Goal: Answer question/provide support: Share knowledge or assist other users

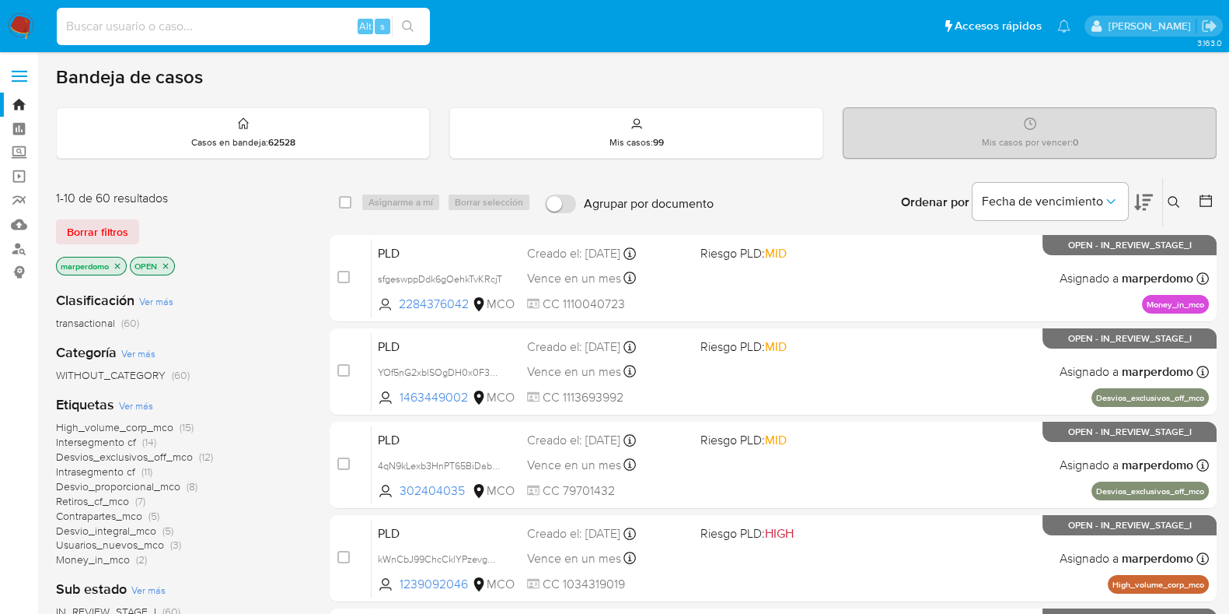
click at [212, 26] on input at bounding box center [243, 26] width 373 height 20
click at [251, 28] on input at bounding box center [243, 26] width 373 height 20
paste input "1845693901"
type input "1845693901"
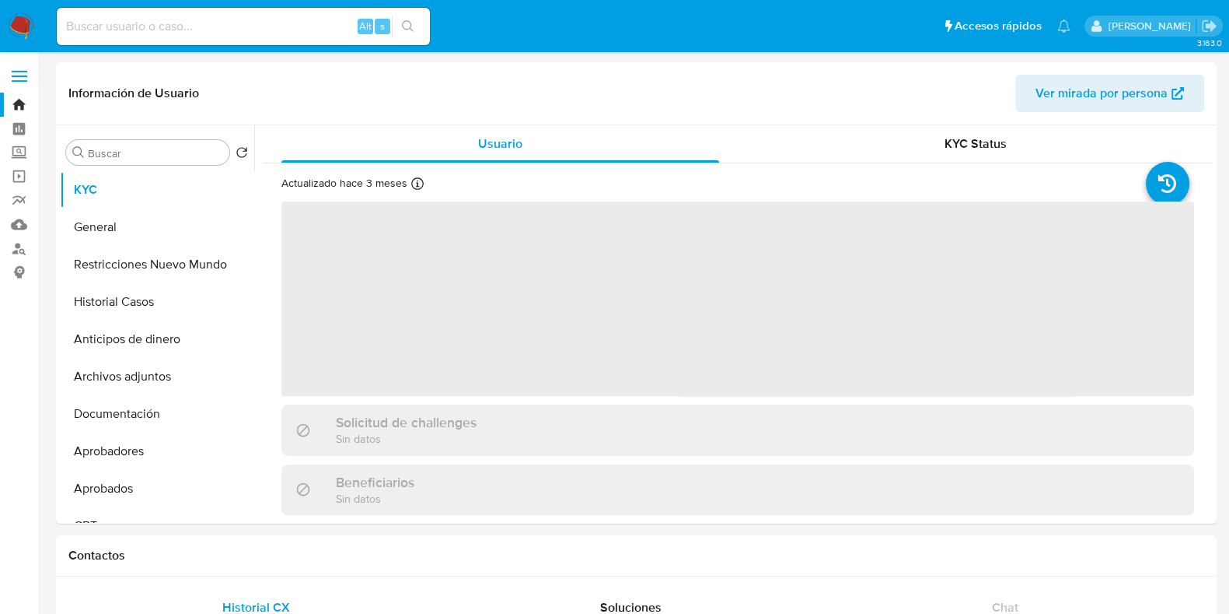
select select "10"
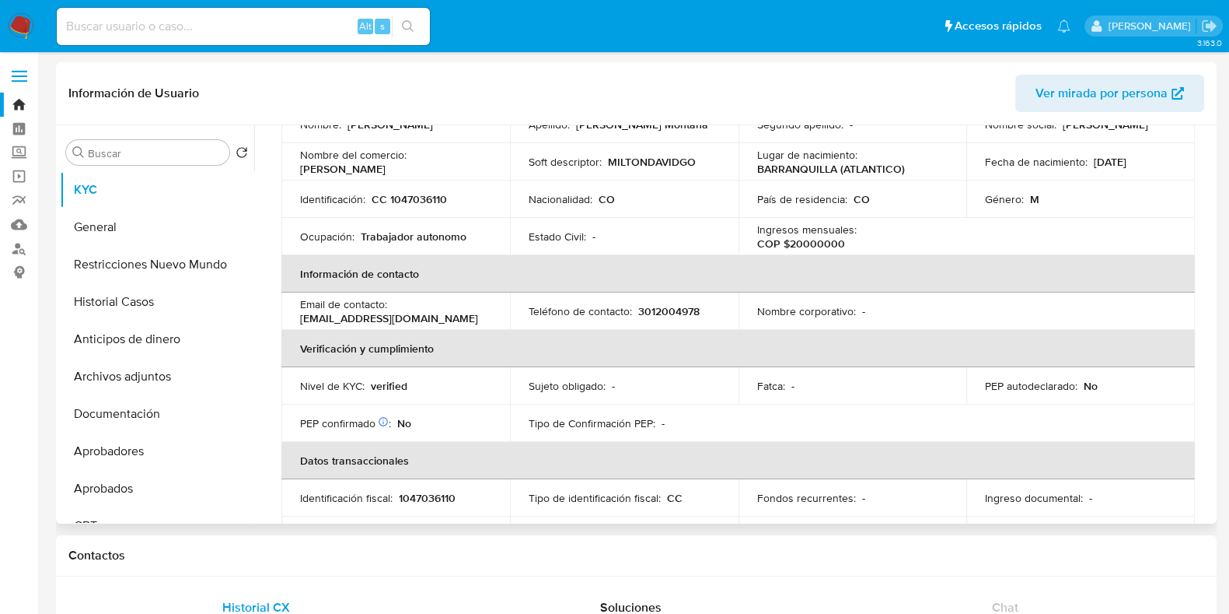
scroll to position [169, 0]
drag, startPoint x: 843, startPoint y: 239, endPoint x: 820, endPoint y: 243, distance: 22.9
click at [820, 243] on div "Ingresos mensuales : COP $20000000" at bounding box center [852, 236] width 191 height 28
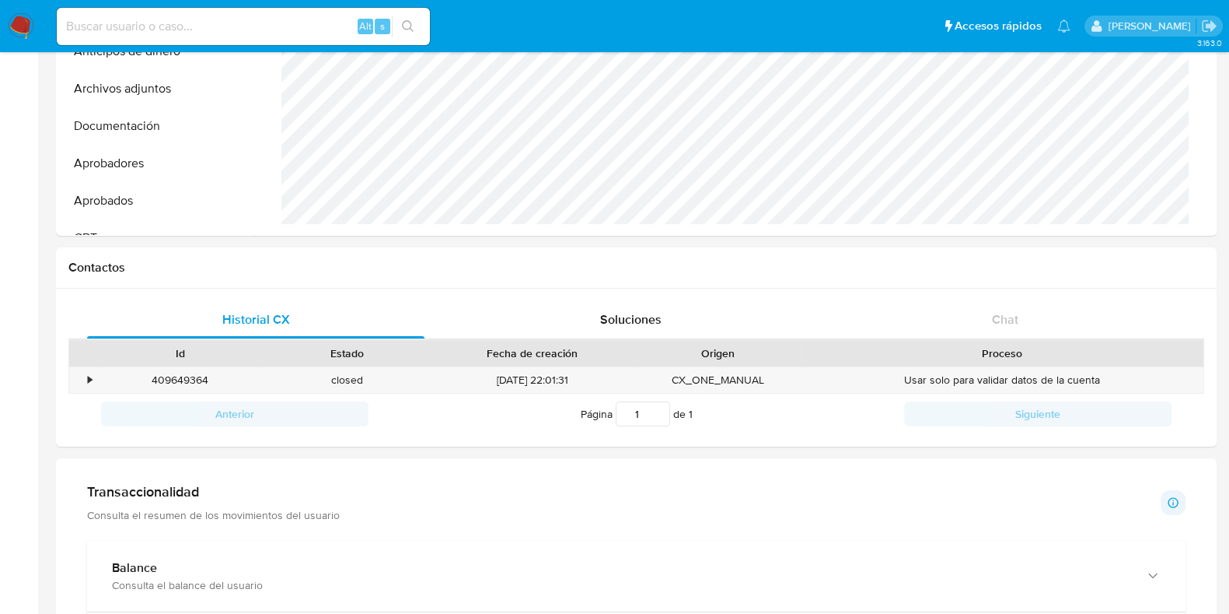
scroll to position [329, 0]
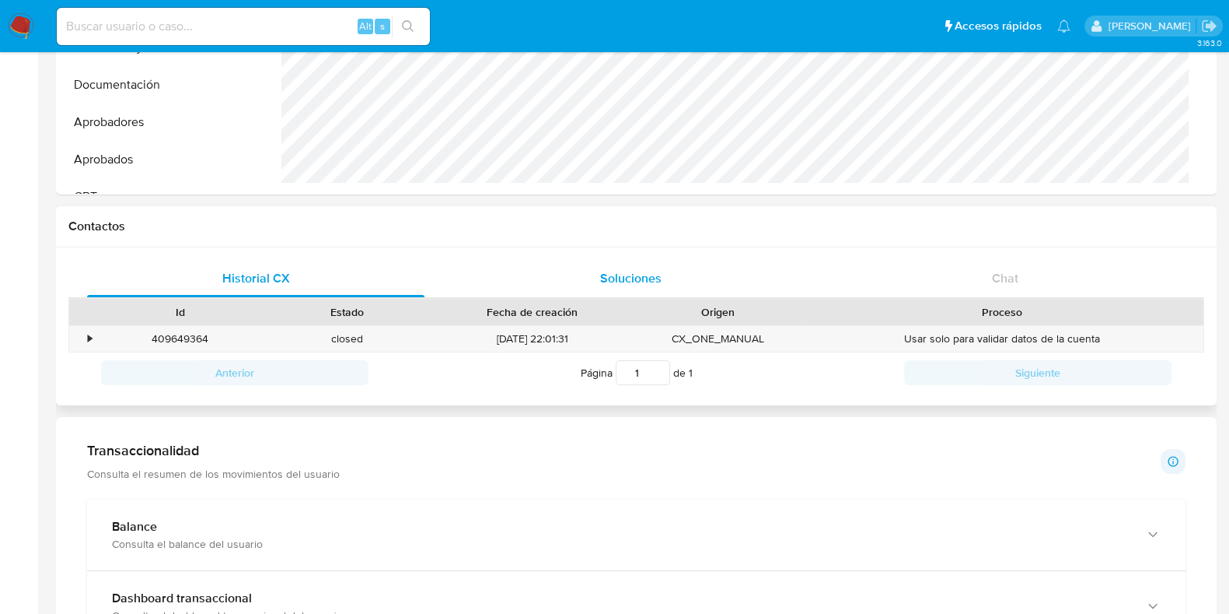
click at [634, 285] on span "Soluciones" at bounding box center [630, 278] width 61 height 18
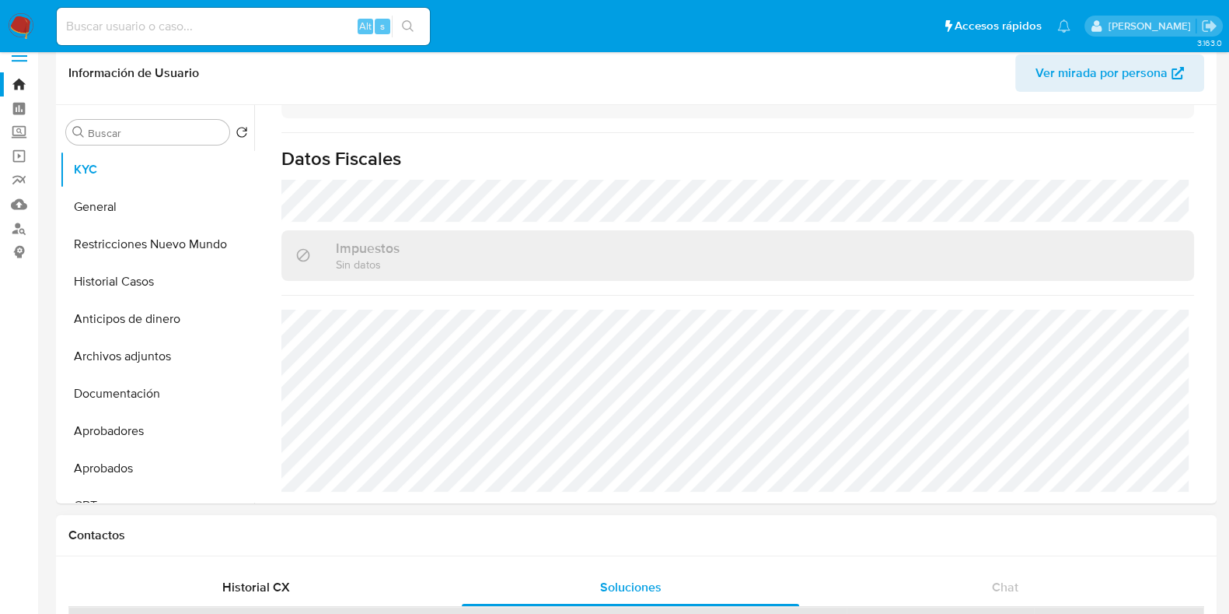
scroll to position [0, 0]
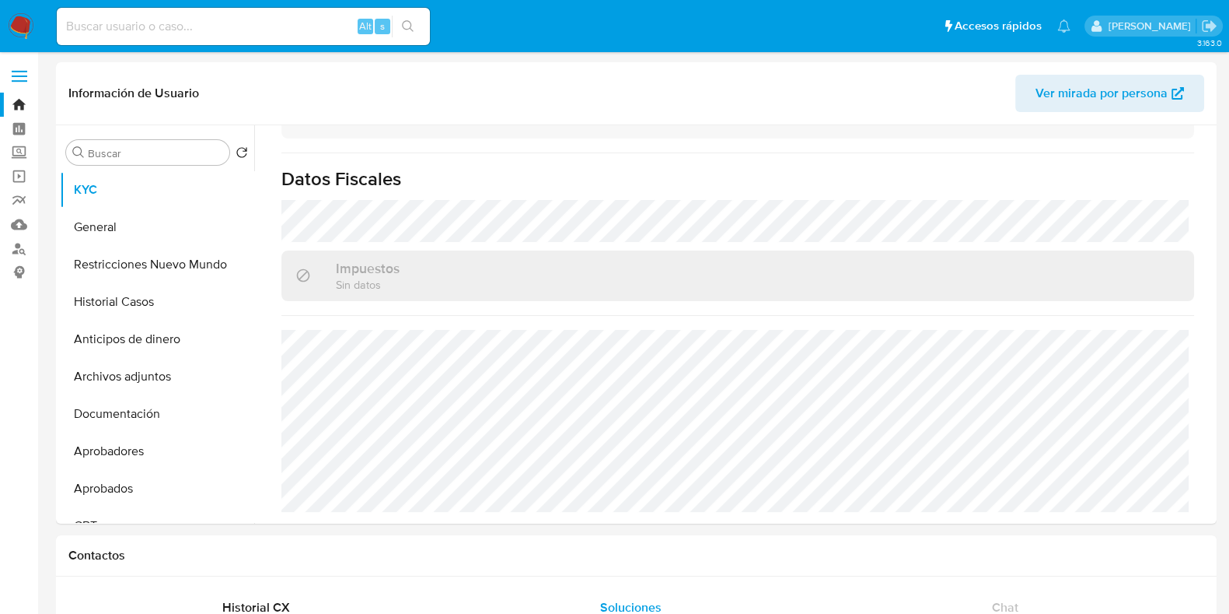
click at [224, 19] on input at bounding box center [243, 26] width 373 height 20
paste input "NMkHzxwOj3gW3c72GgufZq8U"
type input "NMkHzxwOj3gW3c72GgufZq8U"
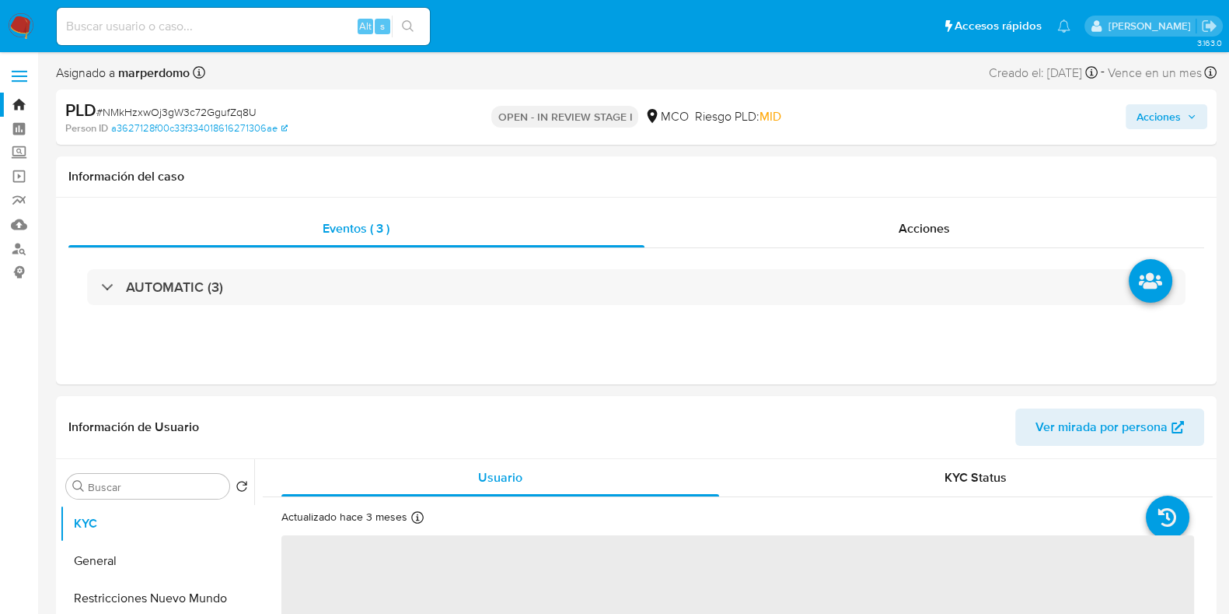
select select "10"
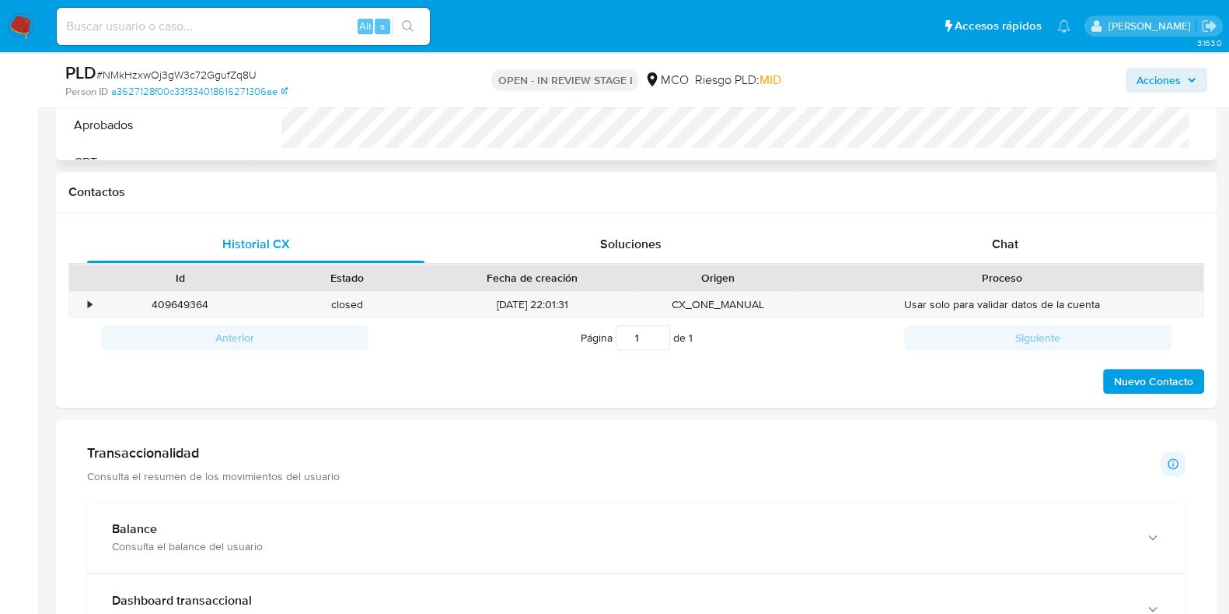
scroll to position [680, 0]
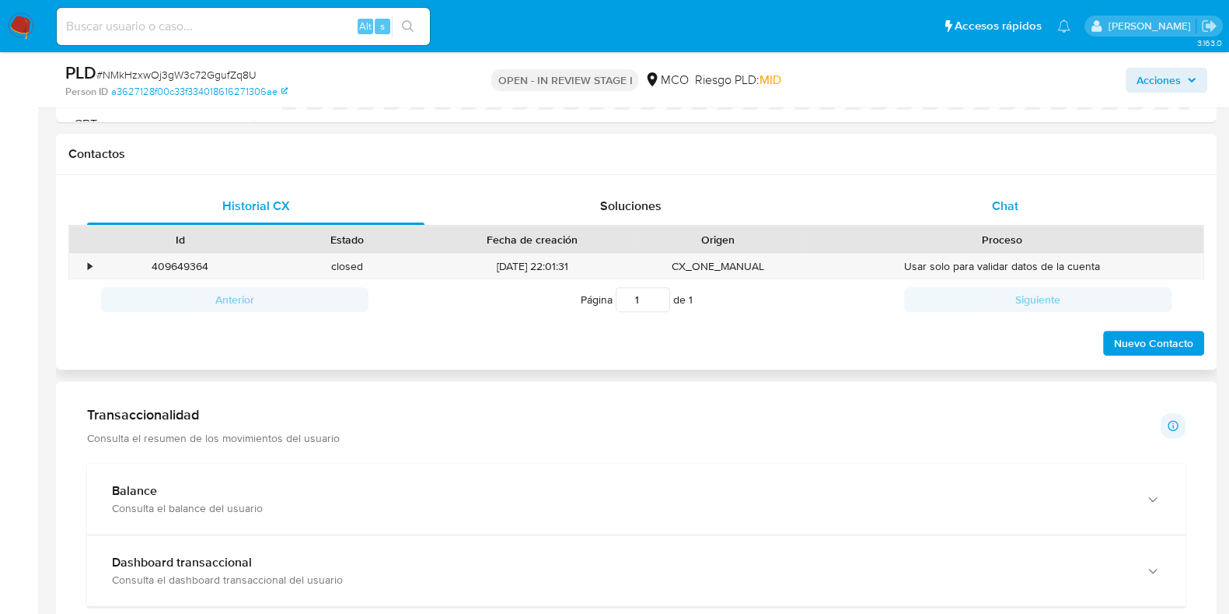
click at [1016, 209] on span "Chat" at bounding box center [1005, 206] width 26 height 18
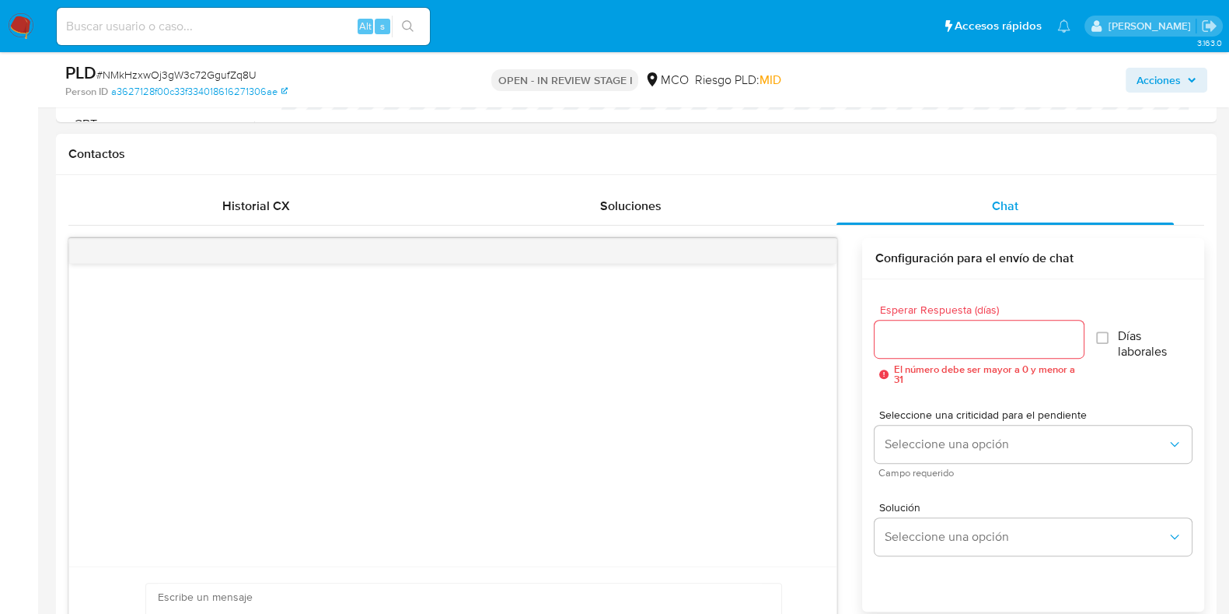
click at [981, 332] on input "Esperar Respuesta (días)" at bounding box center [979, 339] width 208 height 20
type input "2"
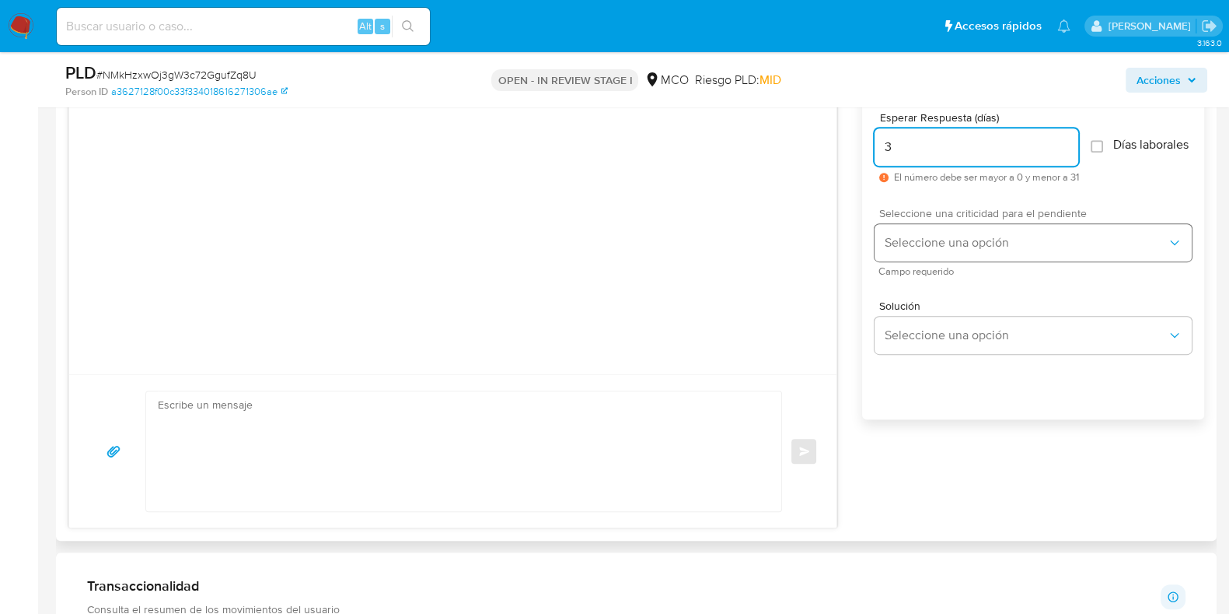
scroll to position [875, 0]
type input "3"
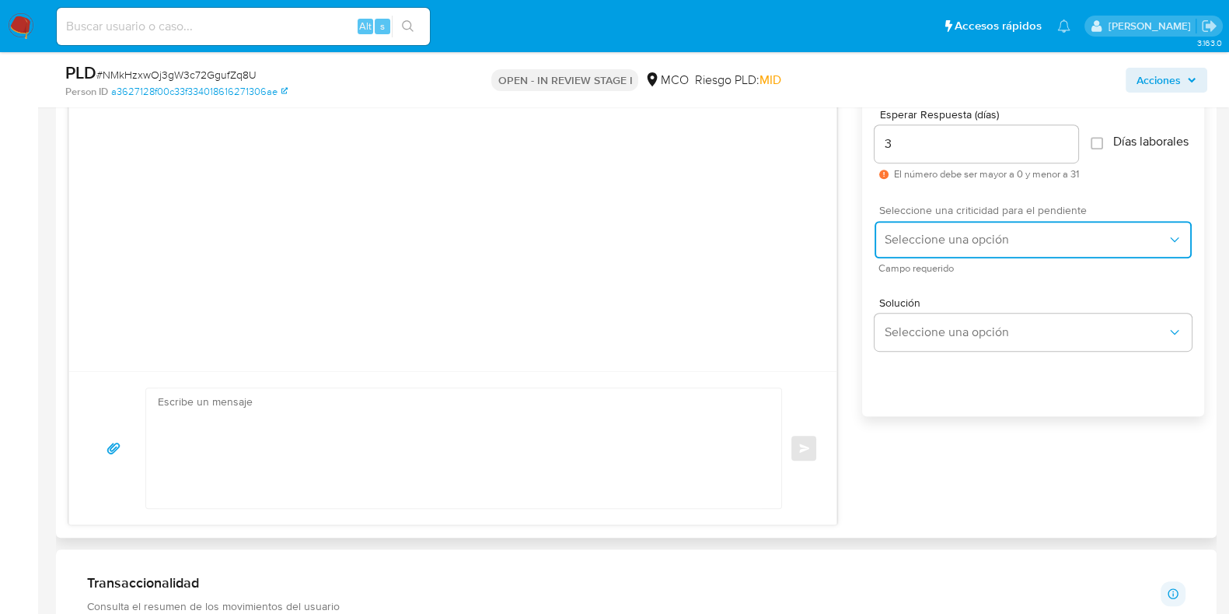
click at [1068, 258] on button "Seleccione una opción" at bounding box center [1033, 239] width 317 height 37
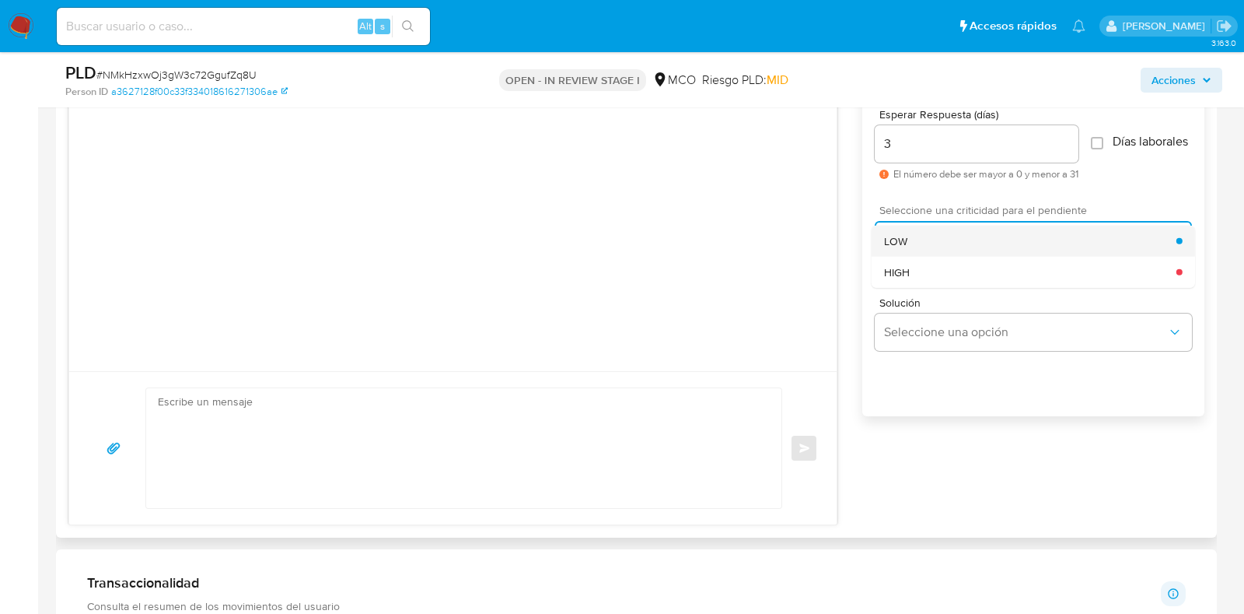
click at [922, 250] on div "LOW" at bounding box center [1030, 240] width 292 height 31
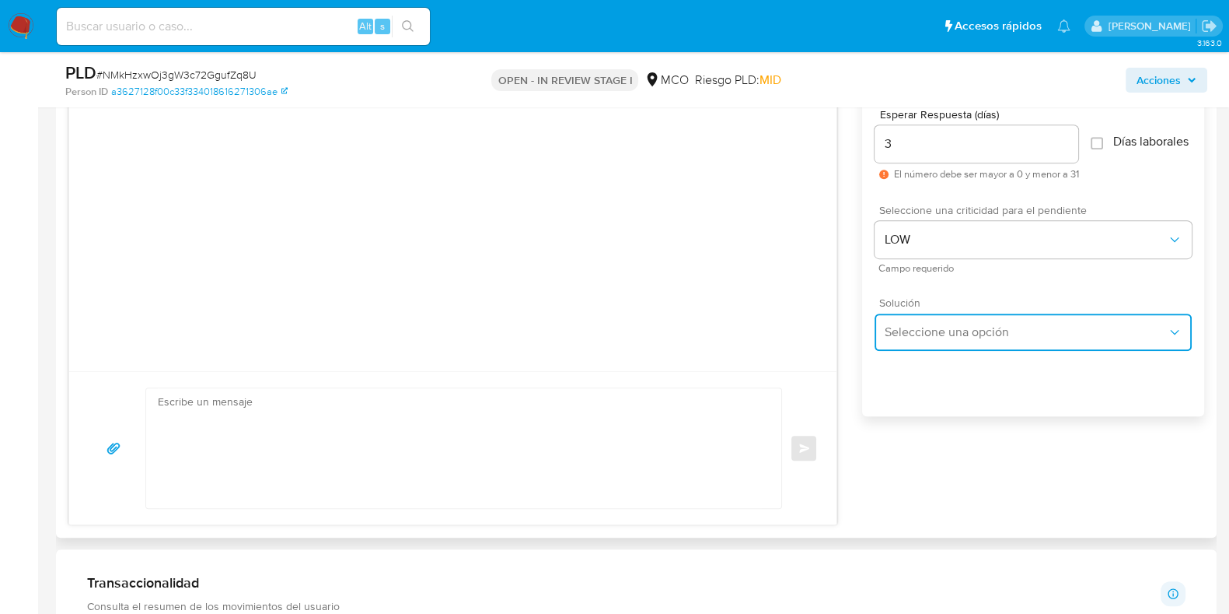
click at [938, 329] on button "Seleccione una opción" at bounding box center [1033, 331] width 317 height 37
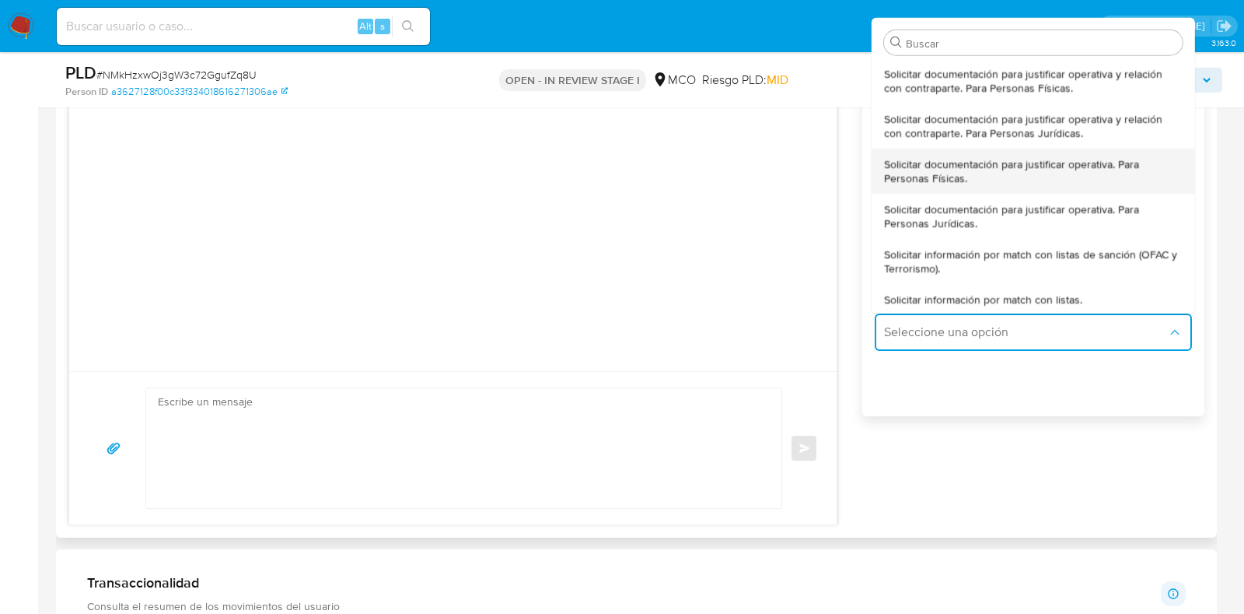
click at [980, 181] on span "Solicitar documentación para justificar operativa. Para Personas Físicas." at bounding box center [1033, 170] width 299 height 28
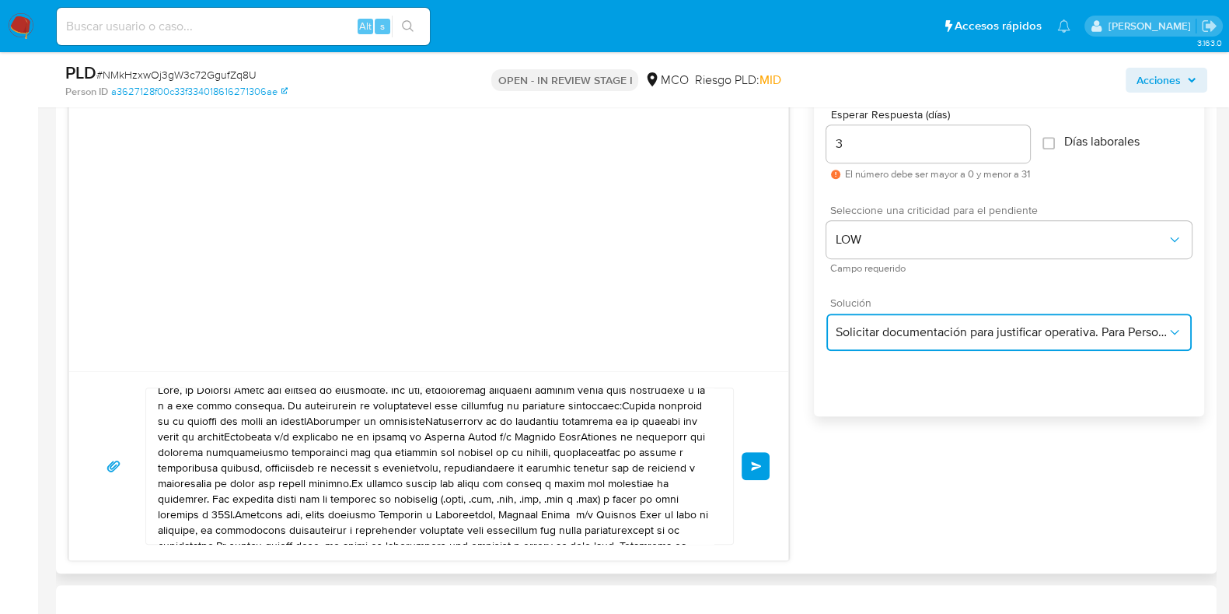
scroll to position [0, 0]
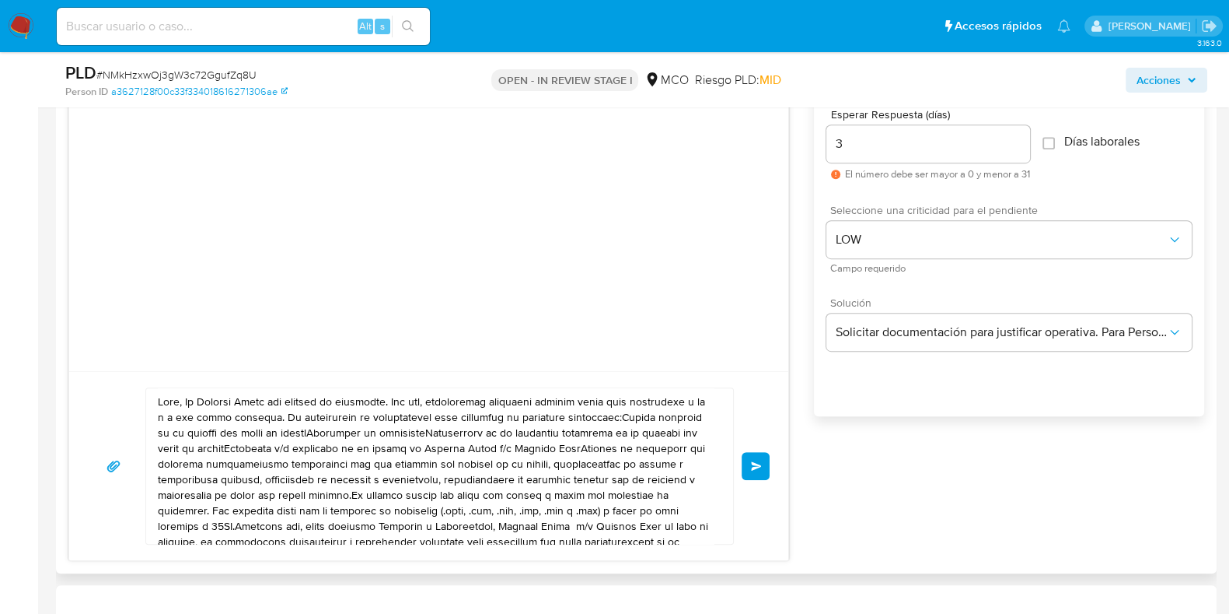
click at [187, 400] on textarea at bounding box center [436, 466] width 556 height 156
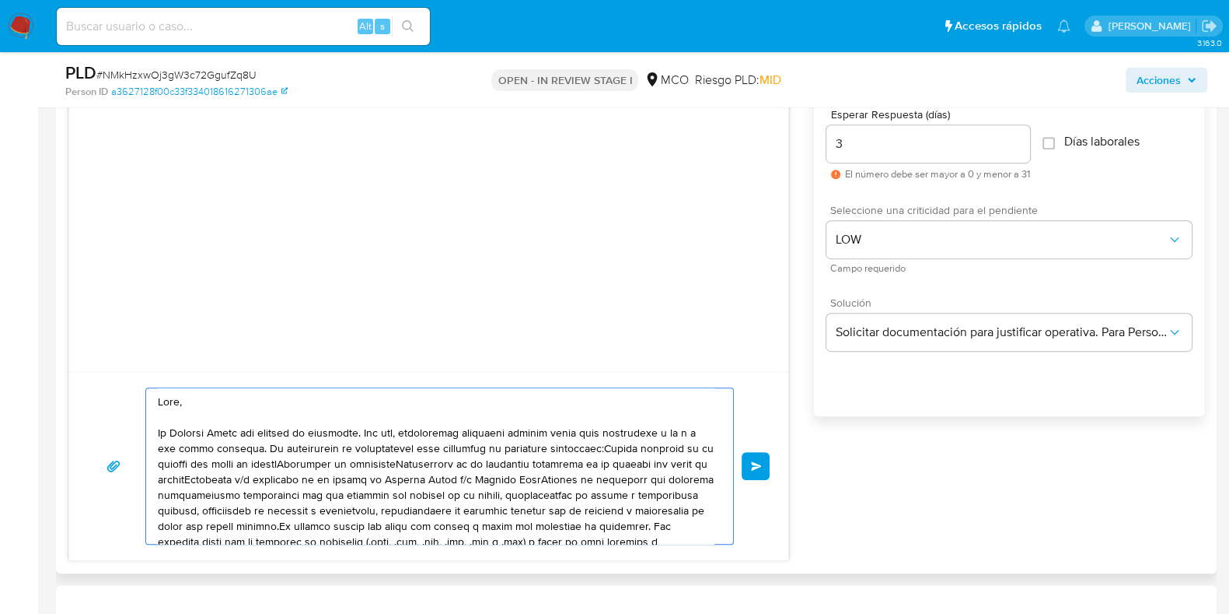
click at [253, 444] on textarea at bounding box center [436, 466] width 556 height 156
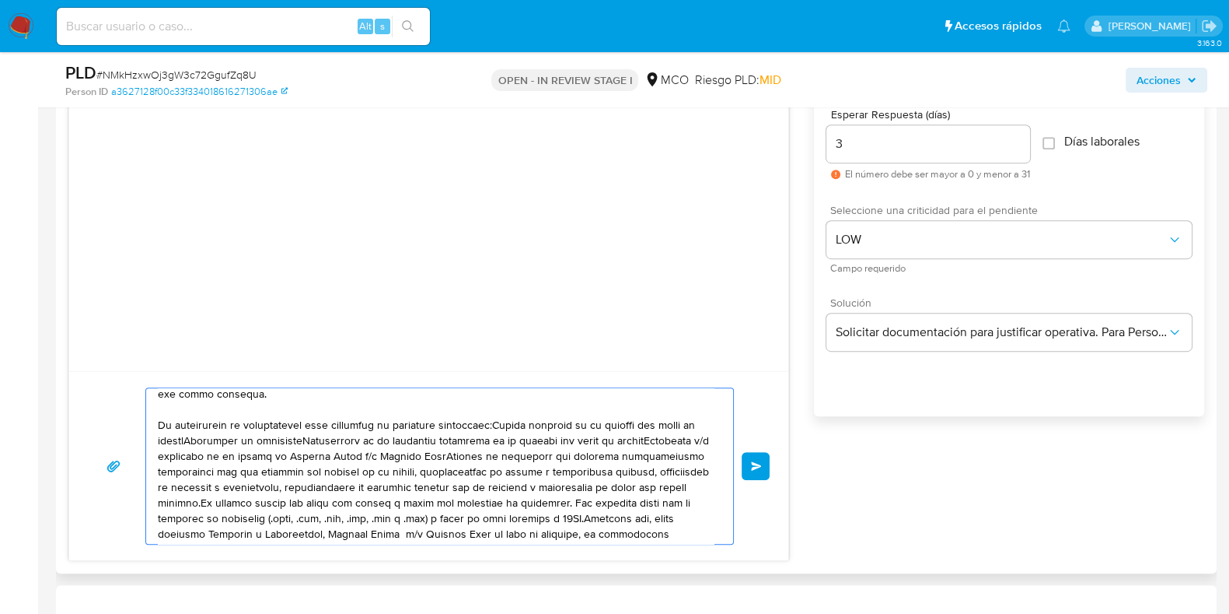
scroll to position [55, 0]
click at [490, 425] on textarea at bounding box center [436, 466] width 556 height 156
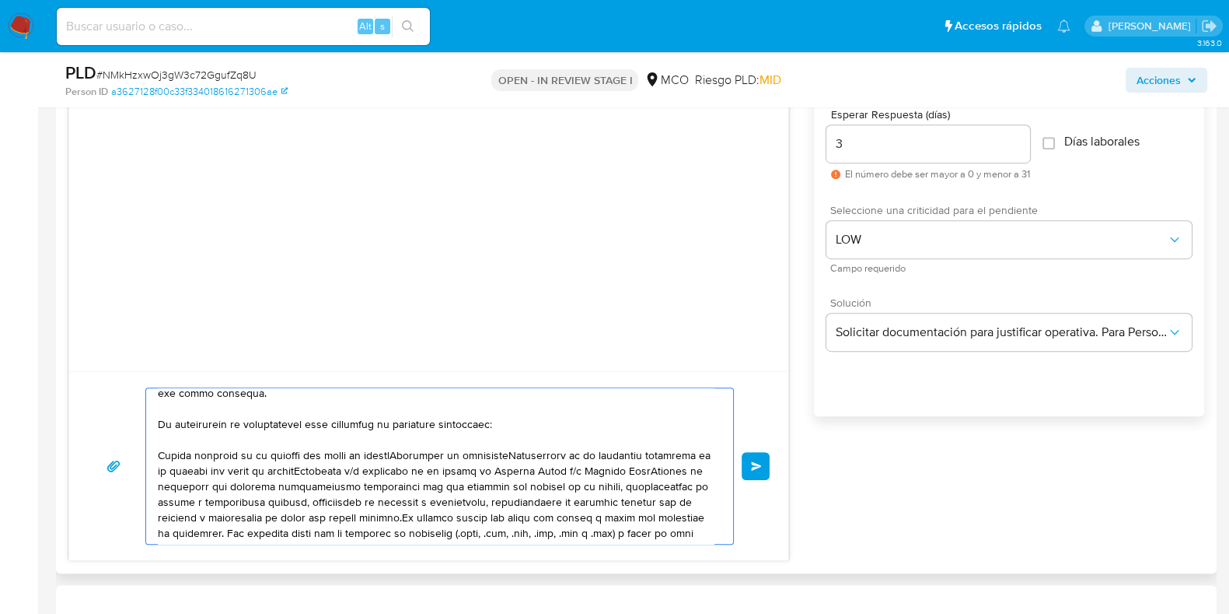
click at [459, 421] on textarea at bounding box center [436, 466] width 556 height 156
click at [461, 422] on textarea at bounding box center [436, 466] width 556 height 156
click at [410, 451] on textarea at bounding box center [436, 466] width 556 height 156
click at [275, 465] on textarea at bounding box center [436, 466] width 556 height 156
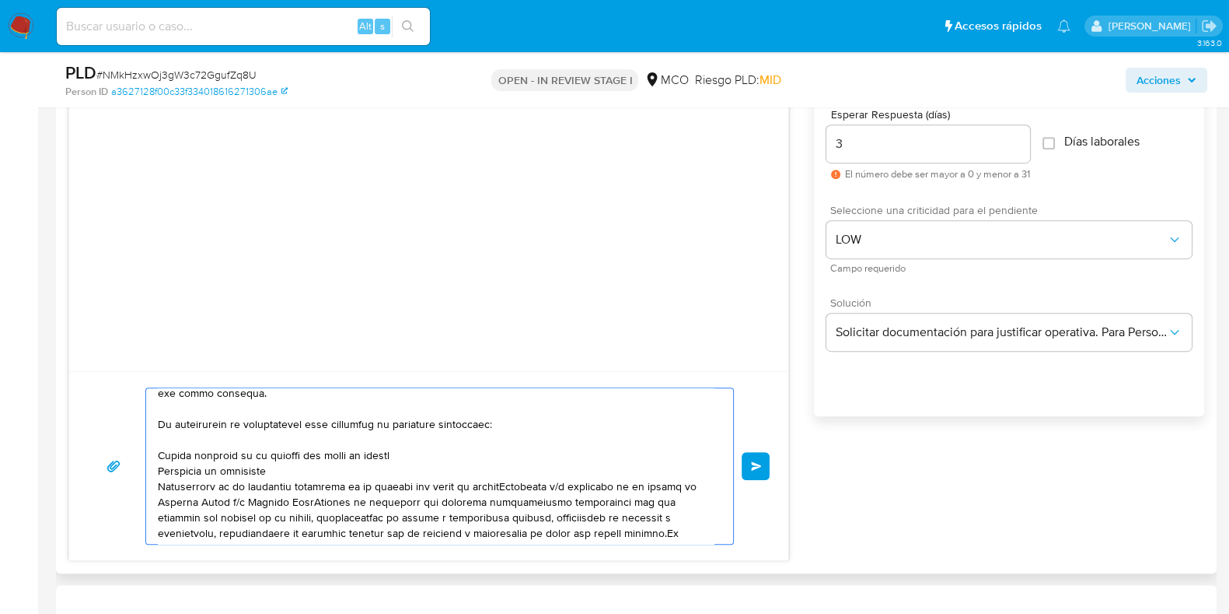
click at [509, 484] on textarea at bounding box center [436, 466] width 556 height 156
click at [496, 484] on textarea at bounding box center [436, 466] width 556 height 156
click at [505, 510] on textarea at bounding box center [436, 466] width 556 height 156
click at [482, 498] on textarea at bounding box center [436, 466] width 556 height 156
click at [507, 500] on textarea at bounding box center [436, 466] width 556 height 156
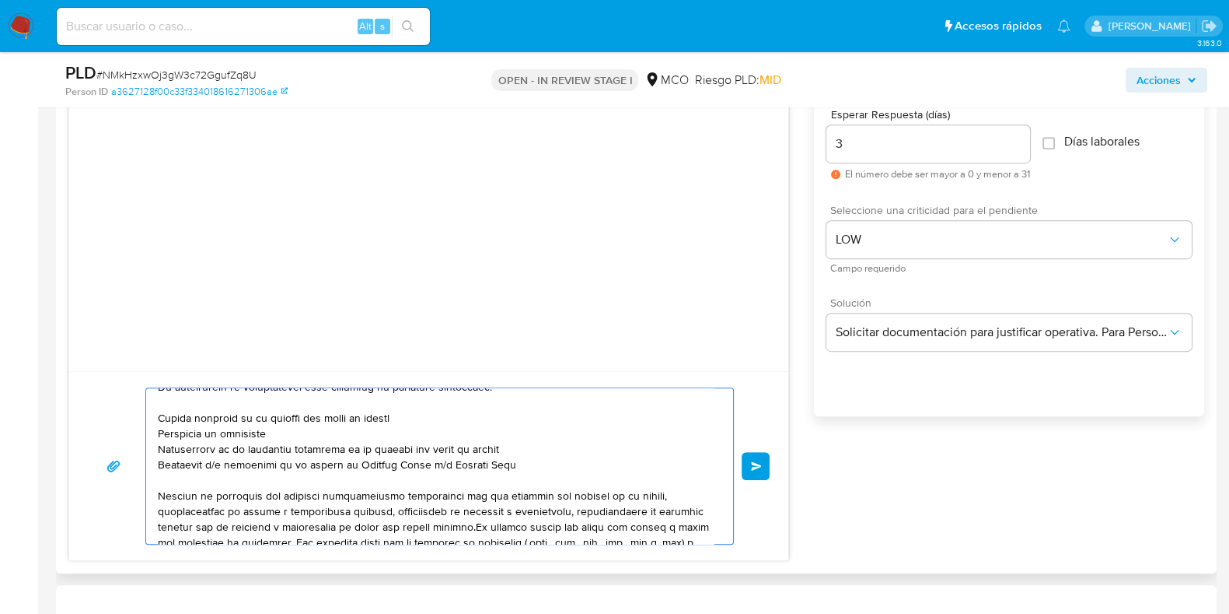
scroll to position [93, 0]
click at [156, 407] on div at bounding box center [435, 466] width 579 height 156
click at [160, 421] on textarea at bounding box center [436, 466] width 556 height 156
click at [156, 425] on div at bounding box center [435, 466] width 579 height 156
click at [158, 432] on textarea at bounding box center [436, 466] width 556 height 156
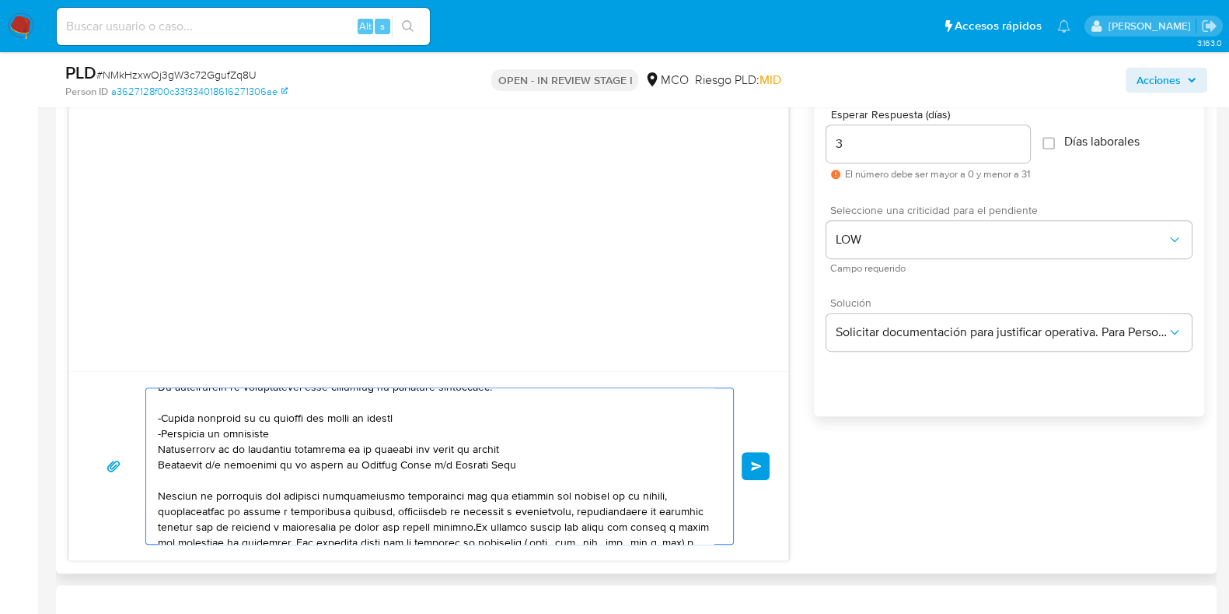
click at [156, 446] on div at bounding box center [435, 466] width 579 height 156
click at [159, 450] on textarea at bounding box center [436, 466] width 556 height 156
click at [159, 464] on textarea at bounding box center [436, 466] width 556 height 156
click at [175, 464] on textarea at bounding box center [436, 466] width 556 height 156
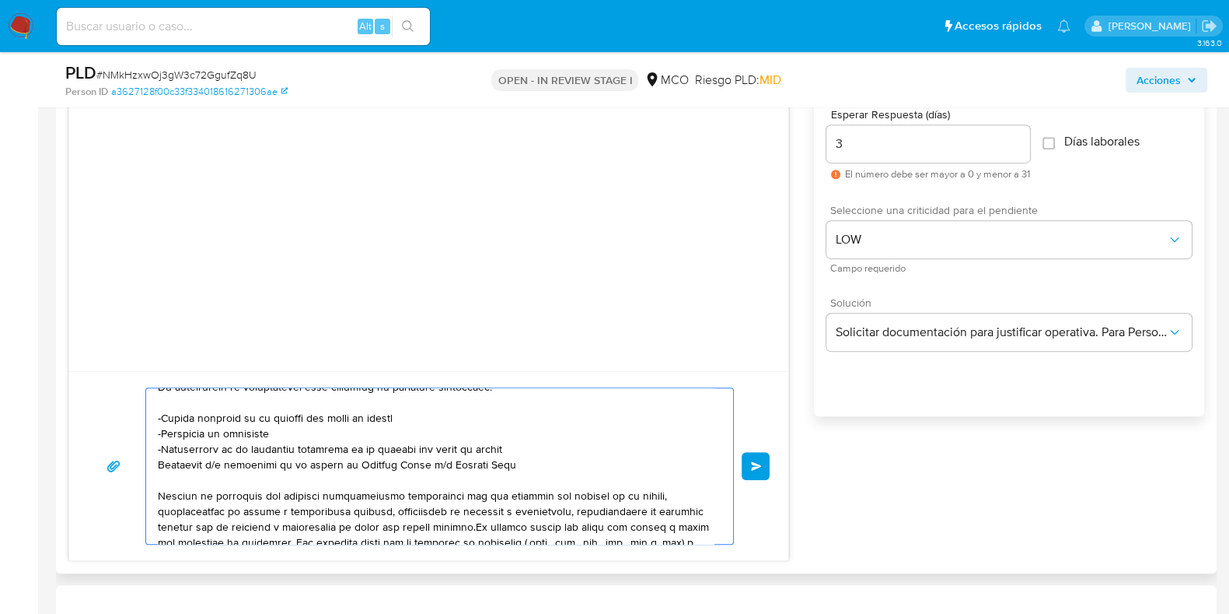
click at [175, 464] on textarea at bounding box center [436, 466] width 556 height 156
click at [162, 456] on div at bounding box center [435, 466] width 579 height 156
click at [158, 463] on textarea at bounding box center [436, 466] width 556 height 156
click at [236, 486] on textarea at bounding box center [436, 466] width 556 height 156
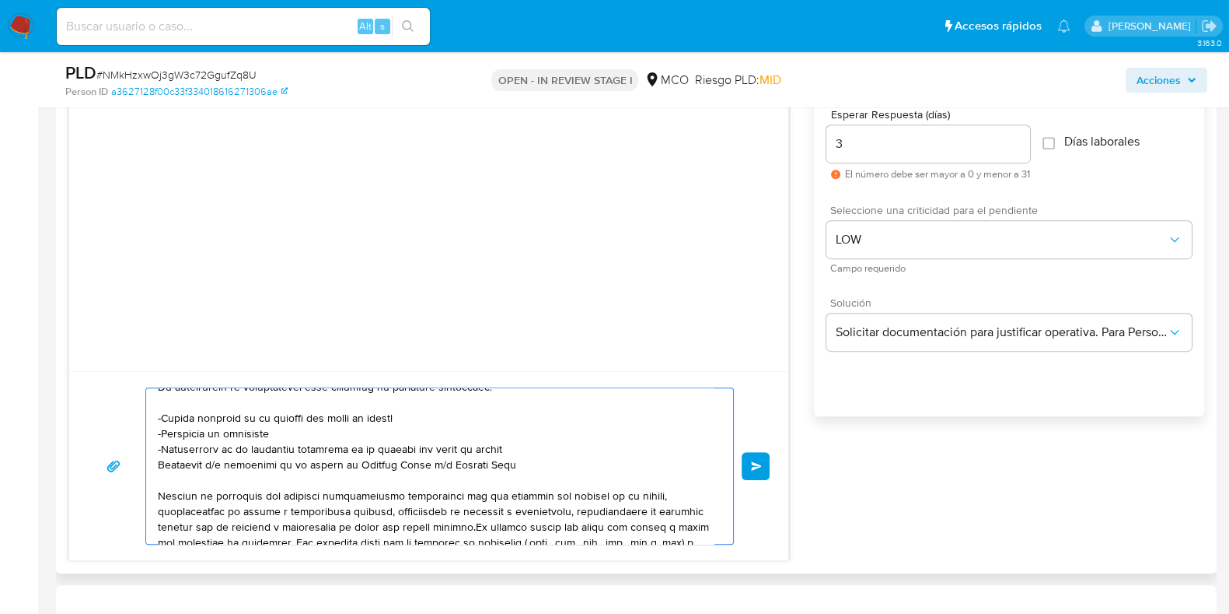
click at [289, 474] on textarea at bounding box center [436, 466] width 556 height 156
click at [350, 466] on textarea at bounding box center [436, 466] width 556 height 156
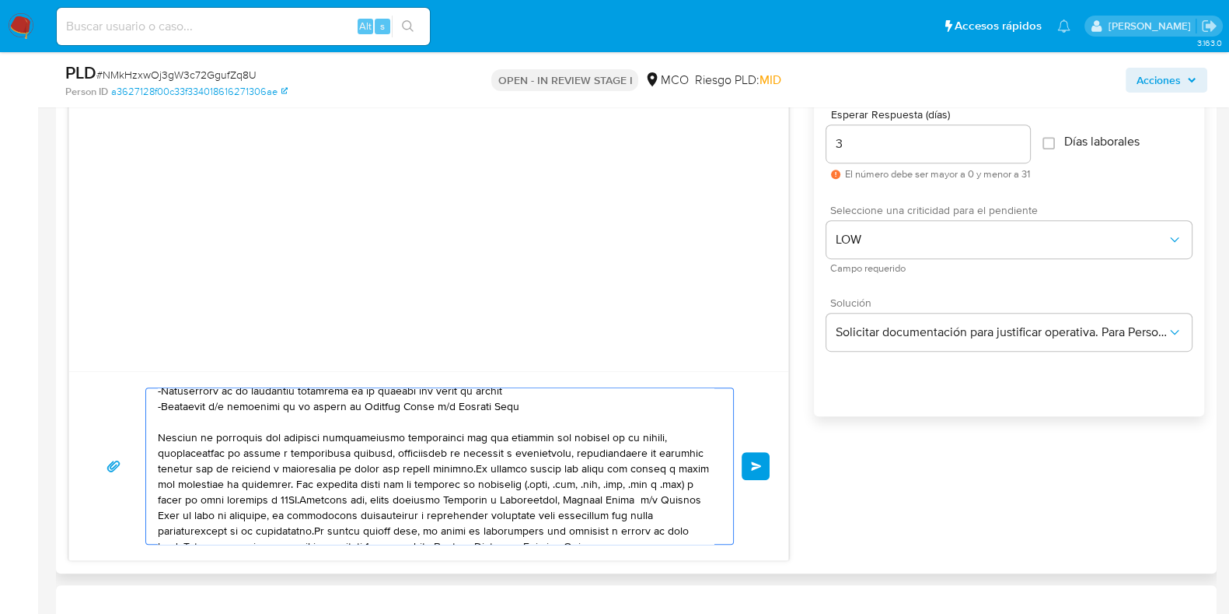
scroll to position [149, 0]
click at [474, 464] on textarea at bounding box center [436, 466] width 556 height 156
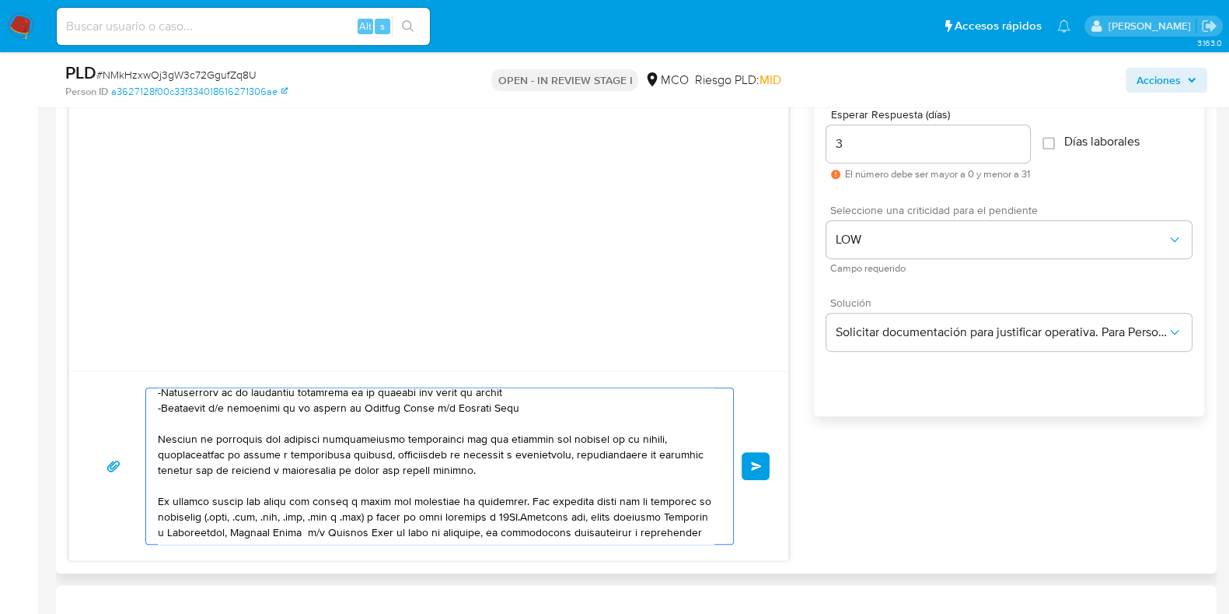
click at [447, 474] on textarea at bounding box center [436, 466] width 556 height 156
click at [452, 466] on textarea at bounding box center [436, 466] width 556 height 156
click at [465, 491] on textarea at bounding box center [436, 466] width 556 height 156
click at [473, 464] on textarea at bounding box center [436, 466] width 556 height 156
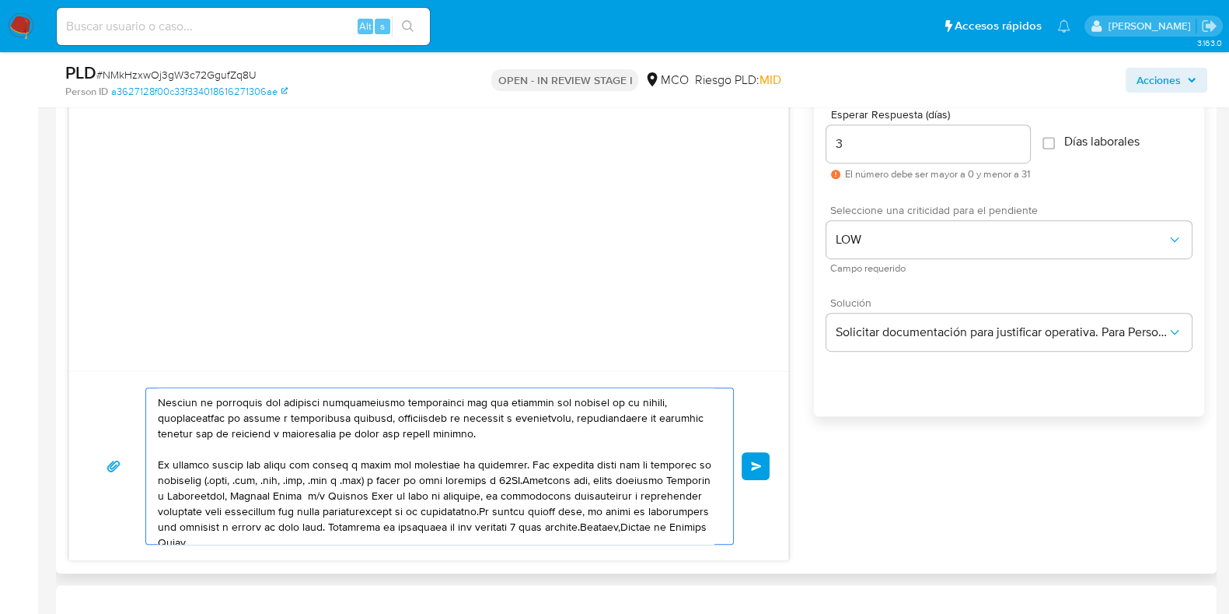
scroll to position [198, 0]
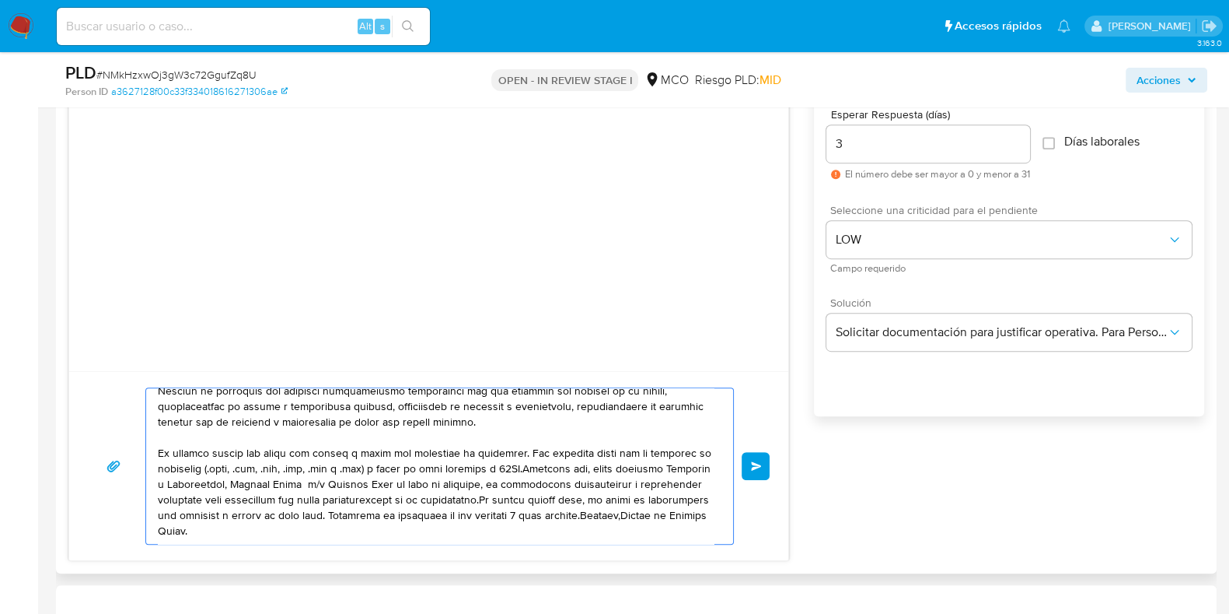
drag, startPoint x: 158, startPoint y: 448, endPoint x: 385, endPoint y: 468, distance: 228.0
click at [385, 468] on textarea at bounding box center [436, 466] width 556 height 156
click at [571, 460] on textarea at bounding box center [436, 466] width 556 height 156
drag, startPoint x: 518, startPoint y: 451, endPoint x: 148, endPoint y: 445, distance: 370.2
click at [148, 445] on div at bounding box center [435, 466] width 579 height 156
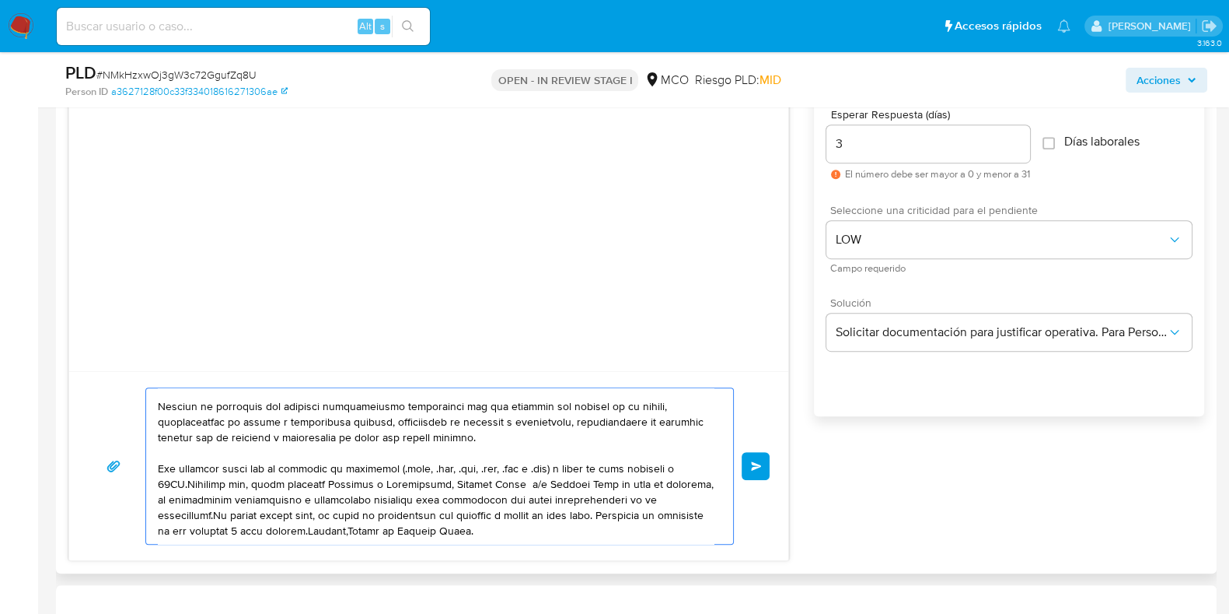
scroll to position [182, 0]
click at [187, 480] on textarea at bounding box center [436, 466] width 556 height 156
drag, startPoint x: 187, startPoint y: 480, endPoint x: 196, endPoint y: 477, distance: 9.6
click at [187, 480] on textarea at bounding box center [436, 466] width 556 height 156
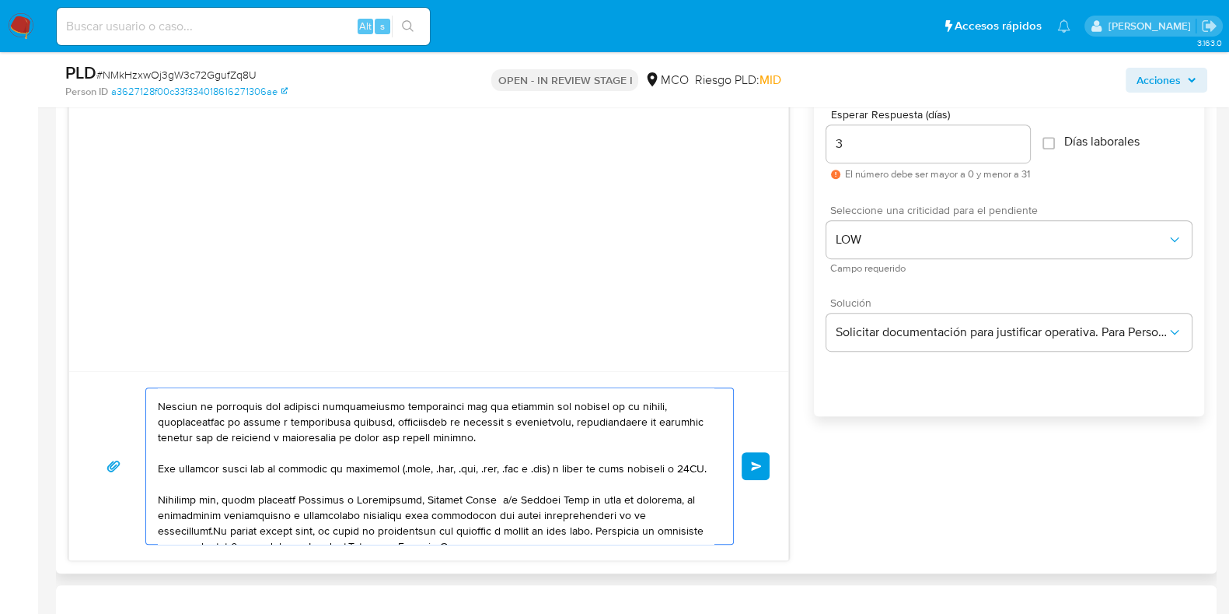
scroll to position [213, 0]
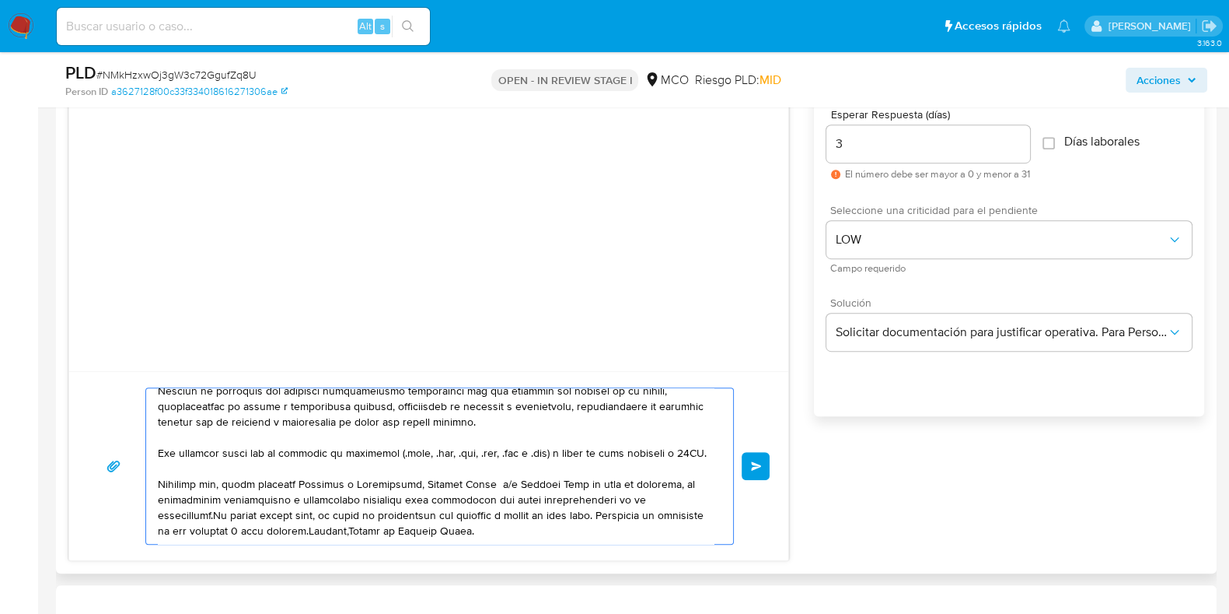
click at [680, 495] on textarea at bounding box center [436, 466] width 556 height 156
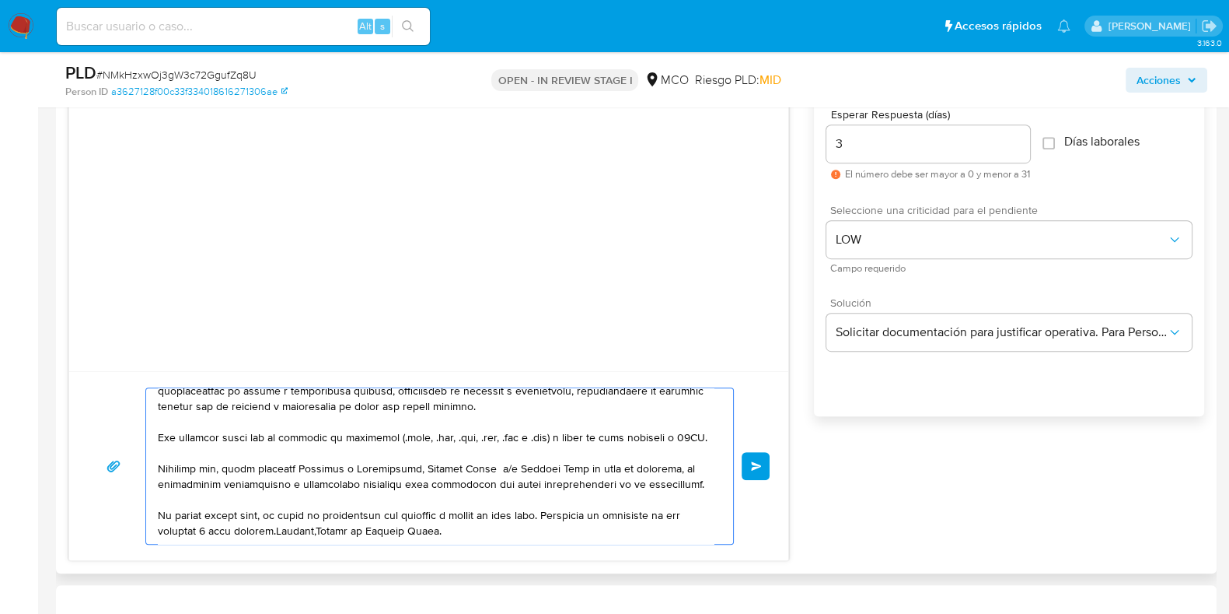
scroll to position [229, 0]
click at [555, 514] on textarea at bounding box center [436, 466] width 556 height 156
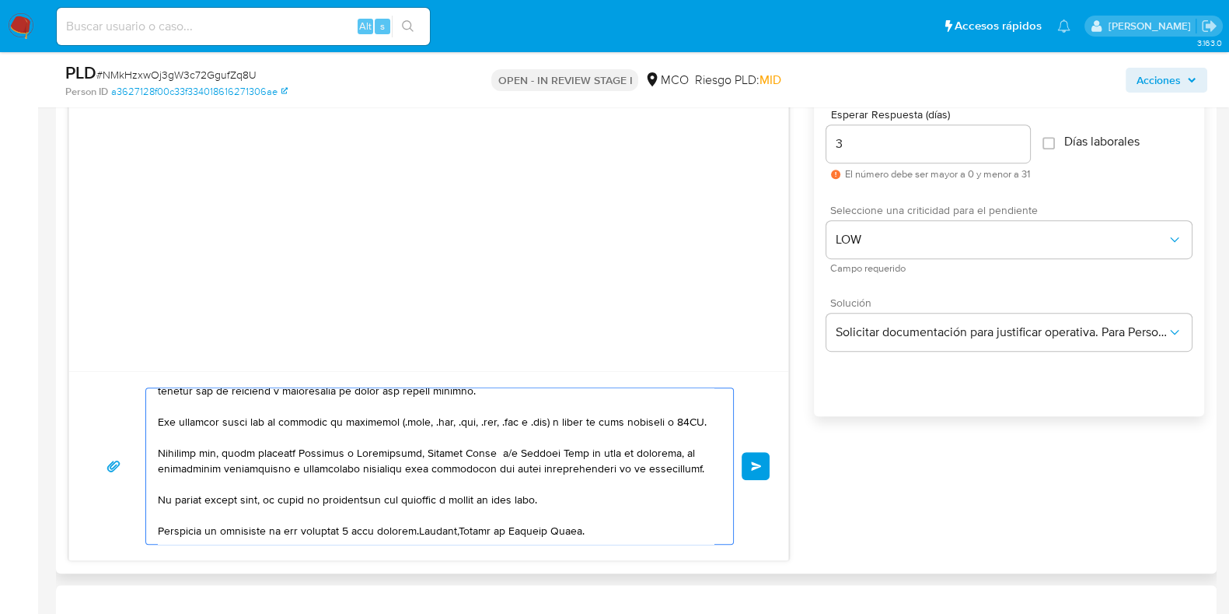
scroll to position [244, 0]
click at [424, 528] on textarea at bounding box center [436, 466] width 556 height 156
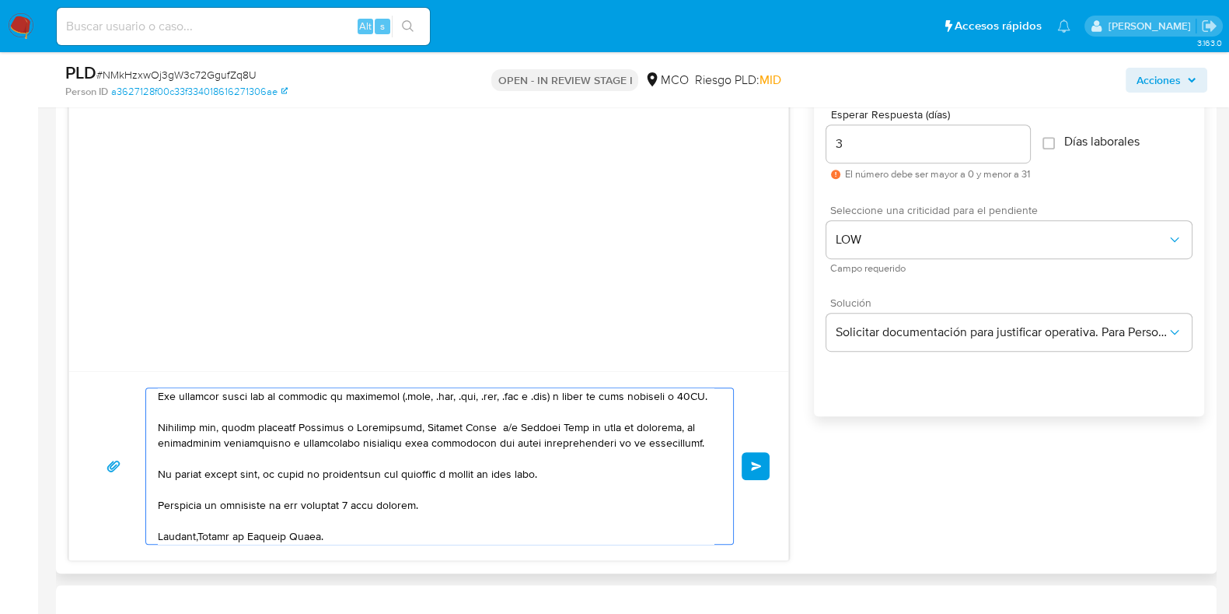
scroll to position [270, 0]
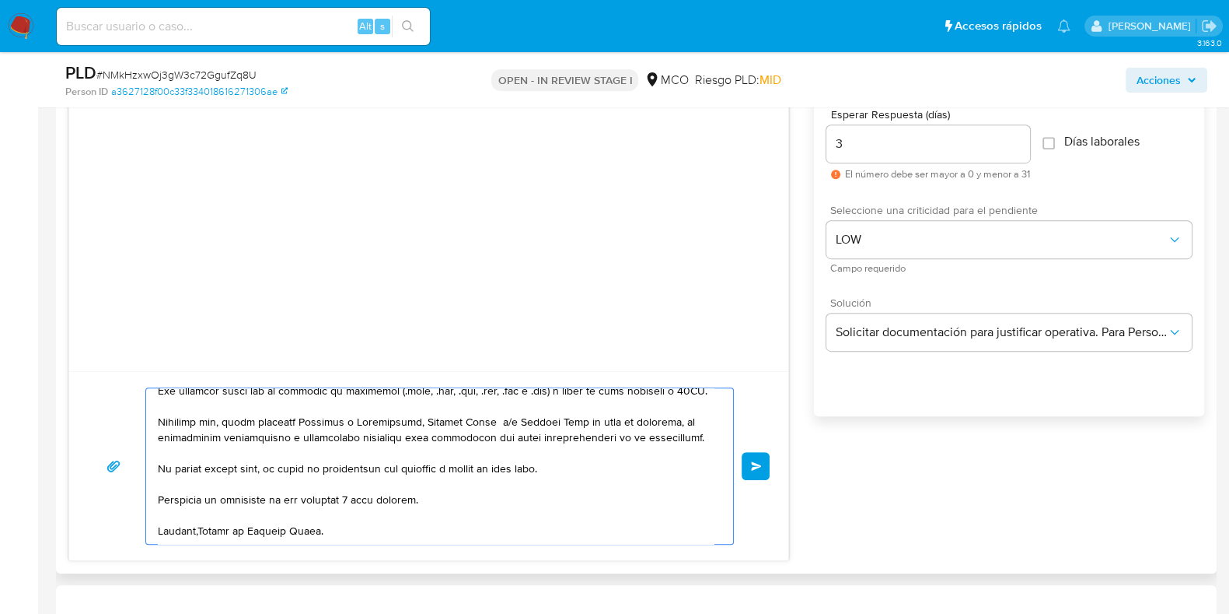
click at [395, 510] on textarea at bounding box center [436, 466] width 556 height 156
click at [407, 502] on textarea at bounding box center [436, 466] width 556 height 156
click at [197, 526] on textarea at bounding box center [436, 466] width 556 height 156
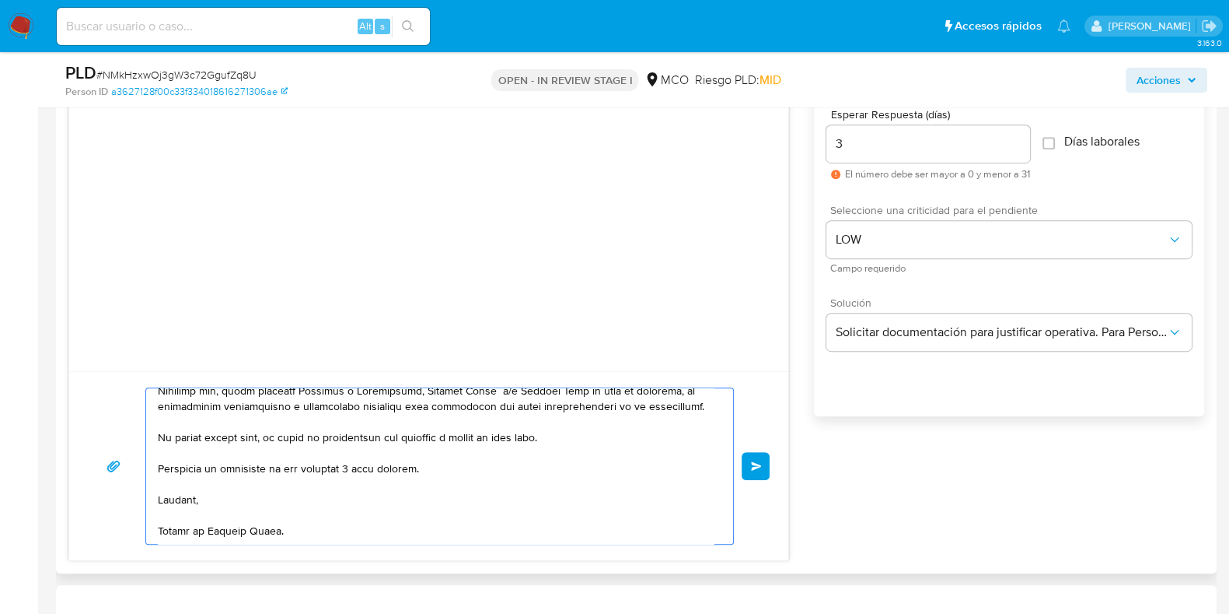
scroll to position [112, 0]
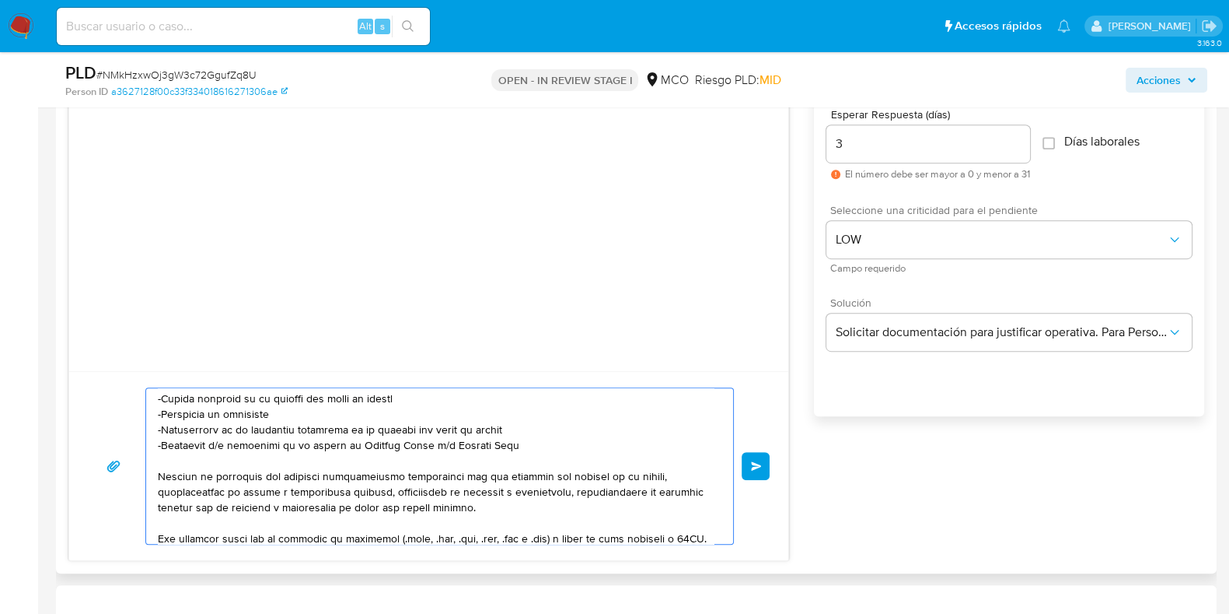
click at [158, 474] on textarea at bounding box center [436, 466] width 556 height 156
click at [268, 493] on textarea at bounding box center [436, 466] width 556 height 156
click at [179, 458] on textarea at bounding box center [436, 466] width 556 height 156
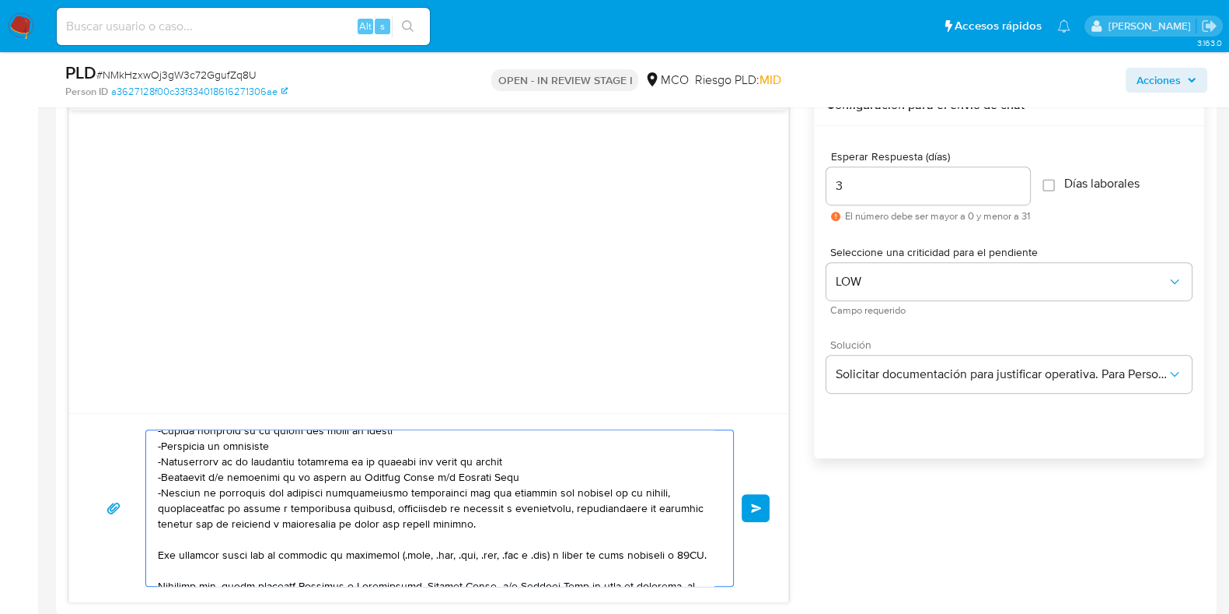
scroll to position [0, 0]
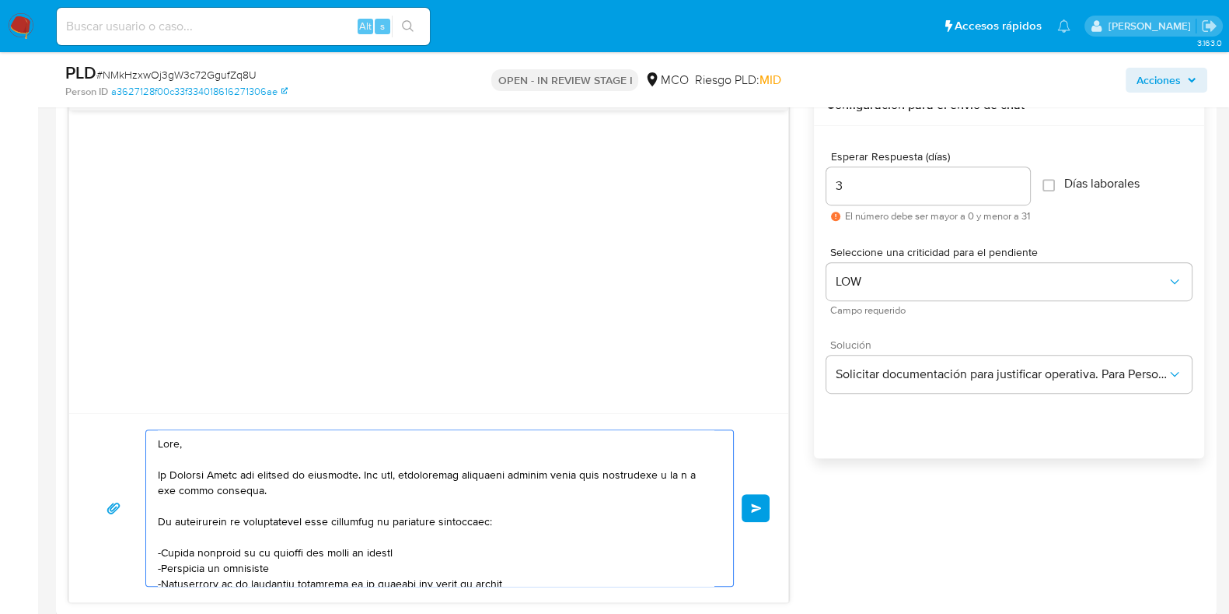
click at [424, 511] on textarea at bounding box center [436, 508] width 556 height 156
click at [480, 516] on textarea at bounding box center [436, 508] width 556 height 156
type textarea "Hola, En Mercado Libre nos importa tu seguridad. Por eso, necesitamos verificar…"
click at [755, 508] on span "Enviar" at bounding box center [756, 507] width 11 height 9
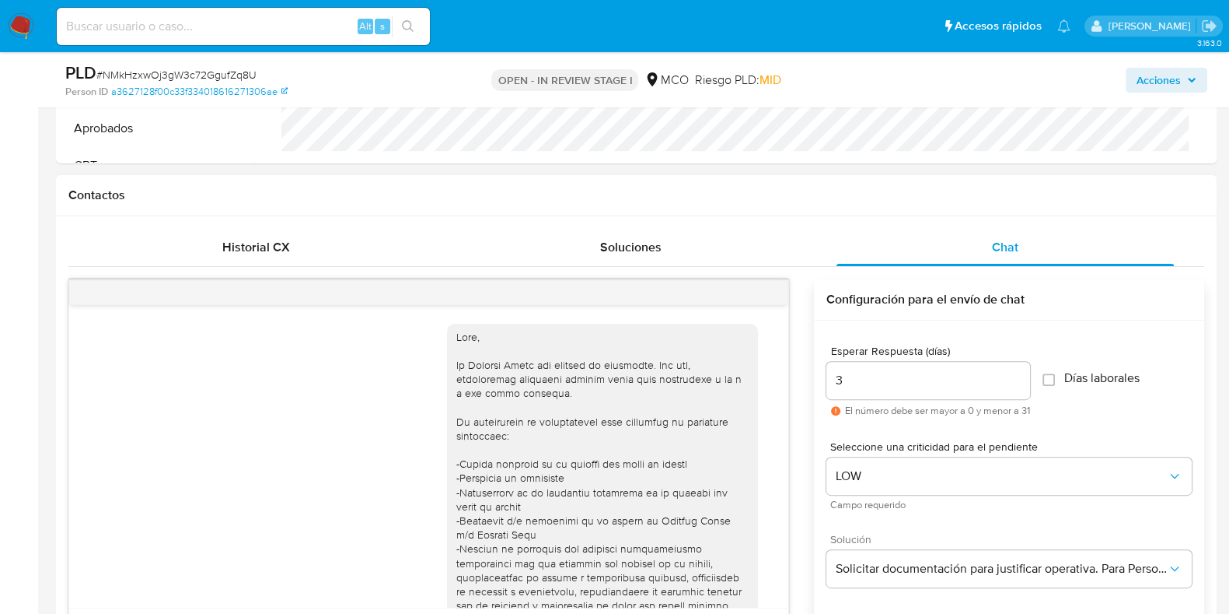
scroll to position [281, 0]
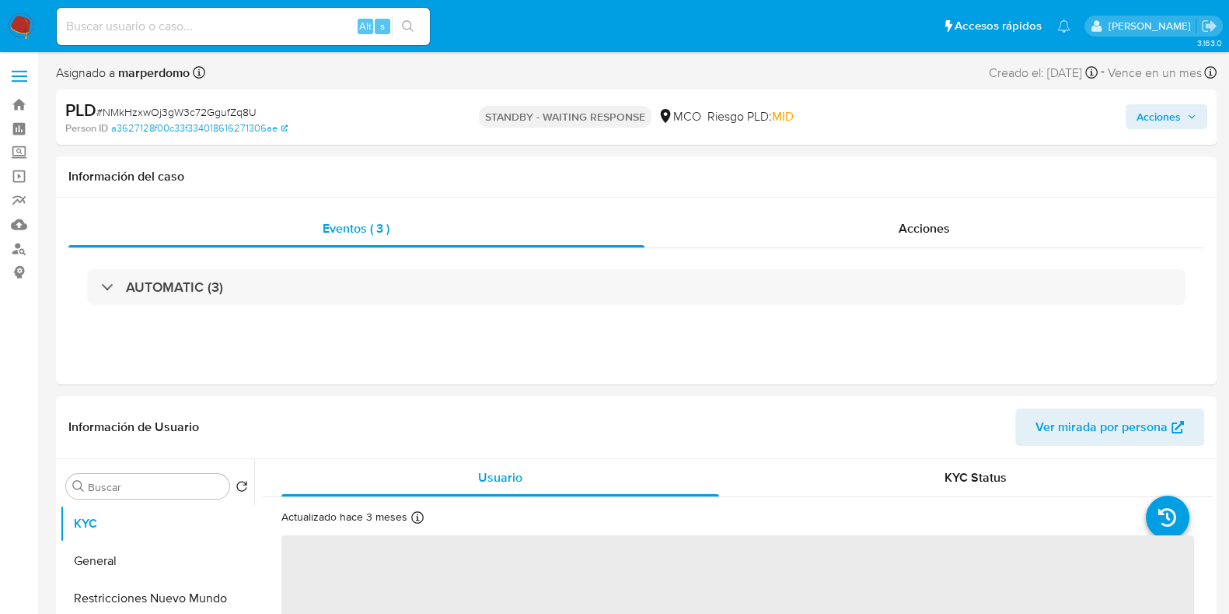
select select "10"
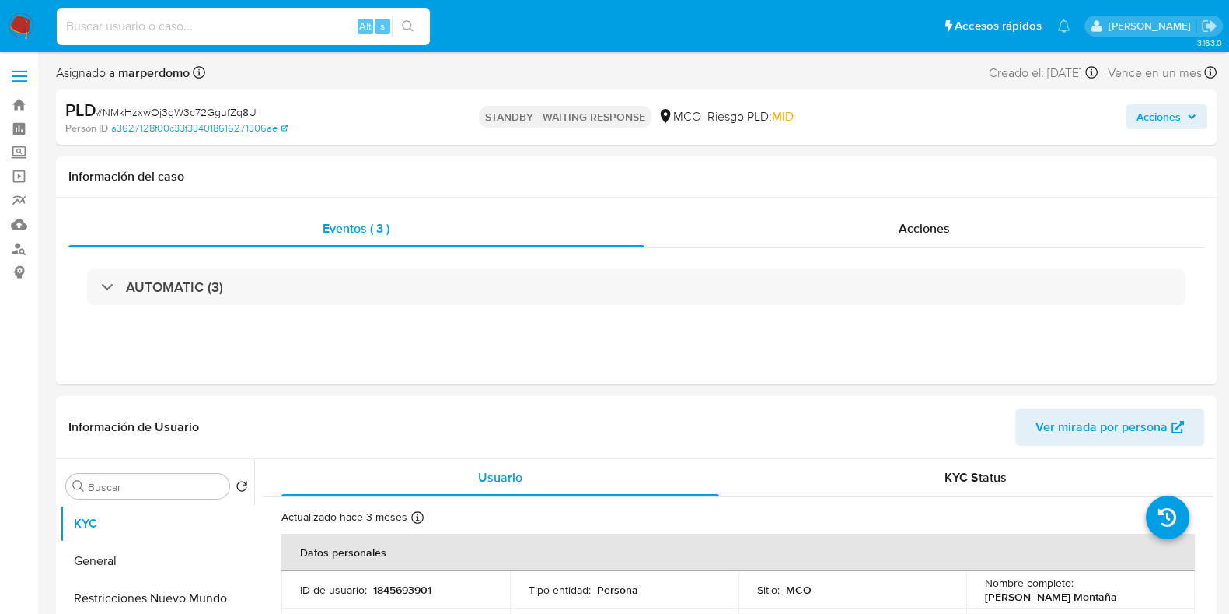
click at [331, 27] on input at bounding box center [243, 26] width 373 height 20
paste input "6jU6bFgnR244LpdVXb6OZsPf"
type input "6jU6bFgnR244LpdVXb6OZsPf"
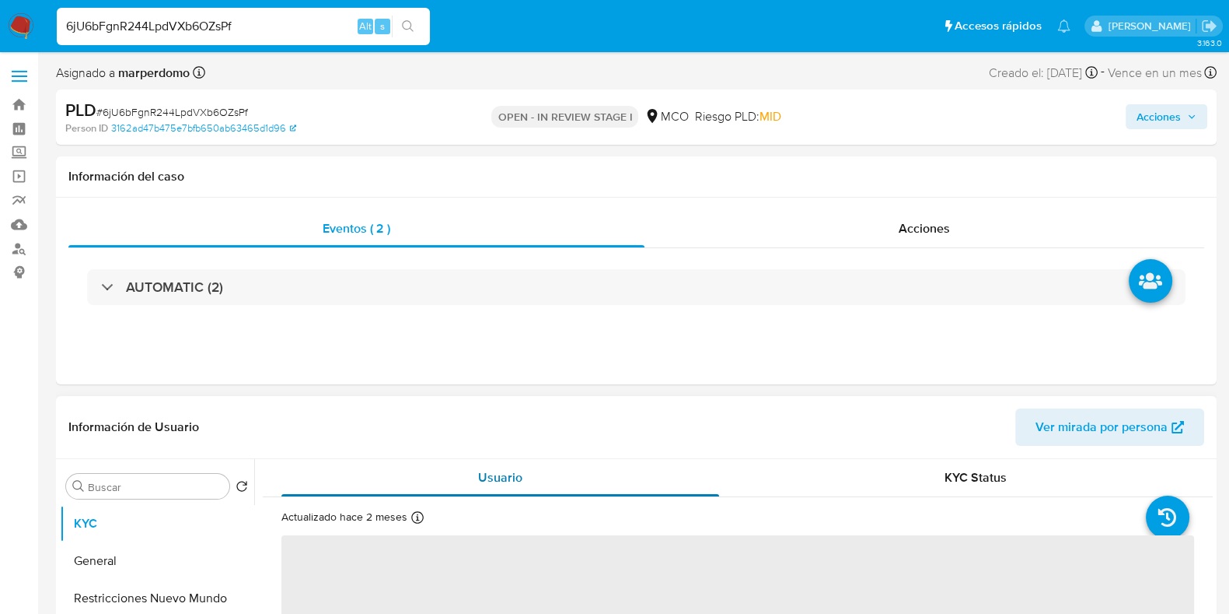
select select "10"
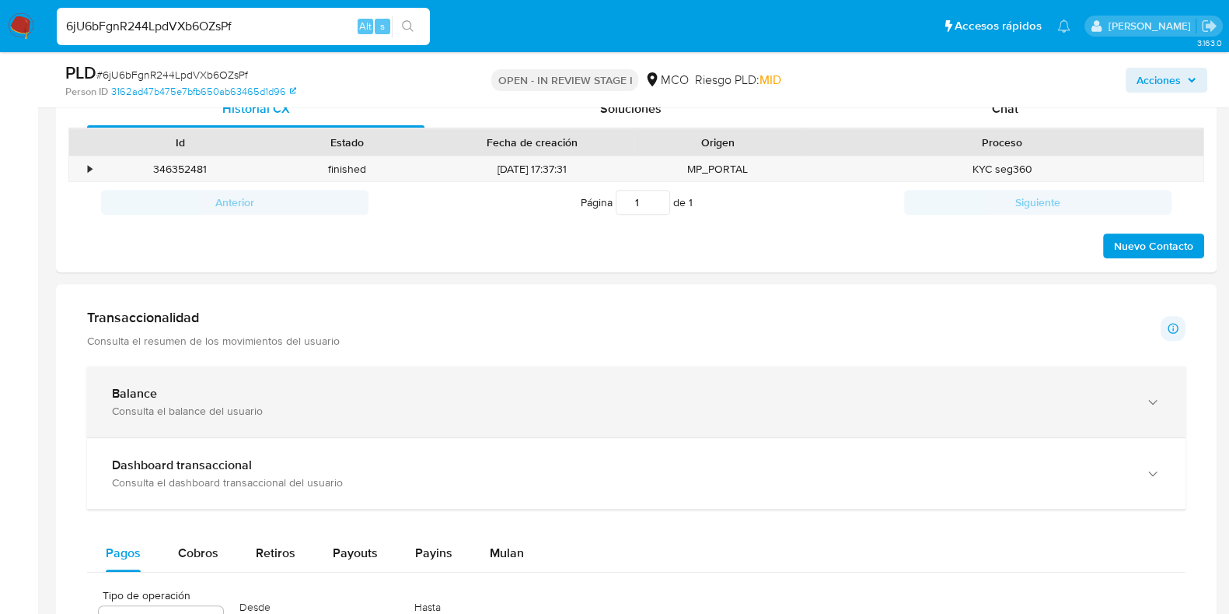
scroll to position [486, 0]
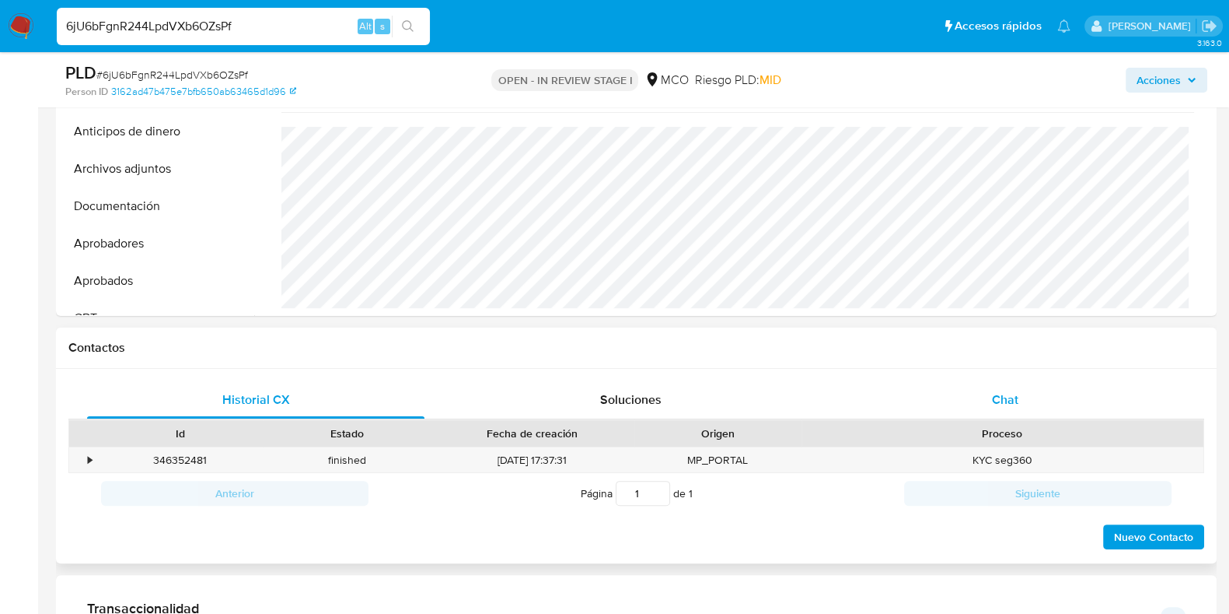
click at [997, 407] on div "Chat" at bounding box center [1005, 399] width 337 height 37
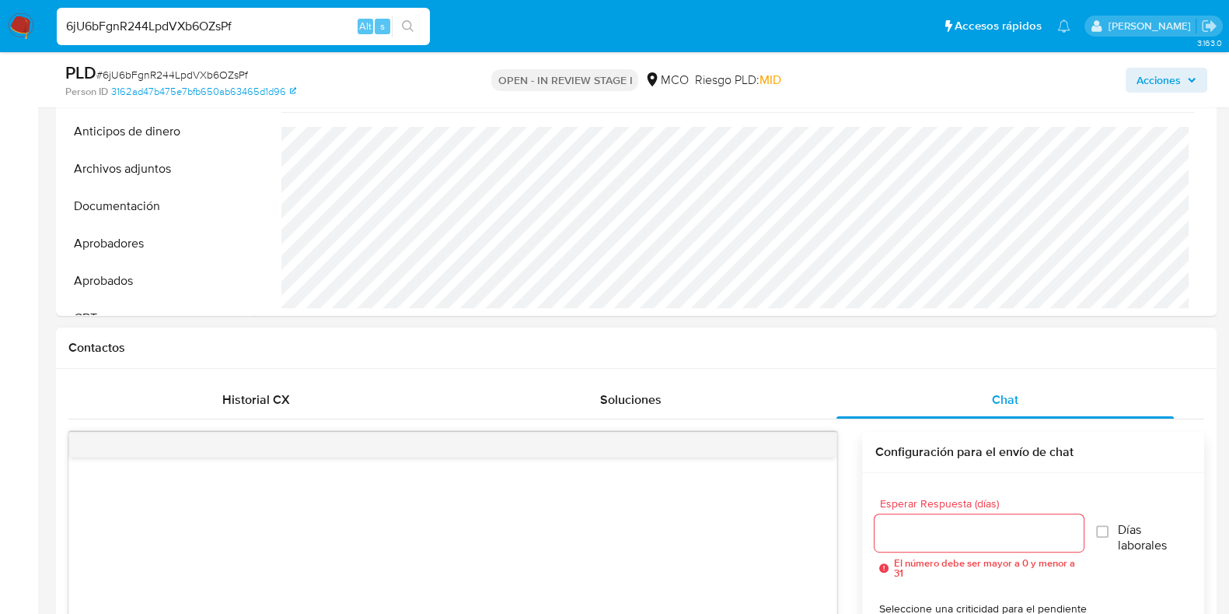
scroll to position [583, 0]
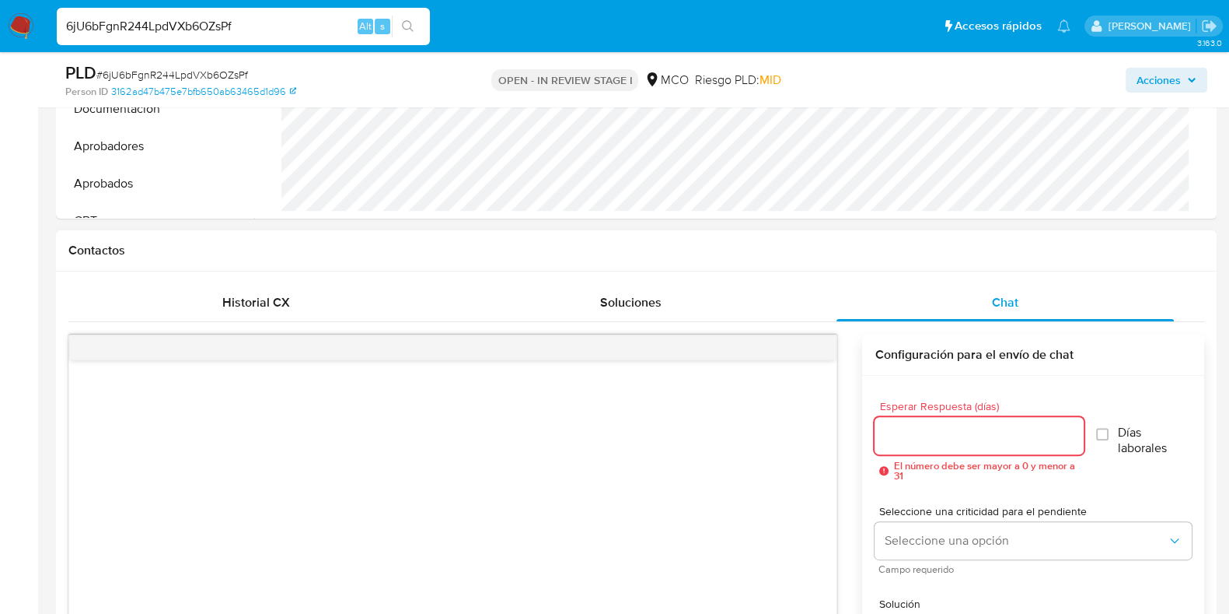
click at [960, 442] on input "Esperar Respuesta (días)" at bounding box center [979, 435] width 208 height 20
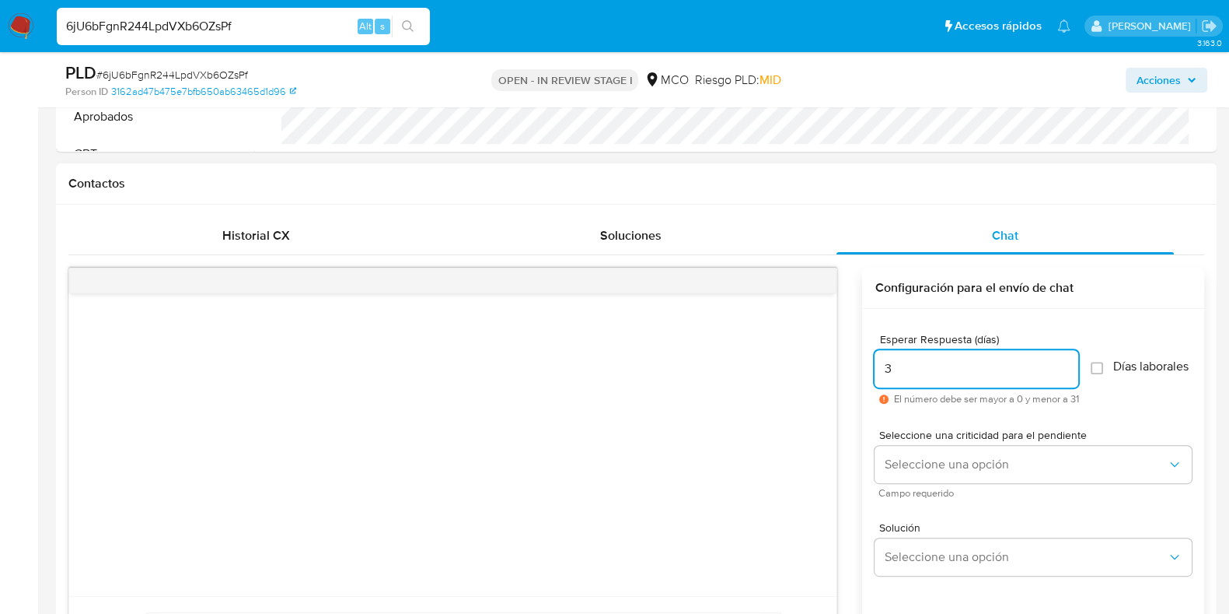
scroll to position [680, 0]
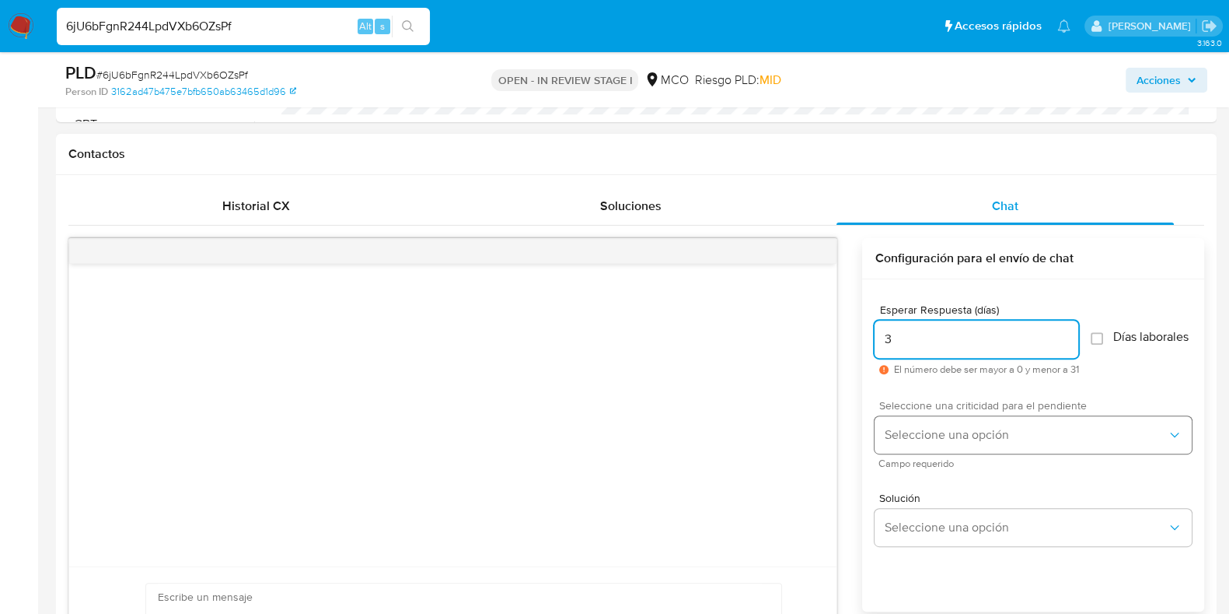
type input "3"
click at [964, 442] on span "Seleccione una opción" at bounding box center [1025, 435] width 283 height 16
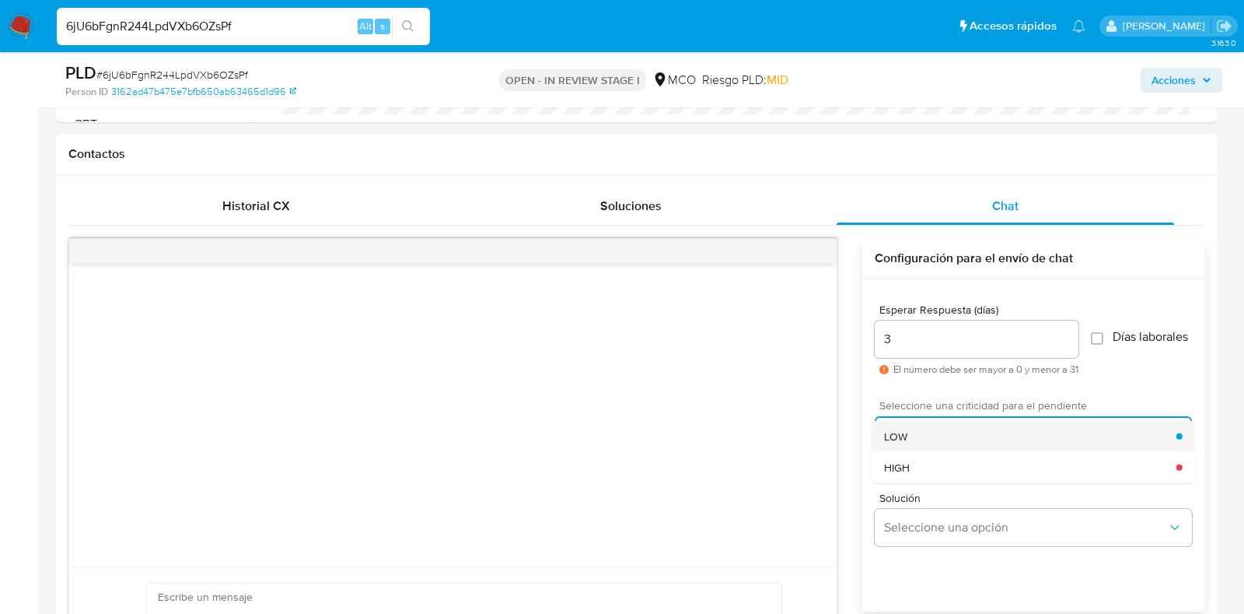
click at [918, 431] on div "LOW" at bounding box center [1030, 435] width 292 height 31
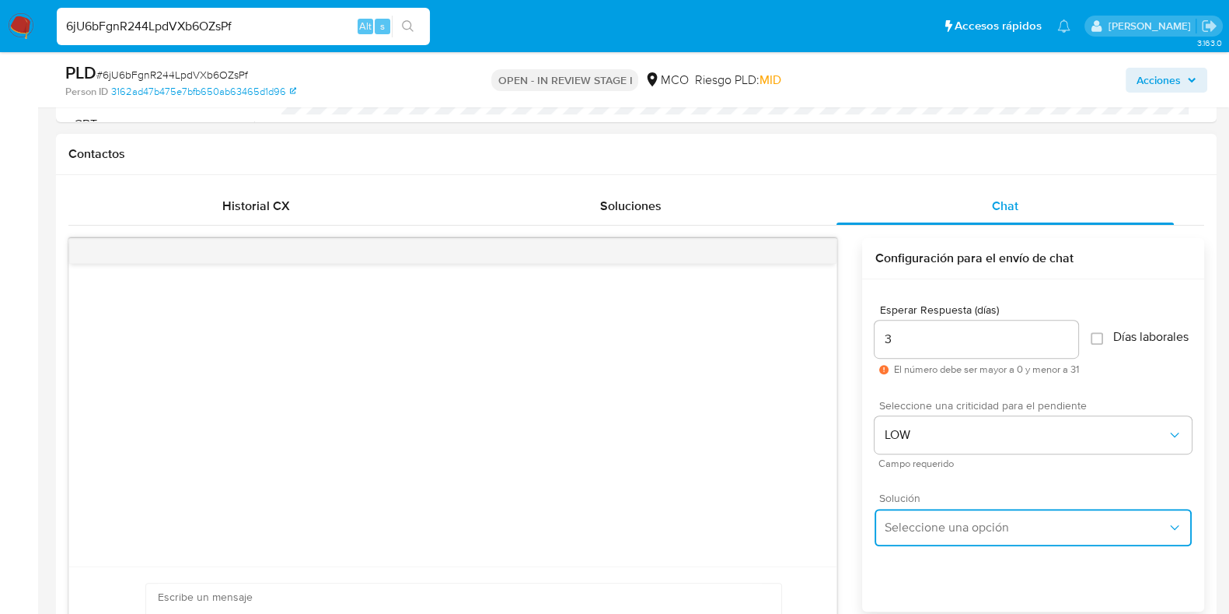
click at [936, 535] on span "Seleccione una opción" at bounding box center [1025, 527] width 283 height 16
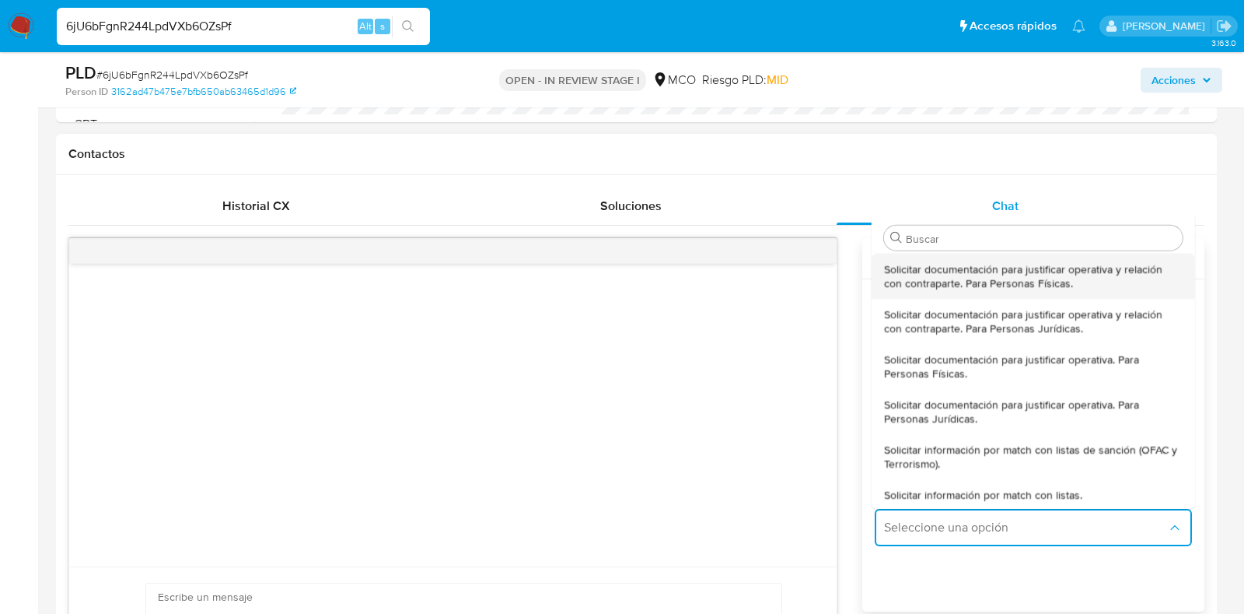
click at [1050, 287] on span "Solicitar documentación para justificar operativa y relación con contraparte. P…" at bounding box center [1033, 275] width 299 height 28
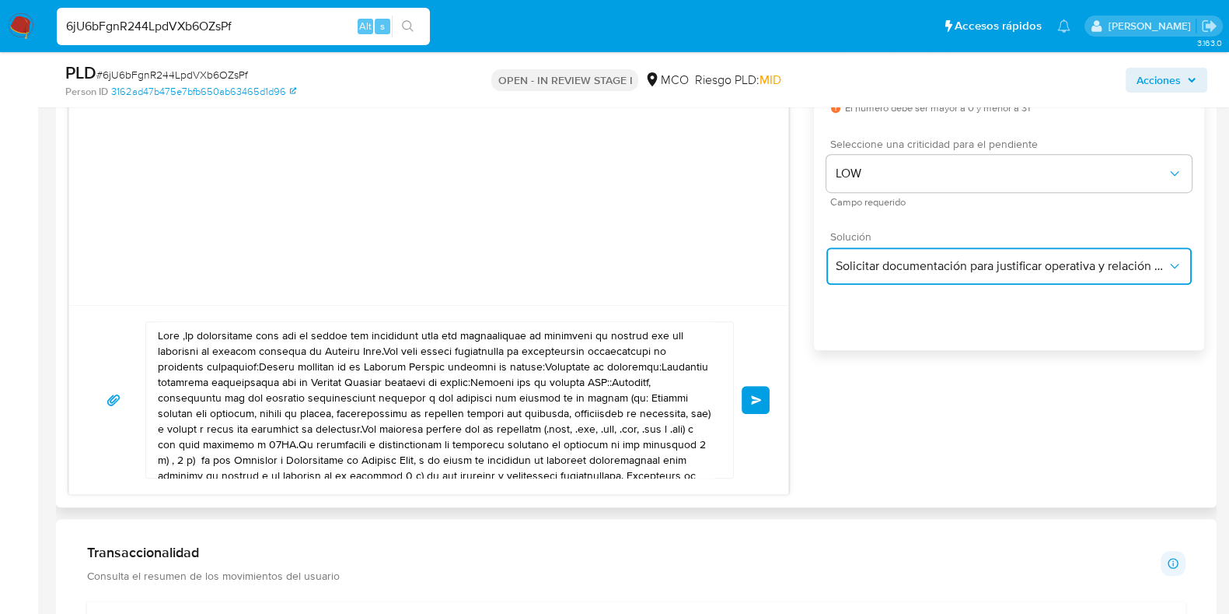
scroll to position [844, 0]
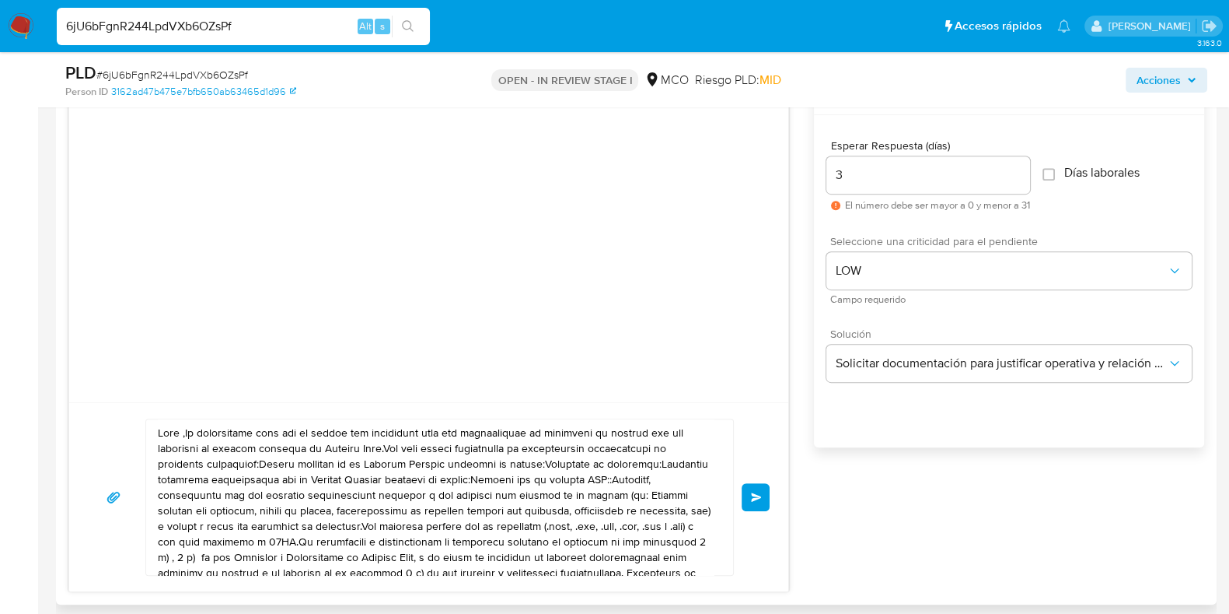
click at [189, 421] on textarea at bounding box center [436, 497] width 556 height 156
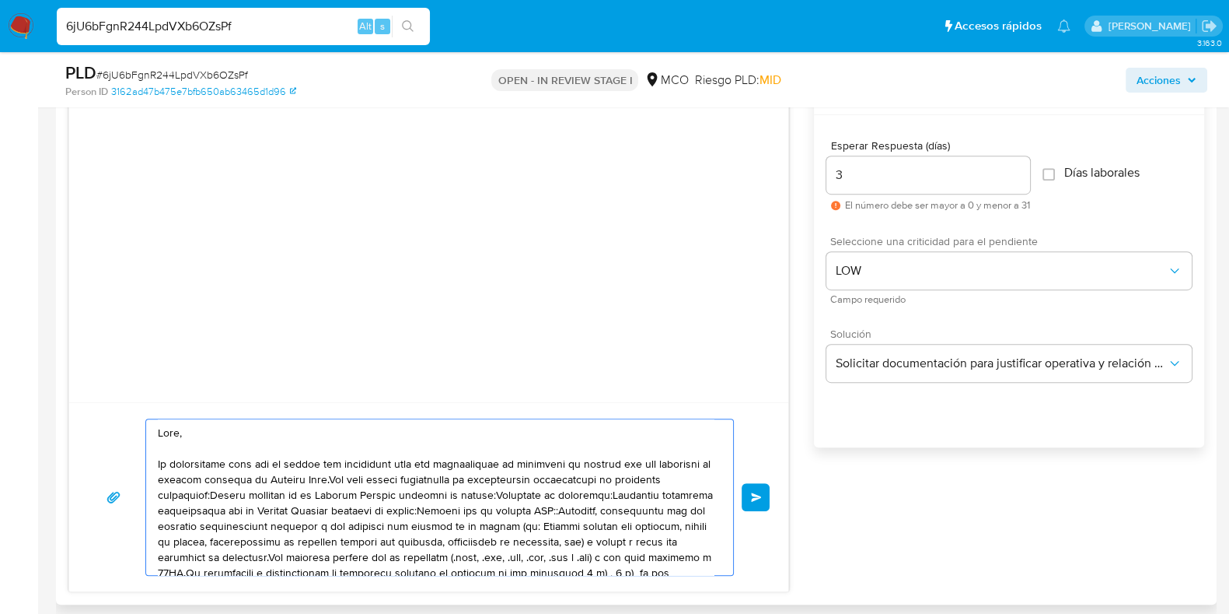
click at [379, 476] on textarea at bounding box center [436, 497] width 556 height 156
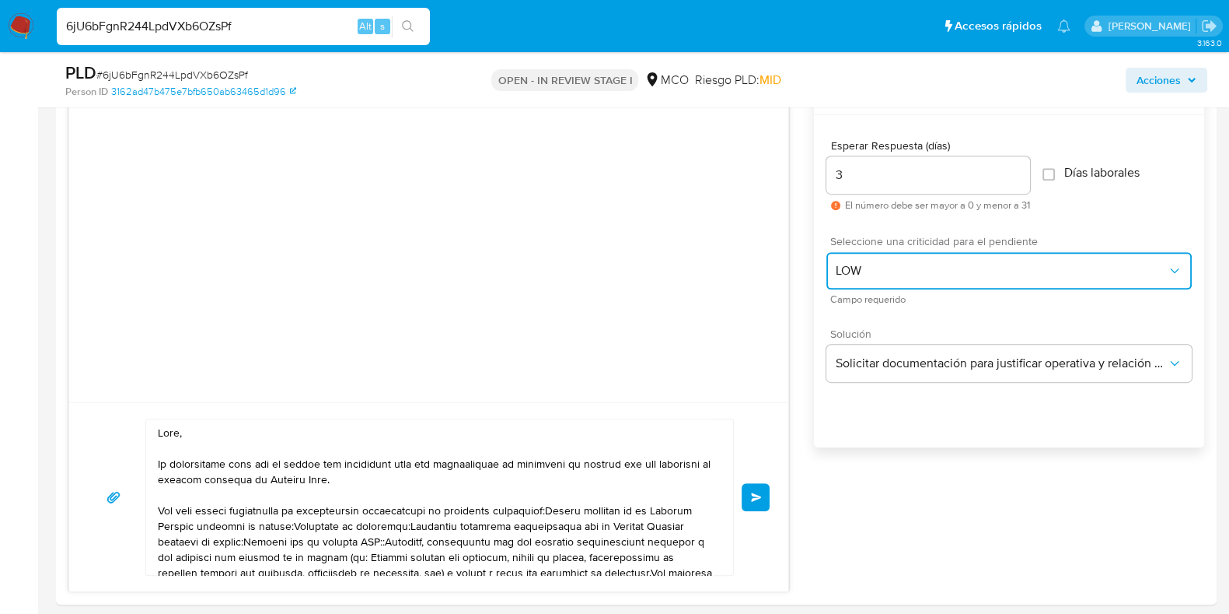
click at [972, 282] on button "LOW" at bounding box center [1009, 270] width 365 height 37
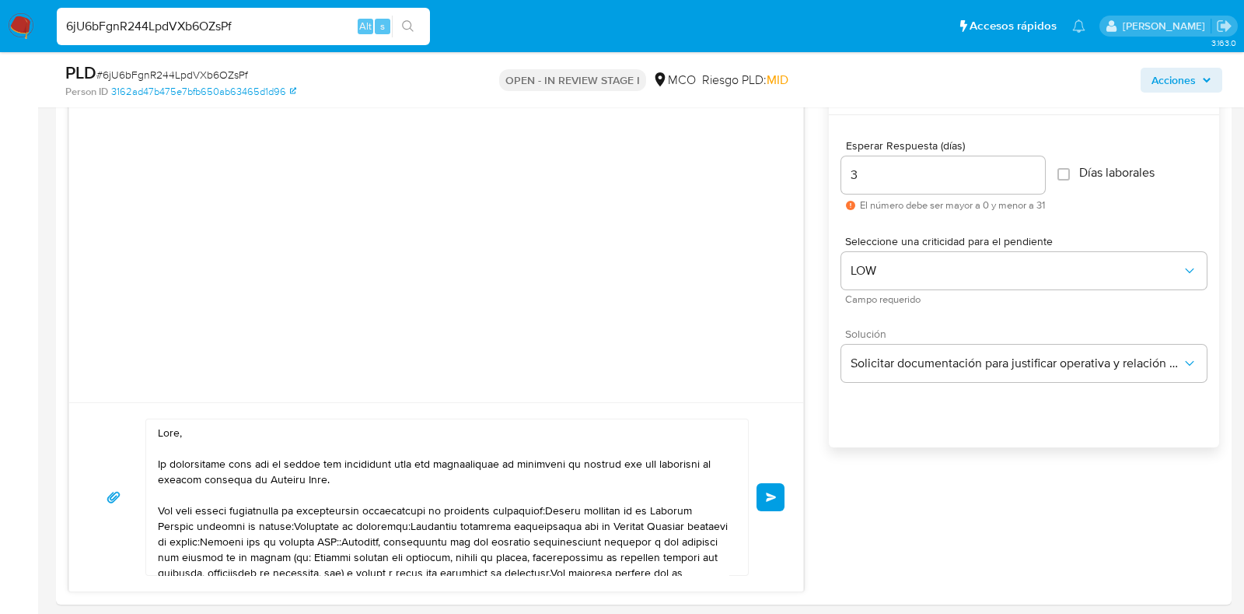
click at [696, 289] on div at bounding box center [436, 251] width 734 height 303
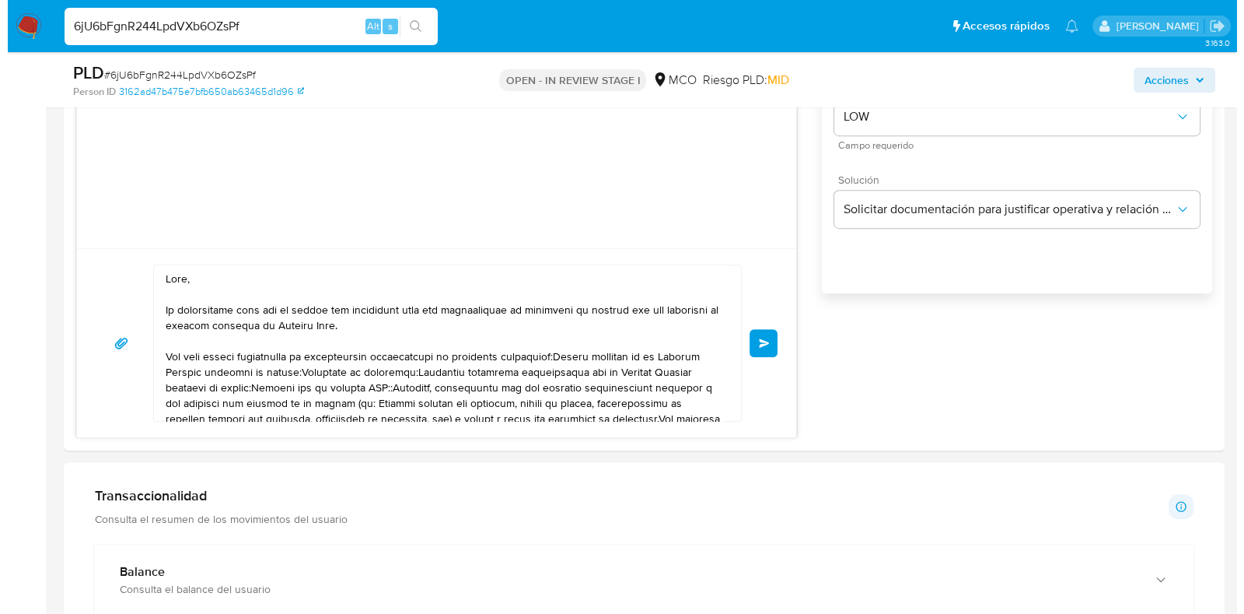
scroll to position [806, 0]
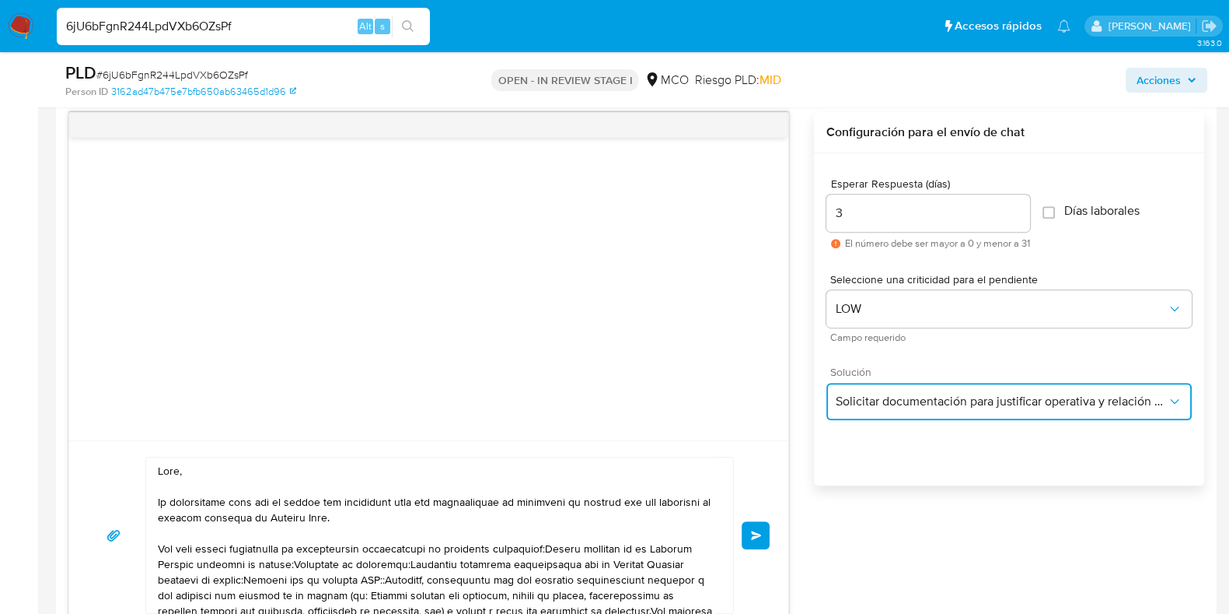
click at [876, 405] on span "Solicitar documentación para justificar operativa y relación con contraparte. P…" at bounding box center [1001, 401] width 331 height 16
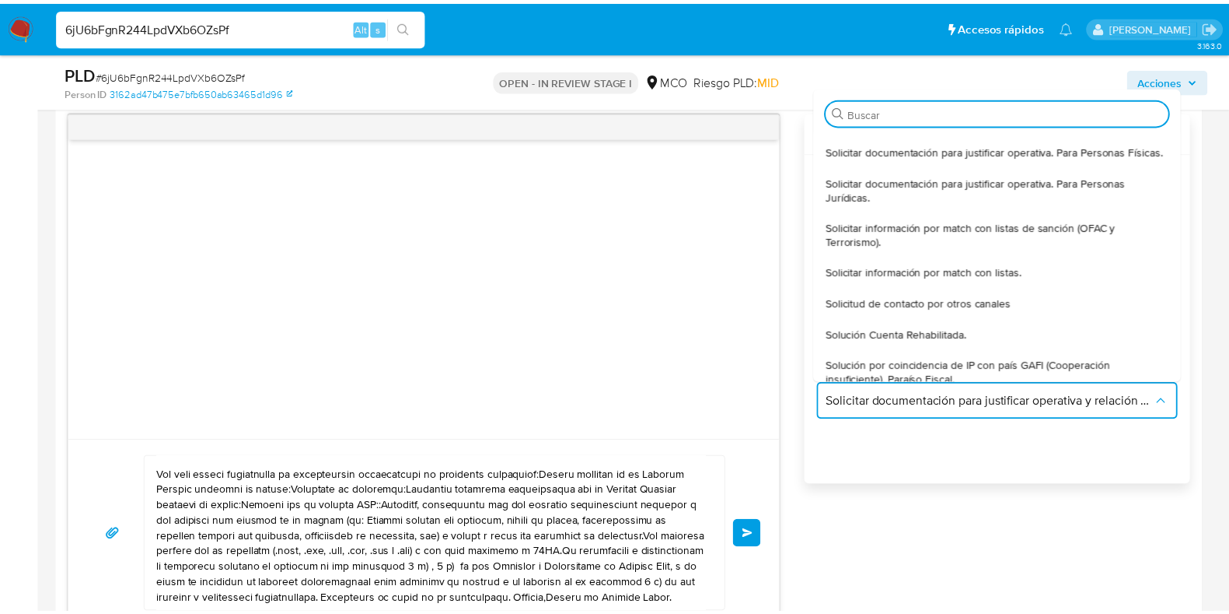
scroll to position [0, 0]
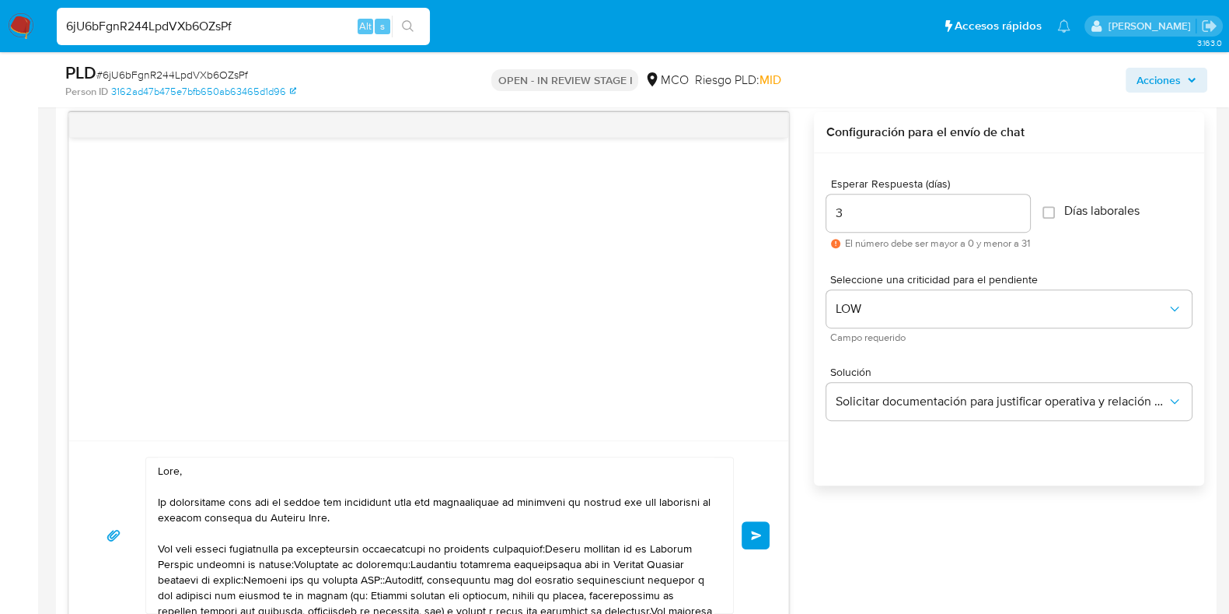
click at [547, 547] on textarea at bounding box center [436, 535] width 556 height 156
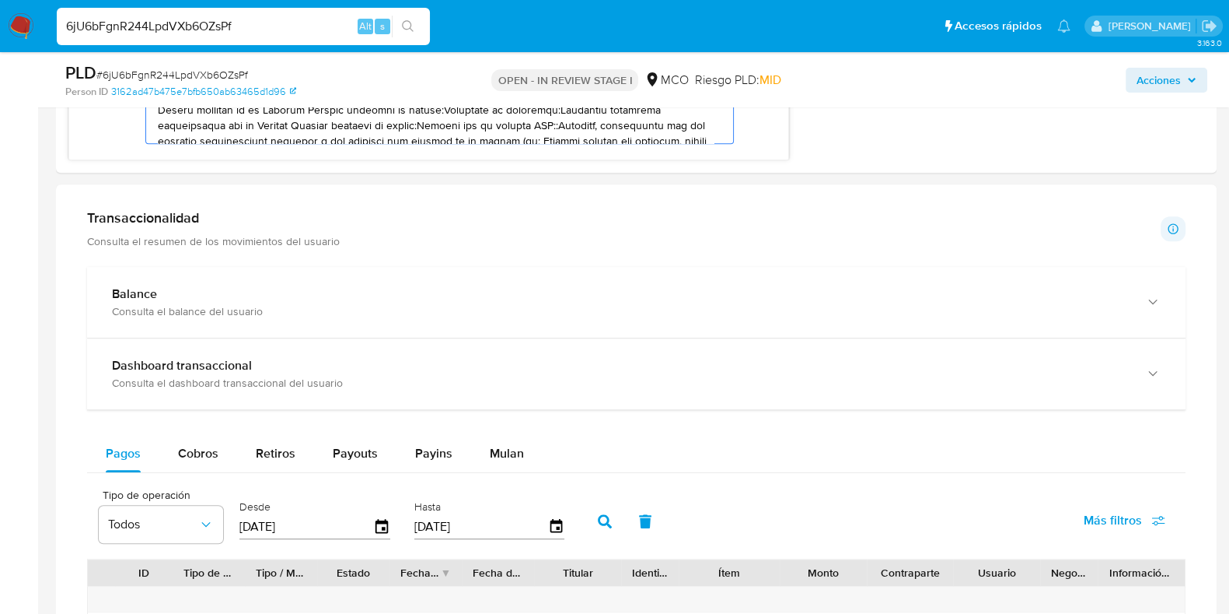
scroll to position [903, 0]
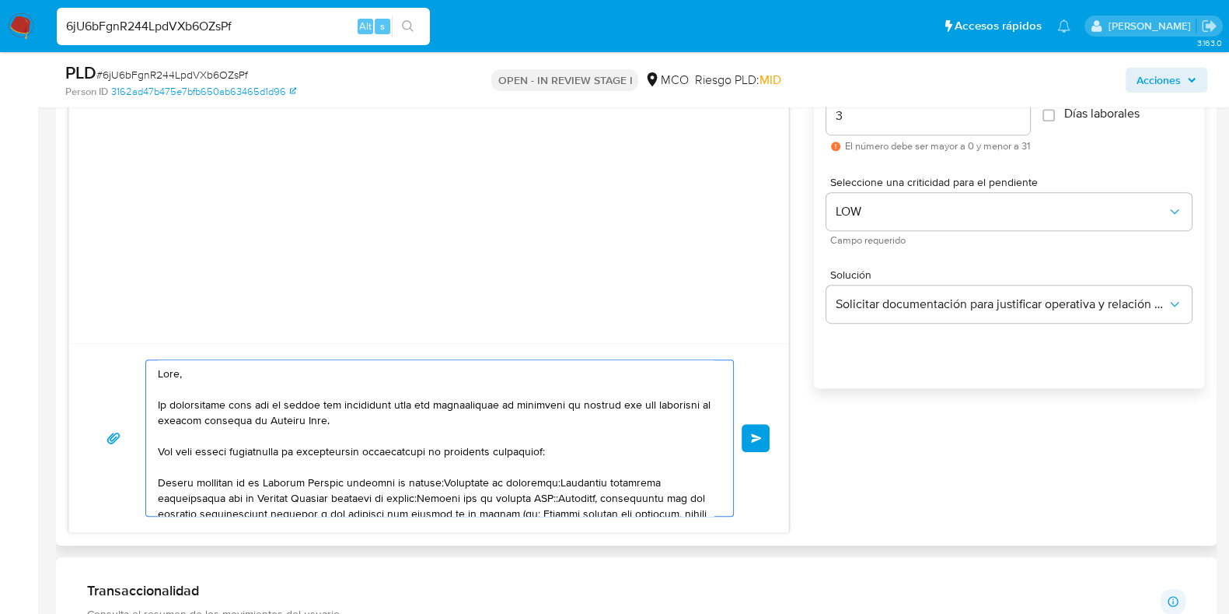
click at [448, 478] on textarea at bounding box center [436, 438] width 556 height 156
click at [282, 490] on textarea at bounding box center [436, 438] width 556 height 156
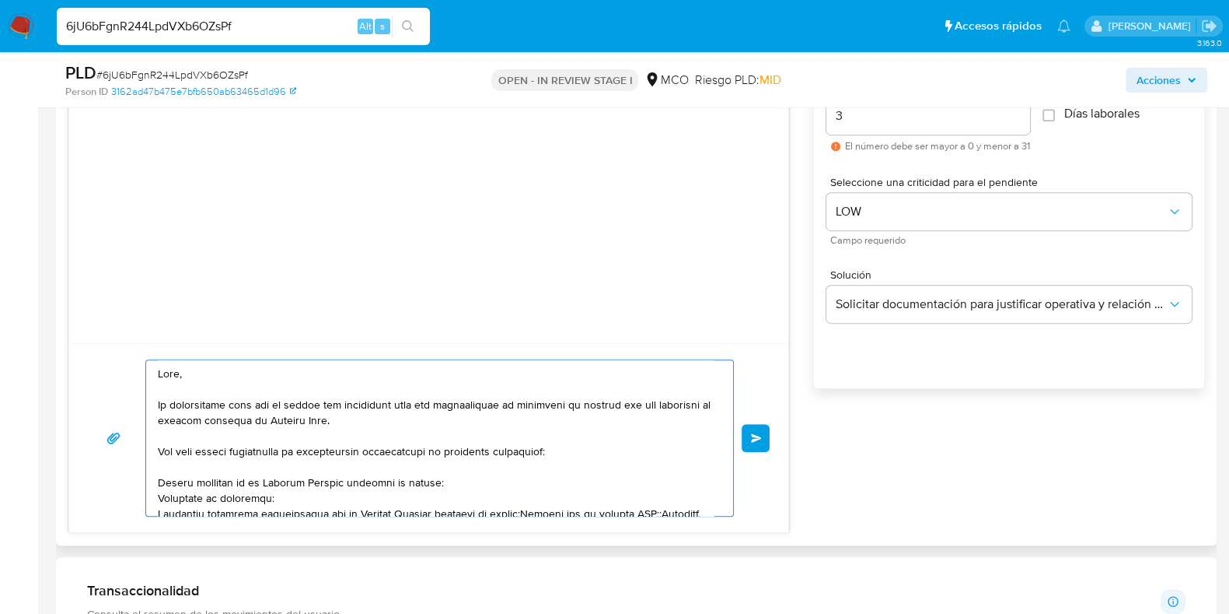
scroll to position [5, 0]
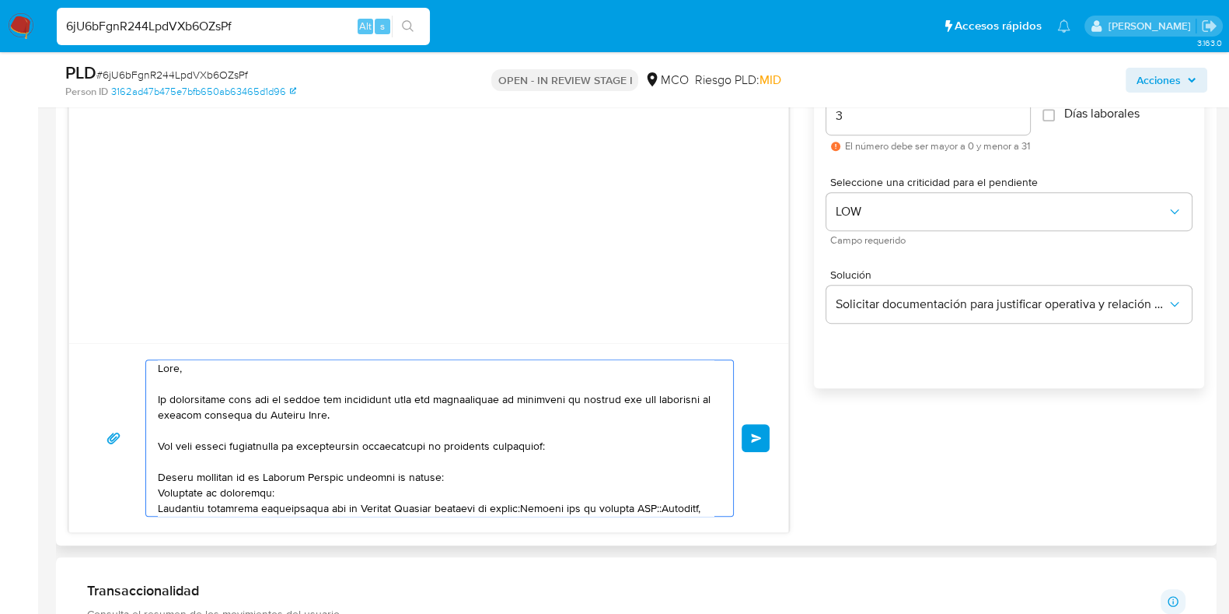
click at [275, 492] on textarea at bounding box center [436, 438] width 556 height 156
click at [527, 505] on textarea at bounding box center [436, 438] width 556 height 156
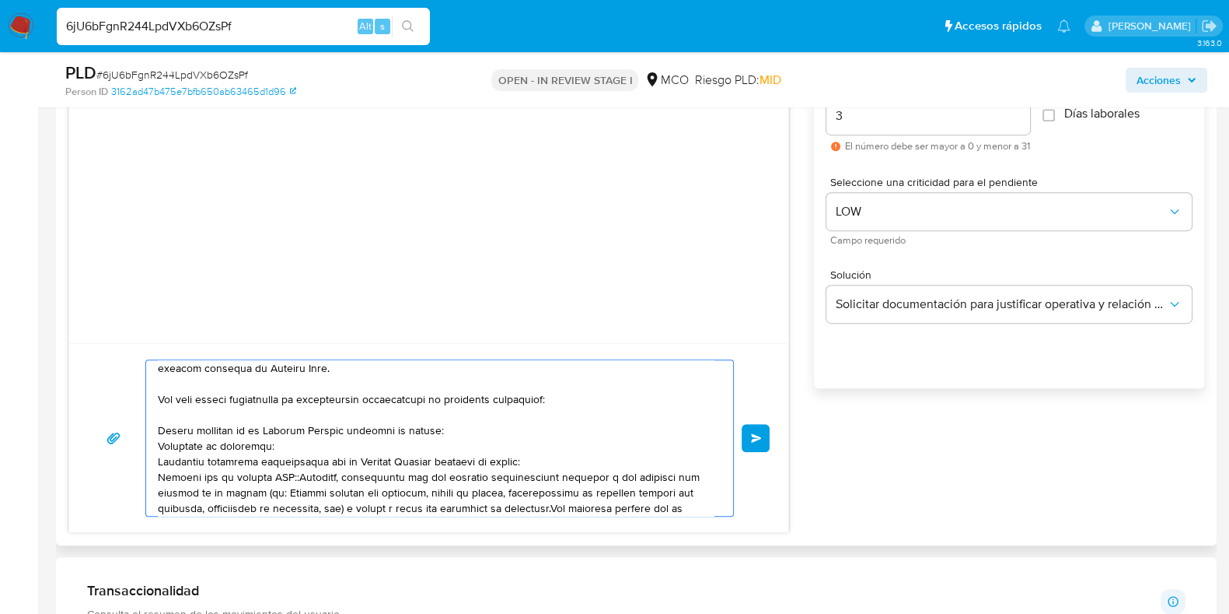
scroll to position [68, 0]
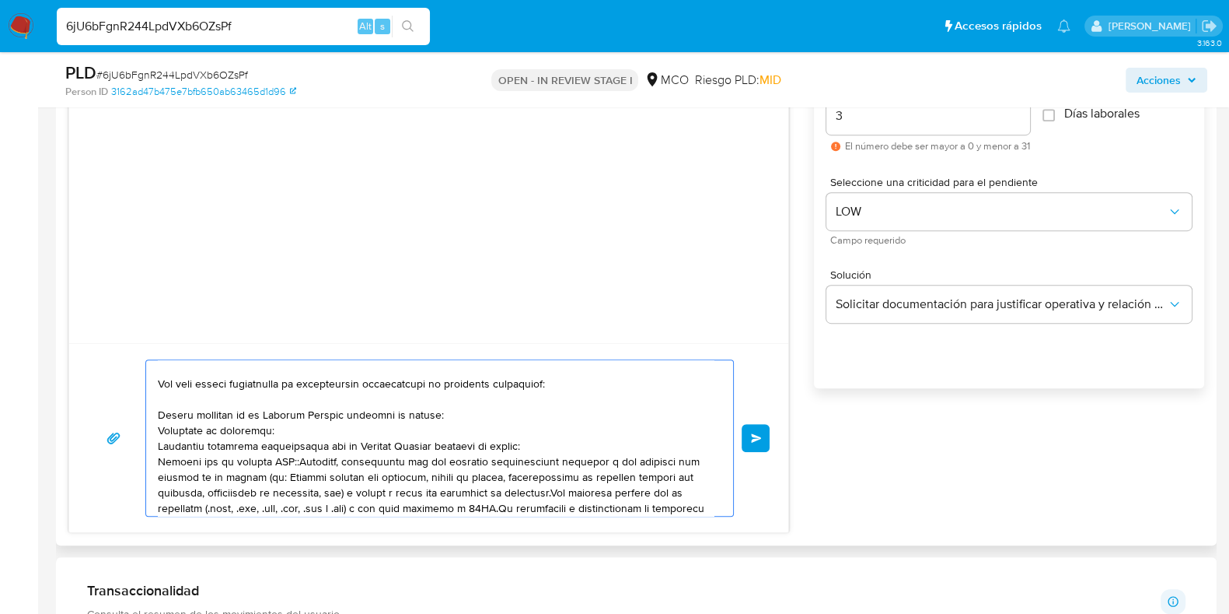
click at [278, 453] on textarea at bounding box center [436, 438] width 556 height 156
paste textarea "Juan Pablo Cortes Florez"
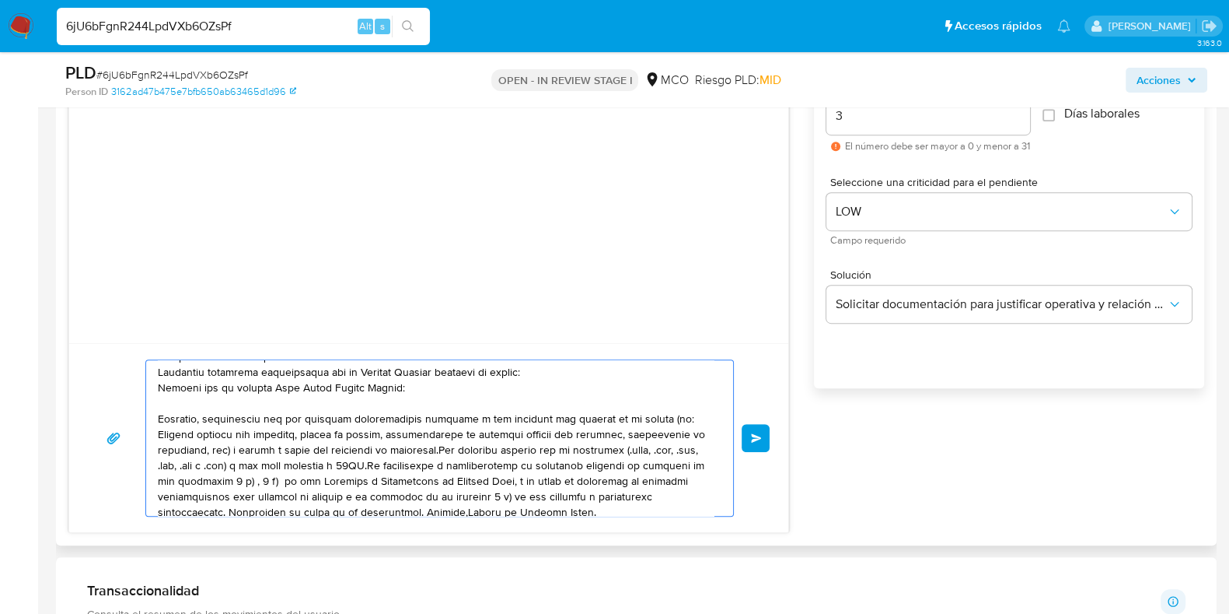
scroll to position [141, 0]
click at [229, 453] on textarea at bounding box center [436, 438] width 556 height 156
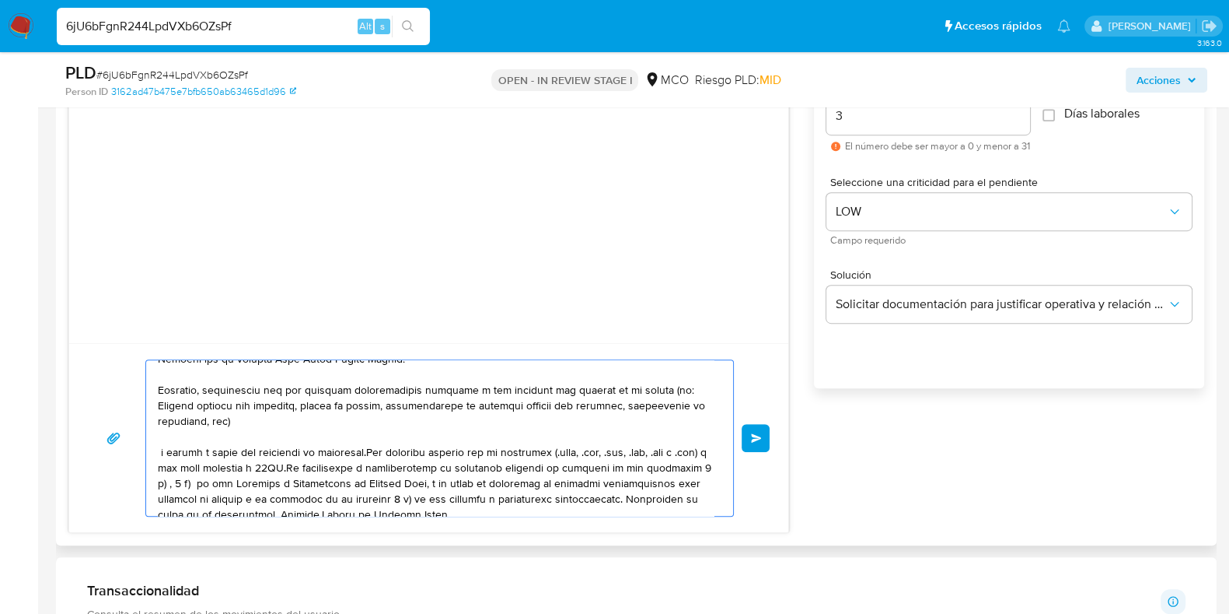
scroll to position [182, 0]
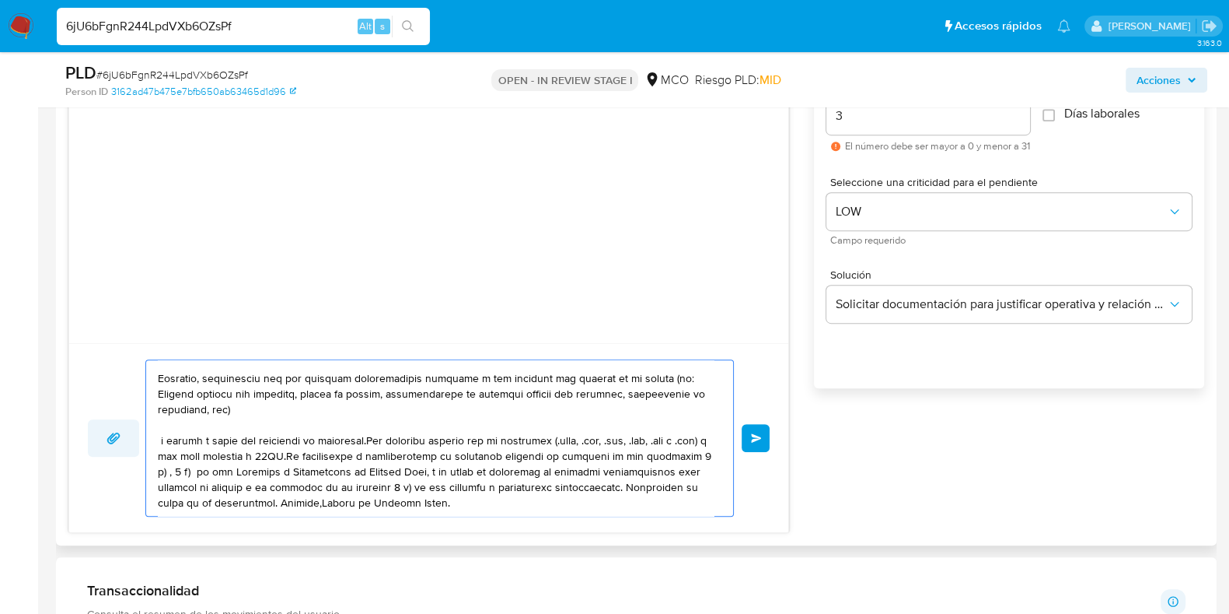
drag, startPoint x: 377, startPoint y: 444, endPoint x: 135, endPoint y: 437, distance: 241.9
click at [135, 437] on div "Enviar" at bounding box center [429, 437] width 682 height 157
click at [631, 443] on textarea at bounding box center [436, 438] width 556 height 156
click at [259, 504] on textarea at bounding box center [436, 438] width 556 height 156
click at [221, 494] on textarea at bounding box center [436, 438] width 556 height 156
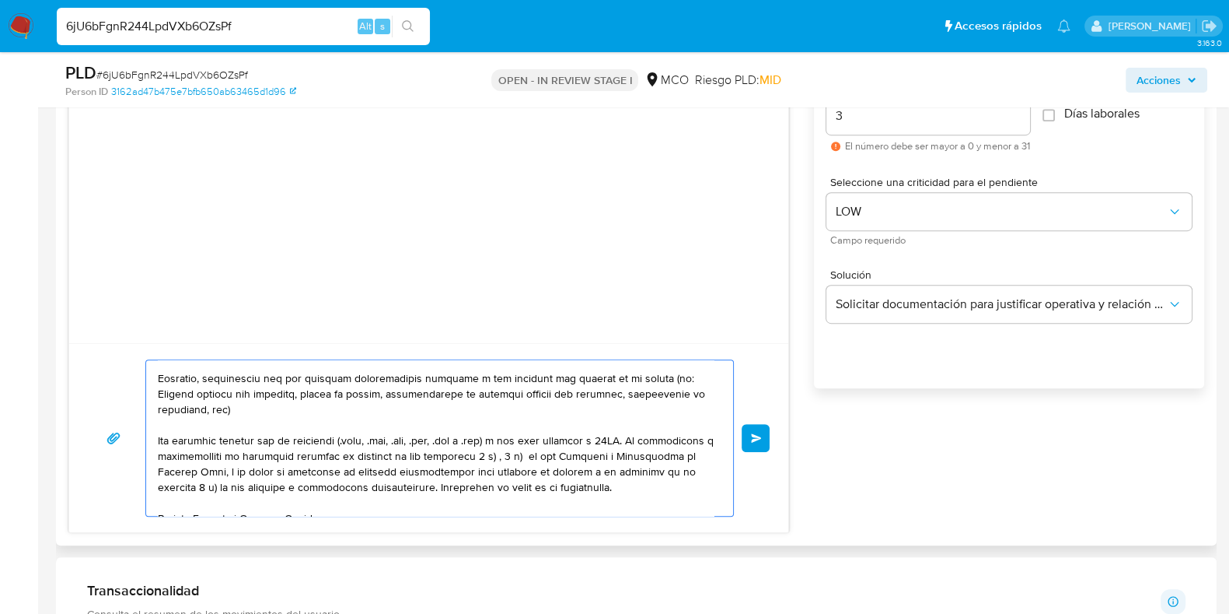
scroll to position [192, 0]
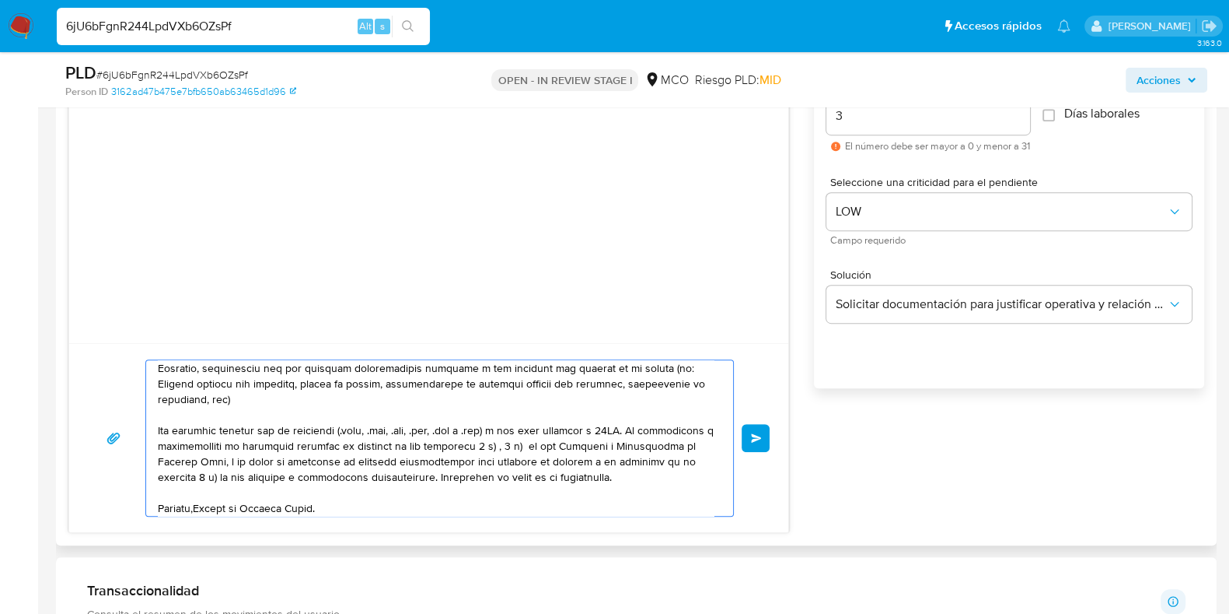
click at [196, 509] on textarea at bounding box center [436, 438] width 556 height 156
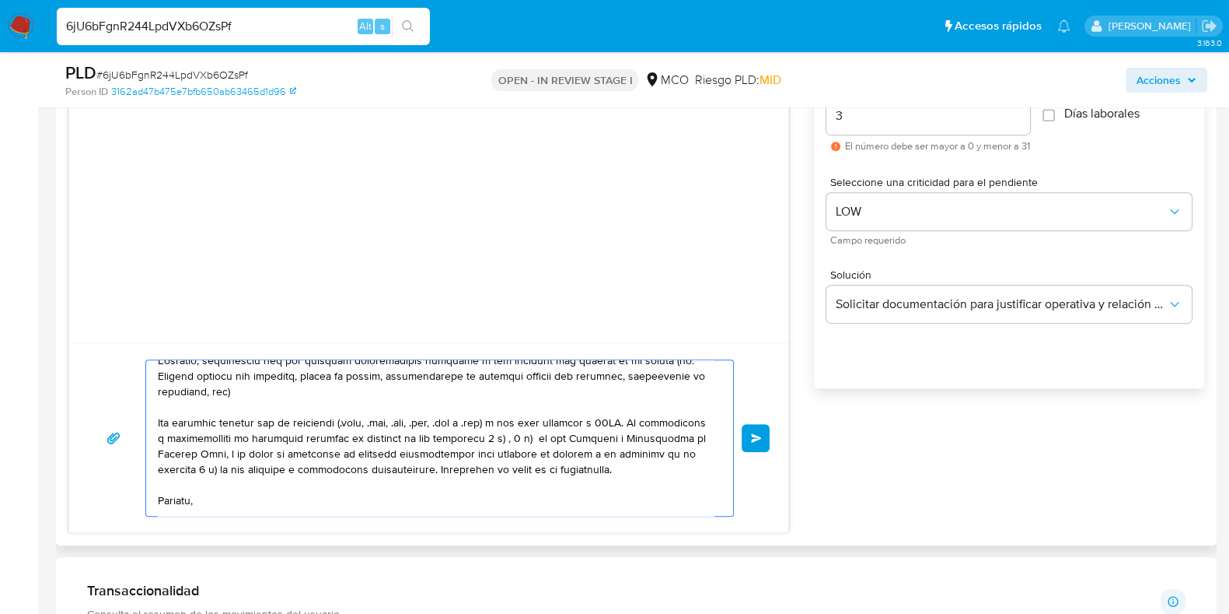
scroll to position [229, 0]
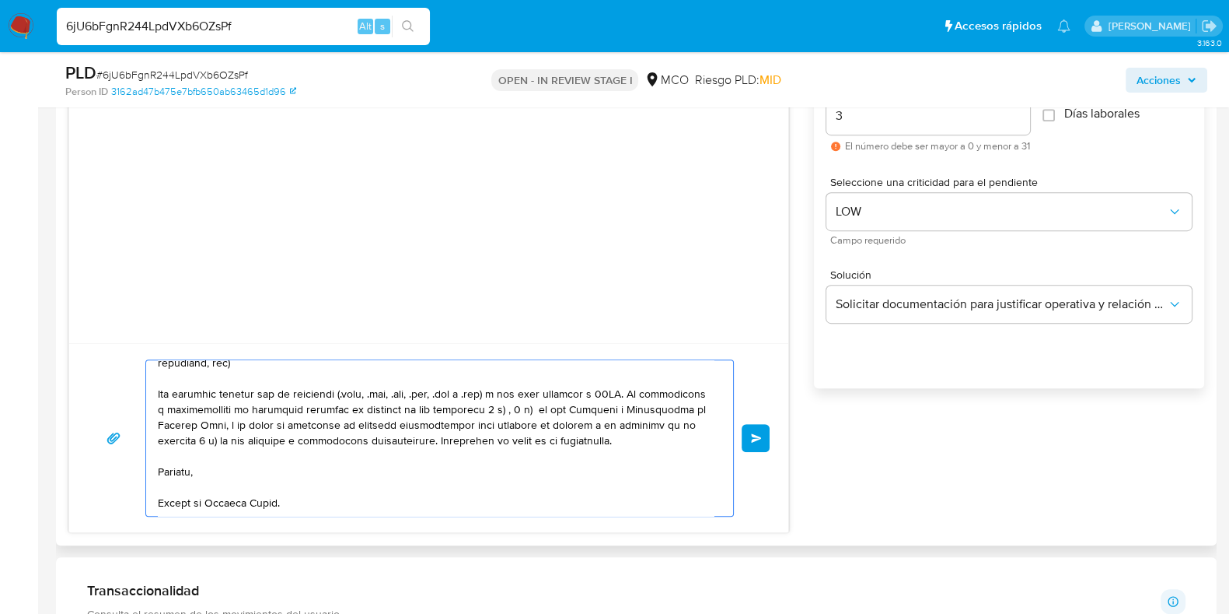
click at [508, 439] on textarea at bounding box center [436, 438] width 556 height 156
click at [569, 468] on textarea at bounding box center [436, 438] width 556 height 156
click at [506, 442] on textarea at bounding box center [436, 438] width 556 height 156
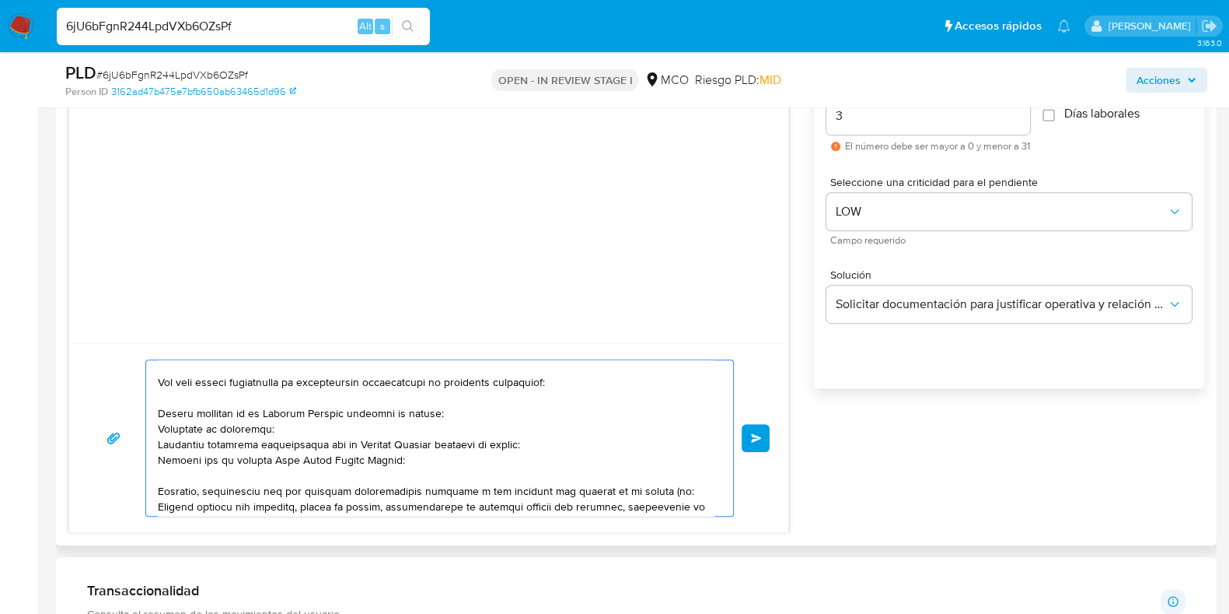
scroll to position [66, 0]
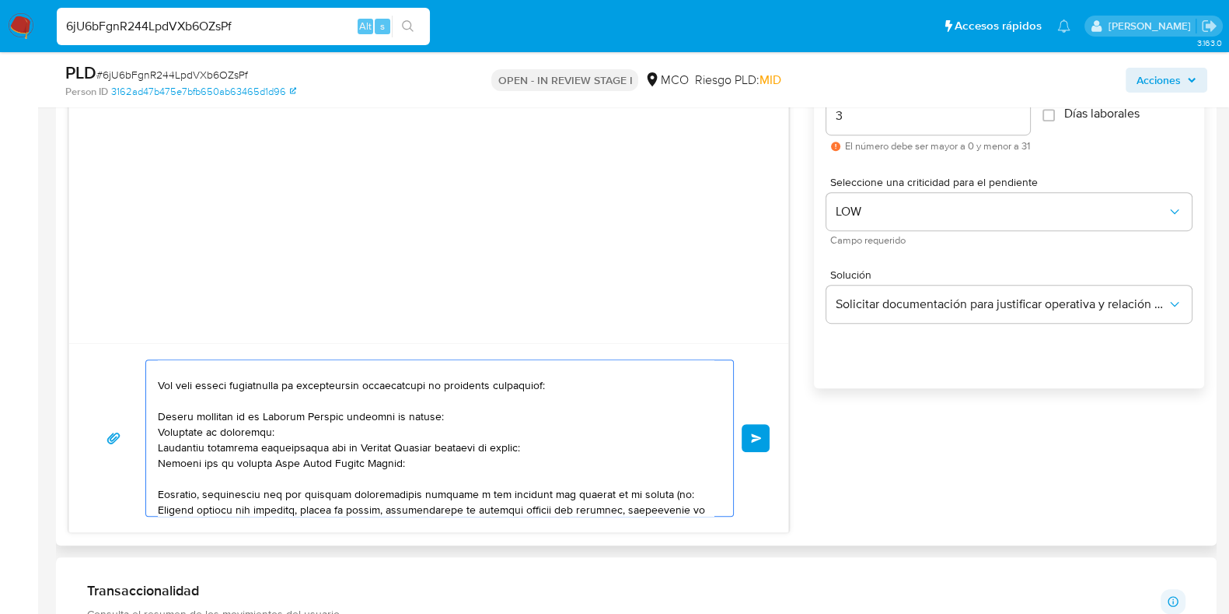
click at [156, 414] on div at bounding box center [435, 438] width 579 height 156
click at [163, 414] on textarea at bounding box center [436, 438] width 556 height 156
click at [159, 492] on textarea at bounding box center [436, 438] width 556 height 156
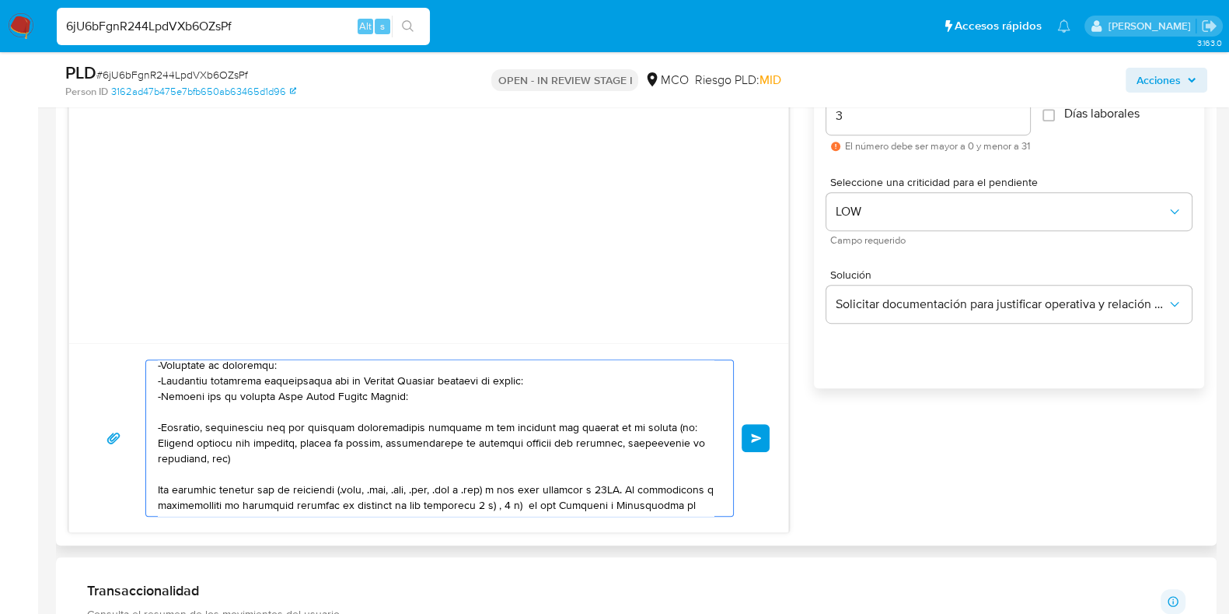
scroll to position [135, 0]
drag, startPoint x: 383, startPoint y: 438, endPoint x: 305, endPoint y: 442, distance: 77.9
click at [305, 442] on textarea at bounding box center [436, 438] width 556 height 156
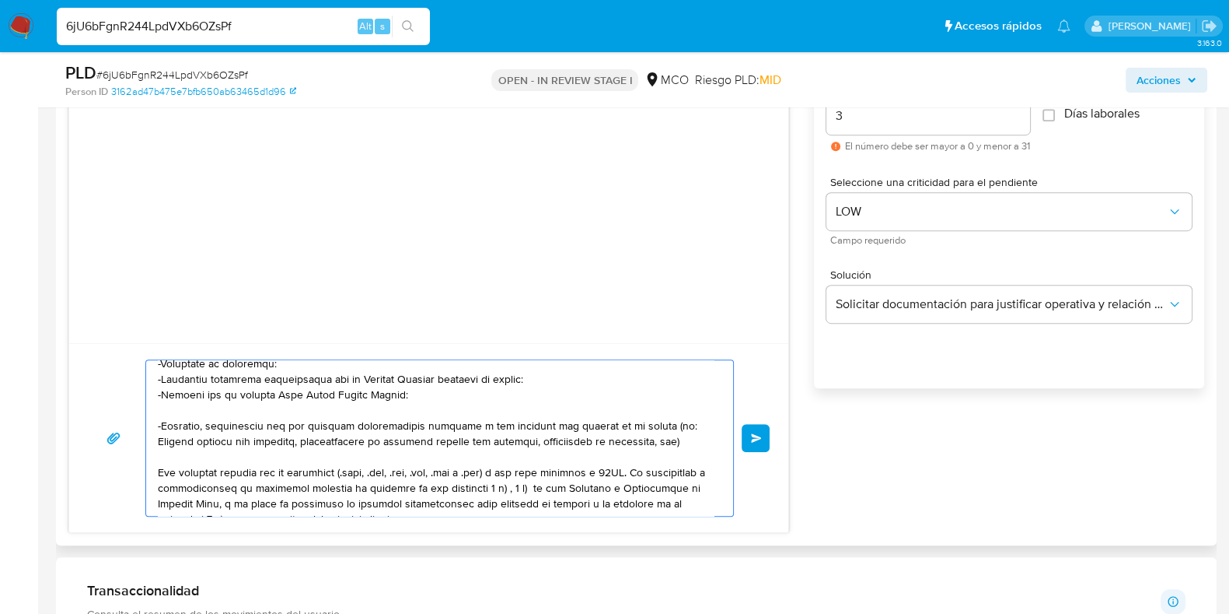
click at [677, 439] on textarea at bounding box center [436, 438] width 556 height 156
click at [650, 441] on textarea at bounding box center [436, 438] width 556 height 156
drag, startPoint x: 650, startPoint y: 441, endPoint x: 659, endPoint y: 449, distance: 12.1
click at [650, 441] on textarea at bounding box center [436, 438] width 556 height 156
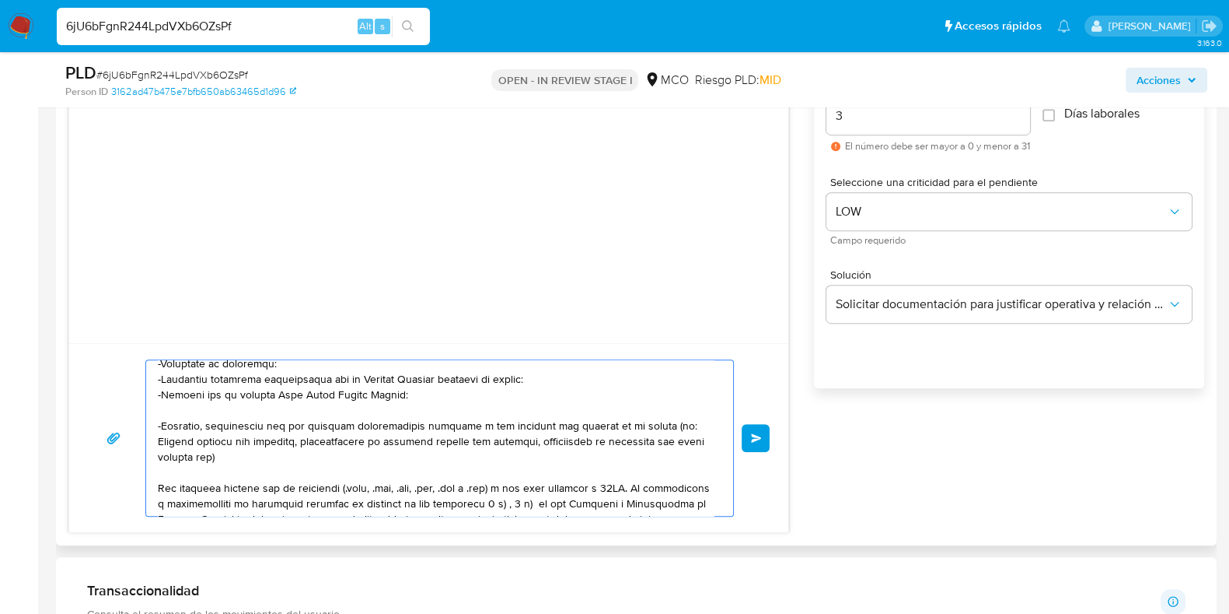
click at [681, 436] on textarea at bounding box center [436, 438] width 556 height 156
click at [387, 463] on textarea at bounding box center [436, 438] width 556 height 156
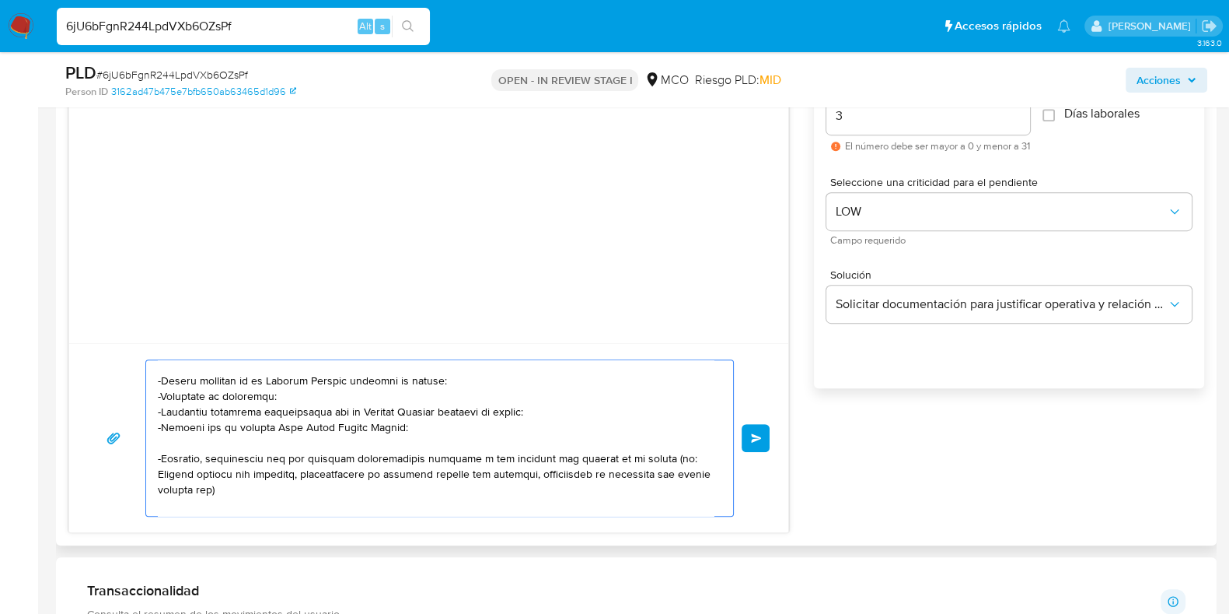
scroll to position [100, 0]
click at [546, 413] on textarea at bounding box center [436, 438] width 556 height 156
click at [366, 459] on textarea at bounding box center [436, 438] width 556 height 156
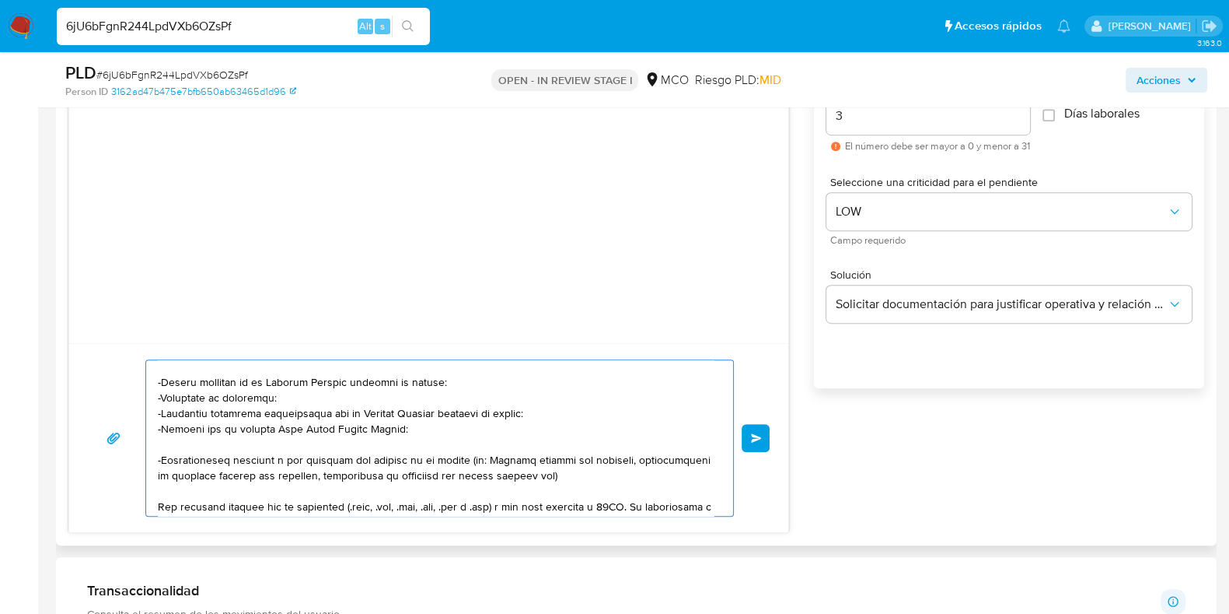
click at [226, 437] on textarea at bounding box center [436, 438] width 556 height 156
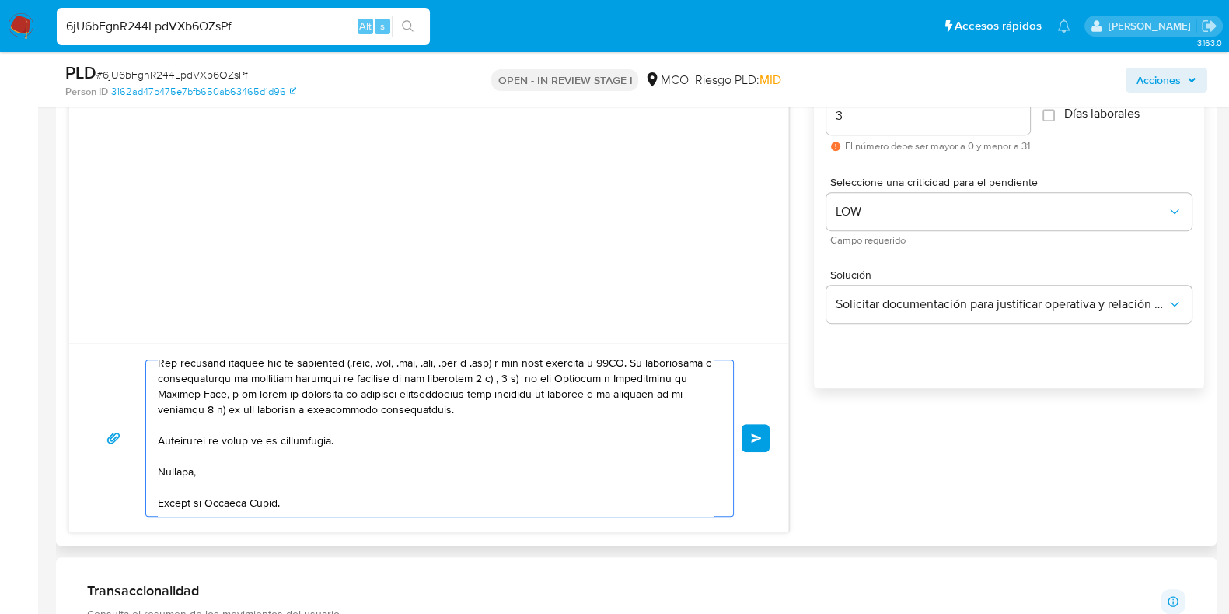
scroll to position [73, 0]
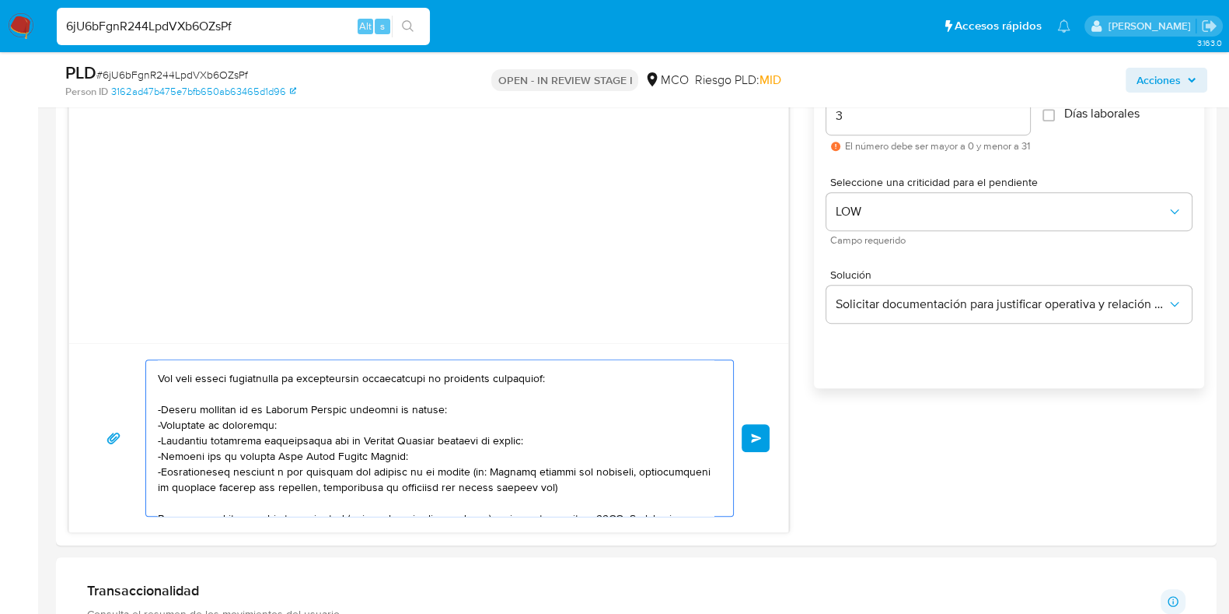
type textarea "Hola, Te contactamos dado que tu cuenta fue suspendida para una verificación de…"
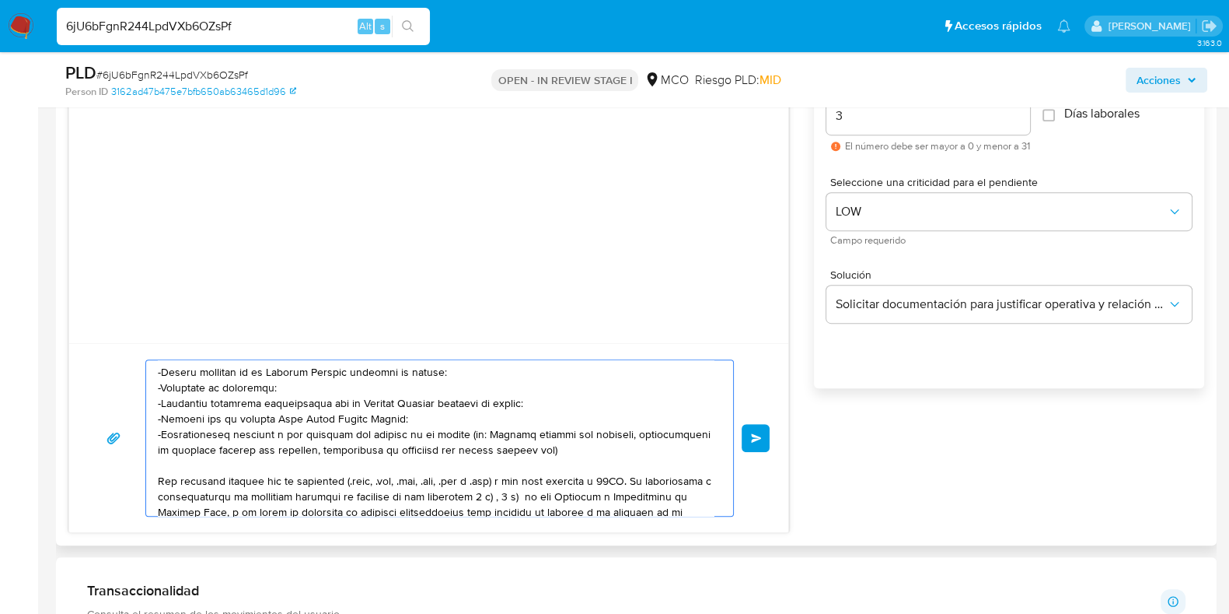
scroll to position [229, 0]
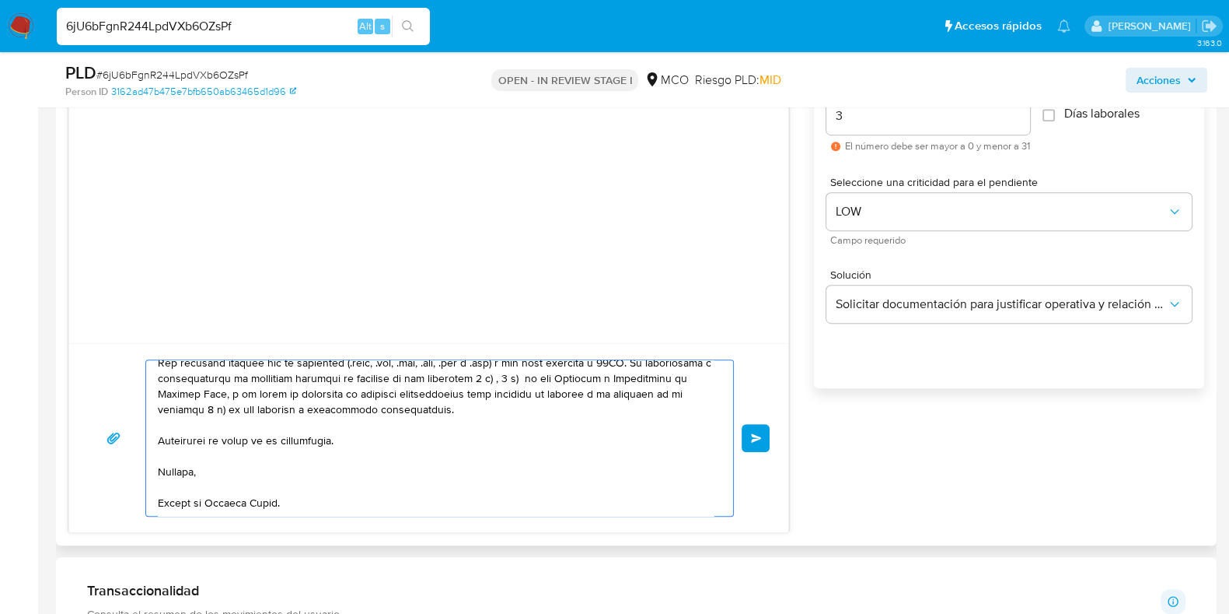
click at [754, 436] on span "Enviar" at bounding box center [756, 437] width 11 height 9
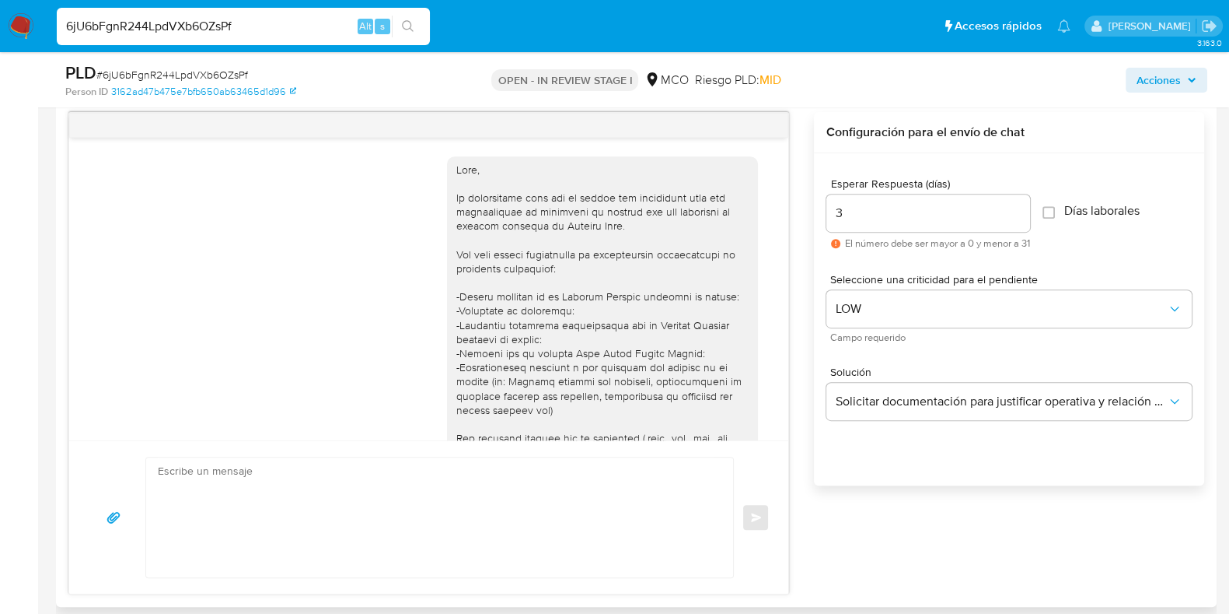
scroll to position [101, 0]
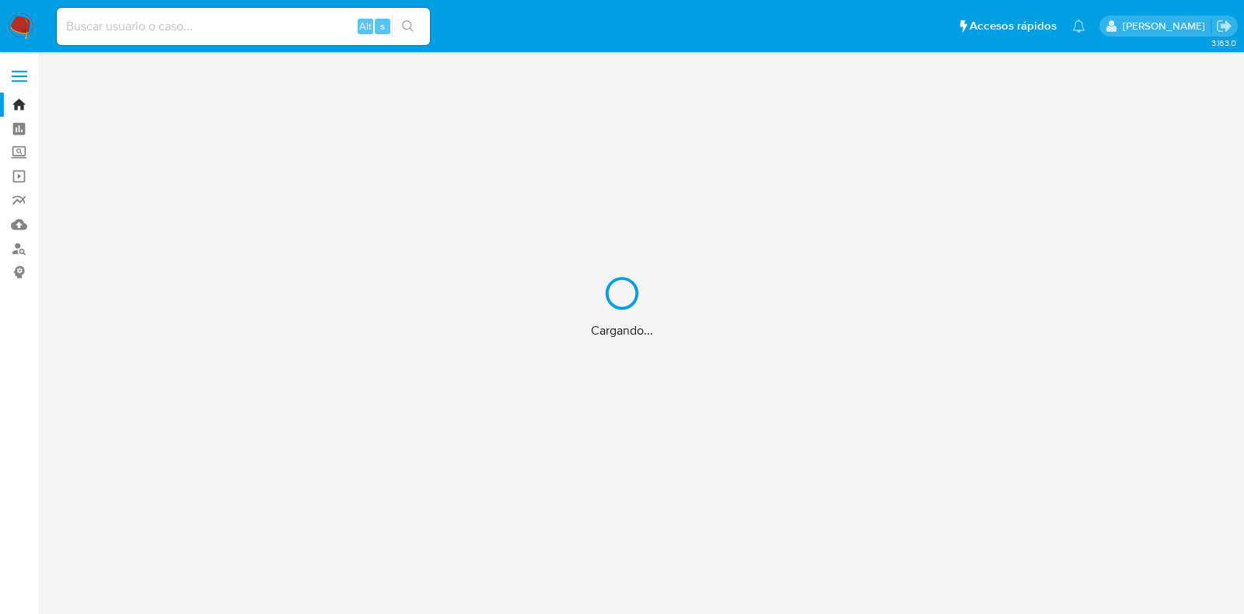
click at [303, 33] on div "Cargando..." at bounding box center [622, 307] width 1244 height 614
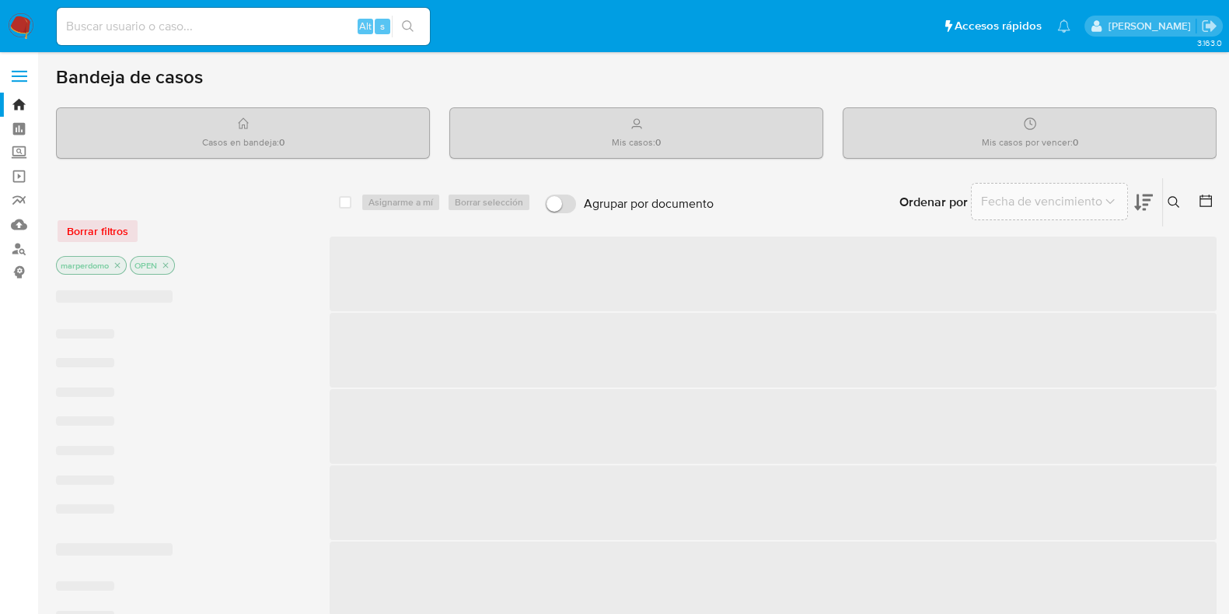
click at [263, 18] on input at bounding box center [243, 26] width 373 height 20
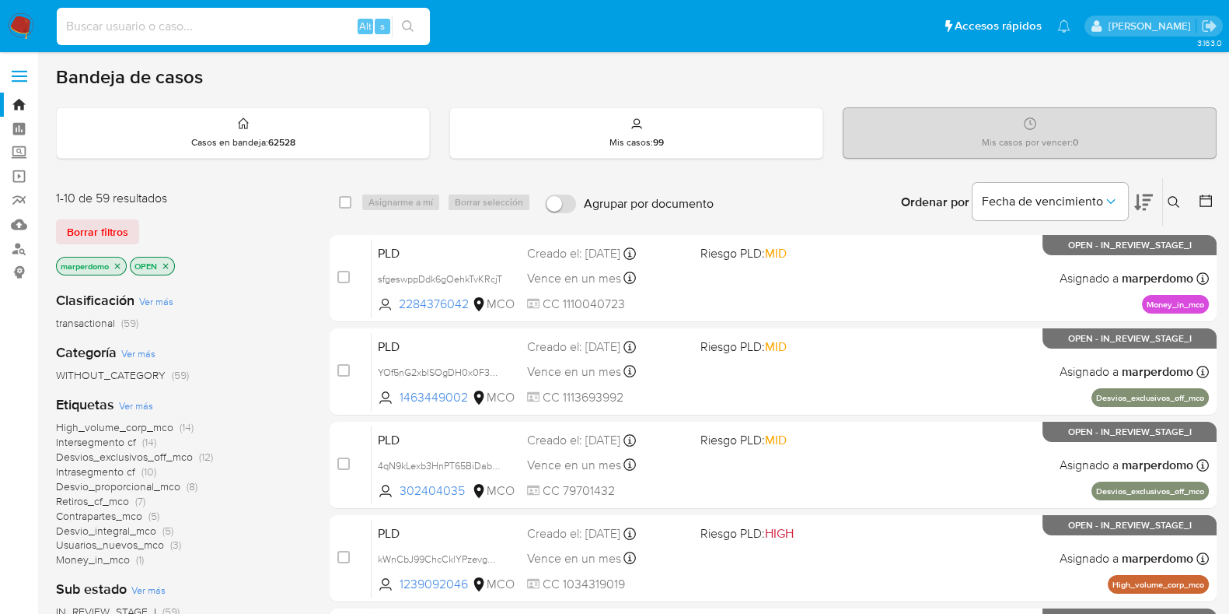
paste input "92899833"
type input "92899833"
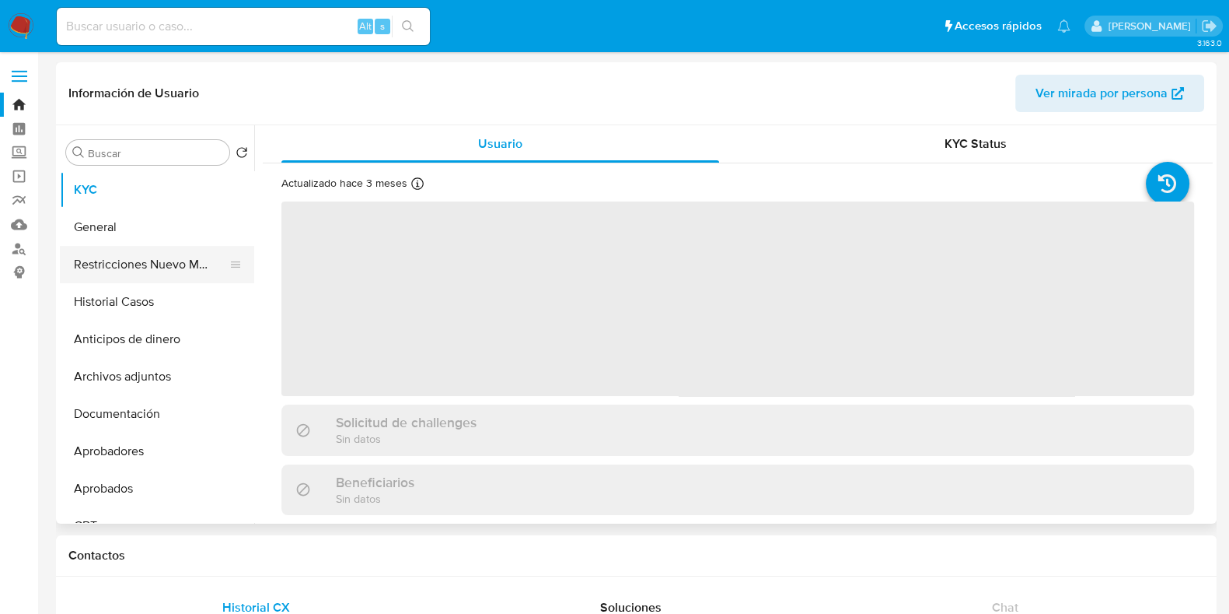
select select "10"
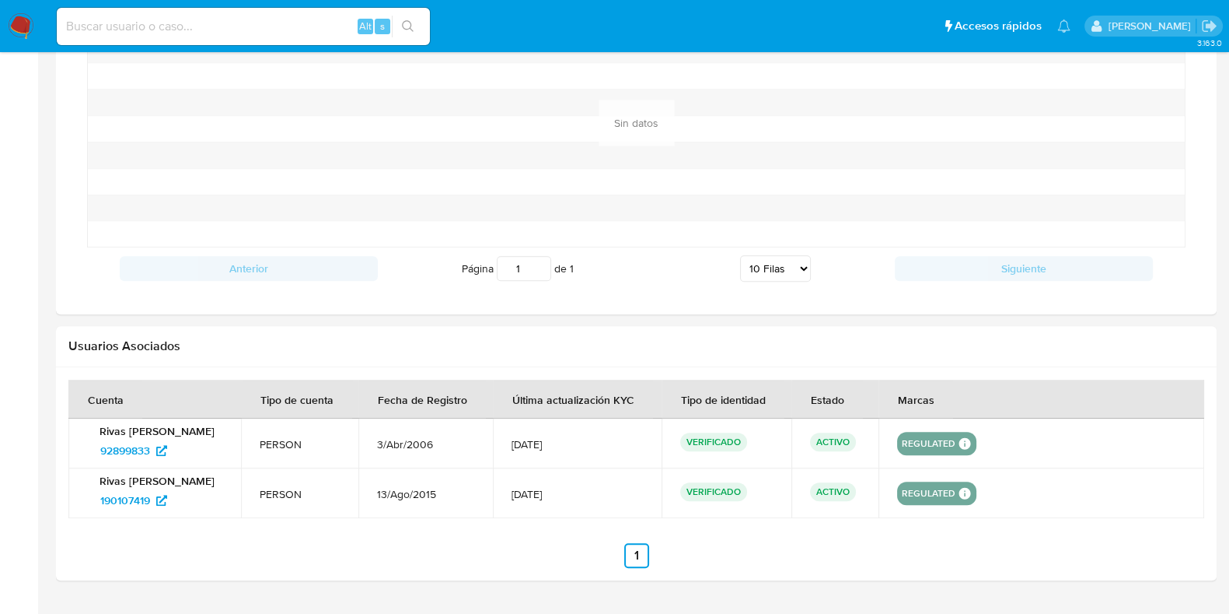
scroll to position [880, 0]
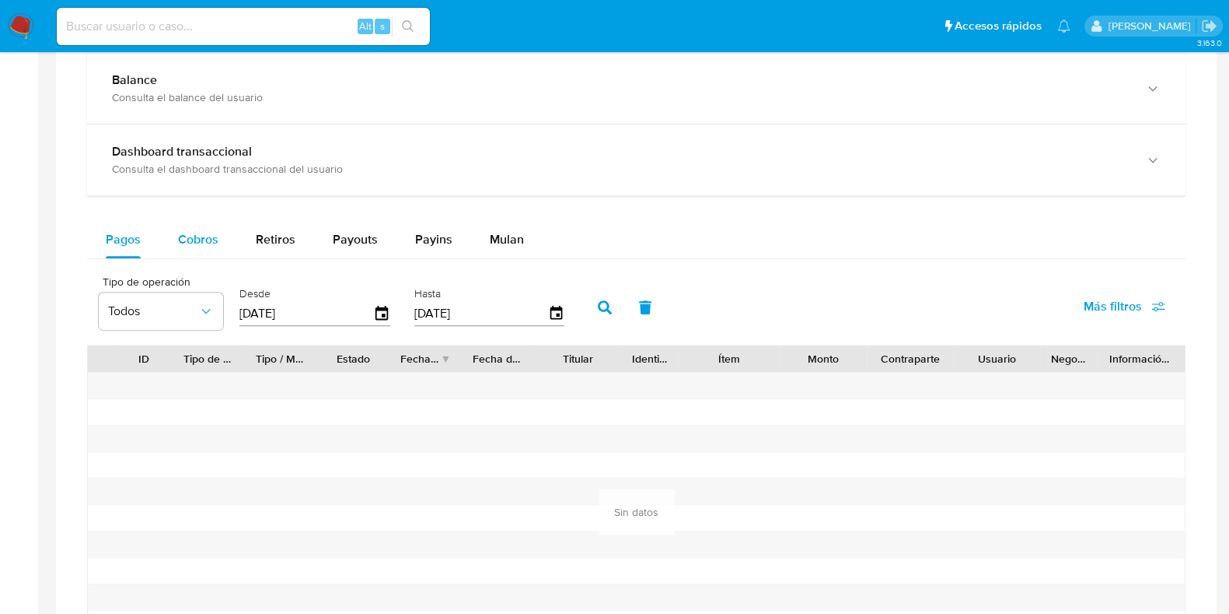
click at [201, 249] on div "Cobros" at bounding box center [198, 239] width 40 height 37
select select "10"
click at [377, 320] on icon "button" at bounding box center [382, 313] width 27 height 27
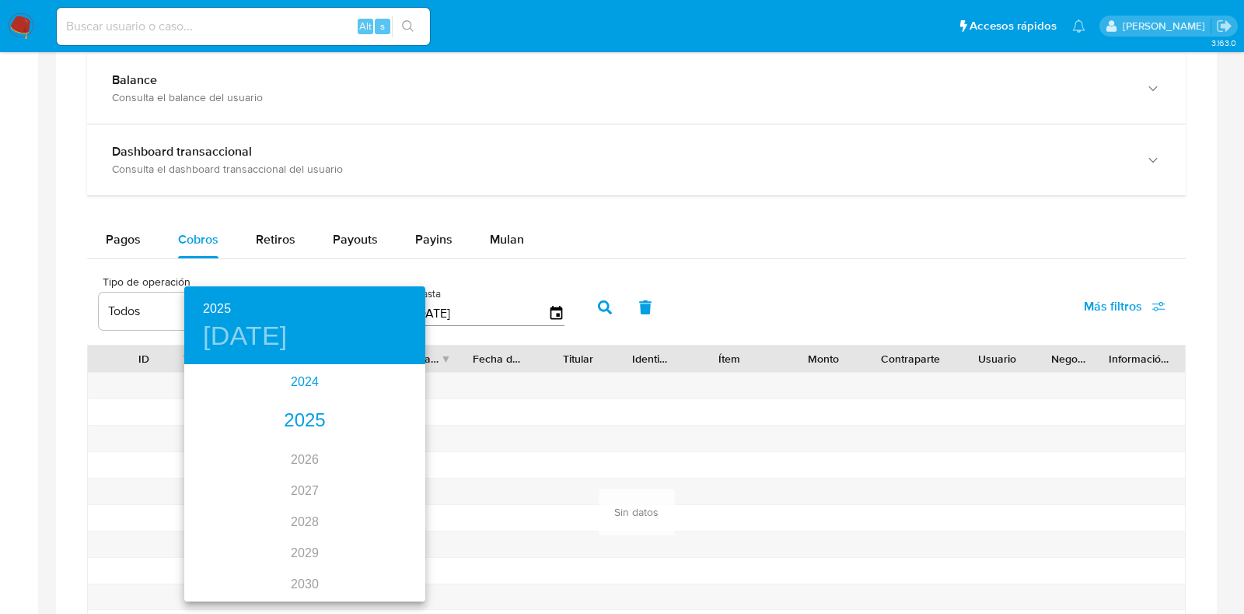
click at [305, 377] on div "2024" at bounding box center [304, 381] width 241 height 31
drag, startPoint x: 237, startPoint y: 556, endPoint x: 229, endPoint y: 564, distance: 11.6
click at [229, 564] on div "oct." at bounding box center [224, 570] width 80 height 58
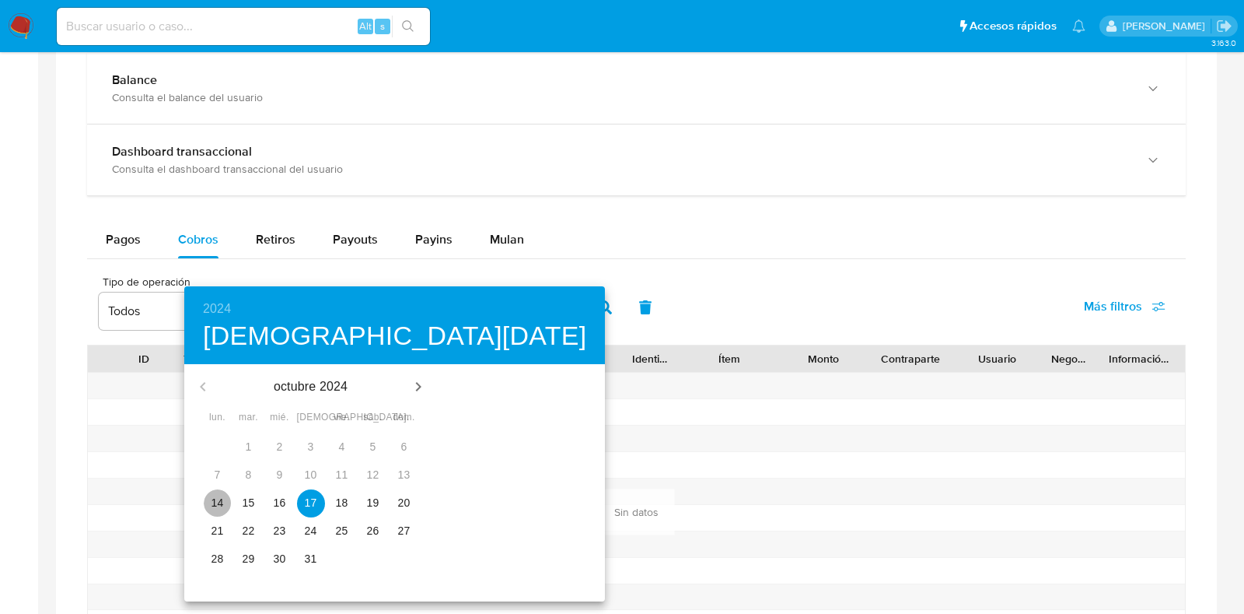
click at [212, 496] on p "14" at bounding box center [218, 503] width 12 height 16
type input "14/10/2024"
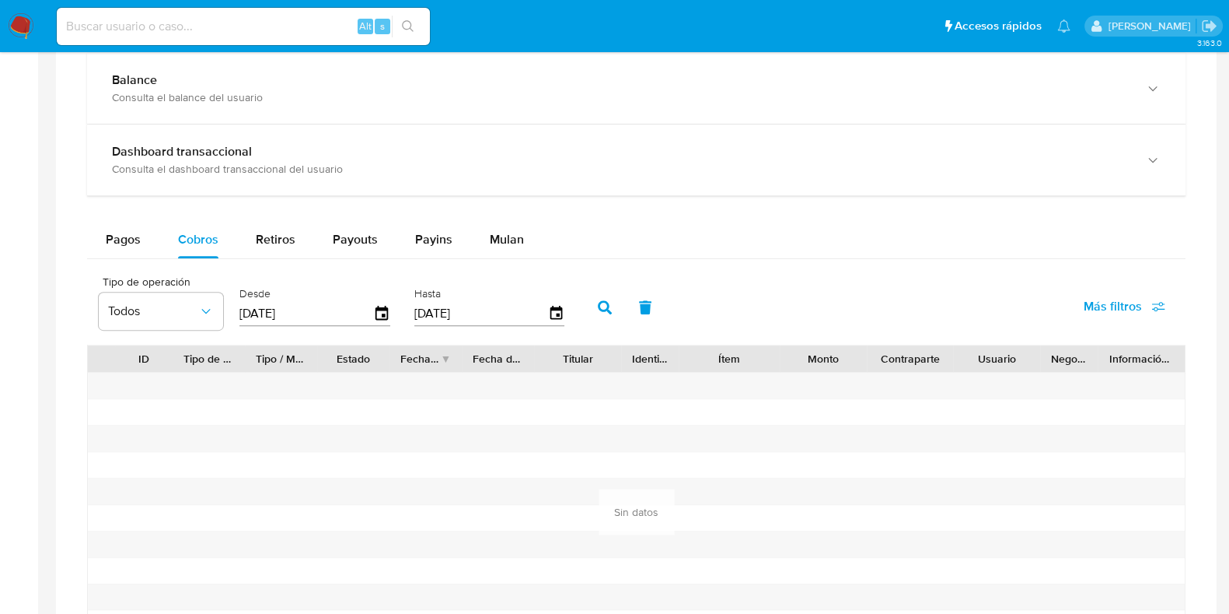
click at [605, 310] on button "button" at bounding box center [605, 307] width 40 height 37
click at [140, 256] on div "Pagos Cobros Retiros Payouts Payins Mulan" at bounding box center [636, 240] width 1099 height 38
click at [139, 241] on span "Pagos" at bounding box center [123, 239] width 35 height 18
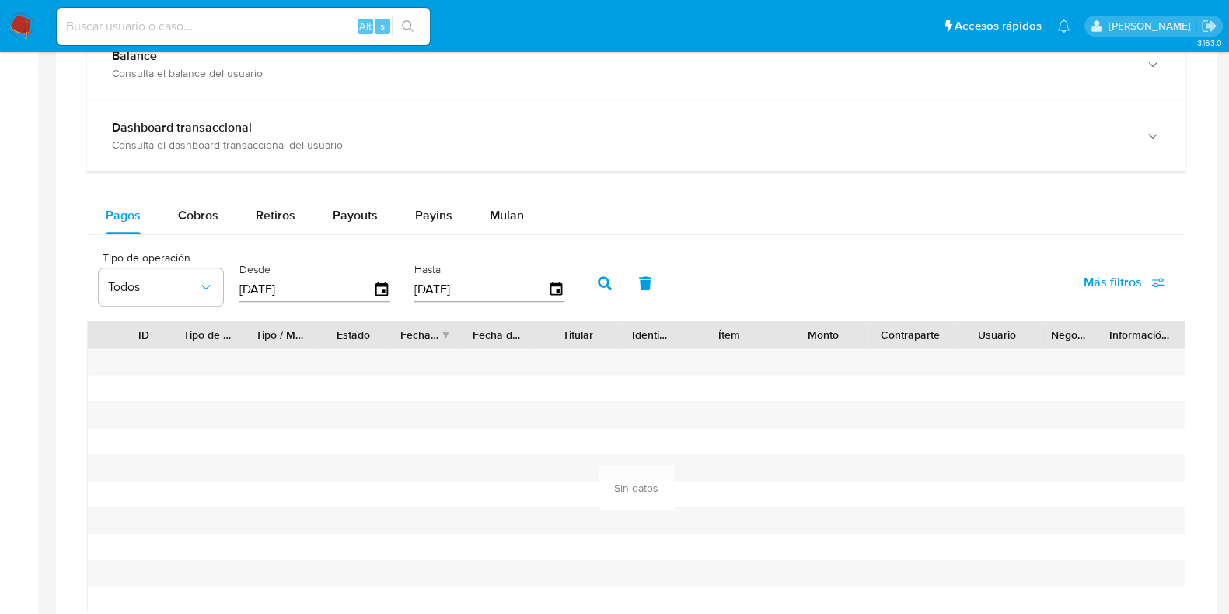
scroll to position [875, 0]
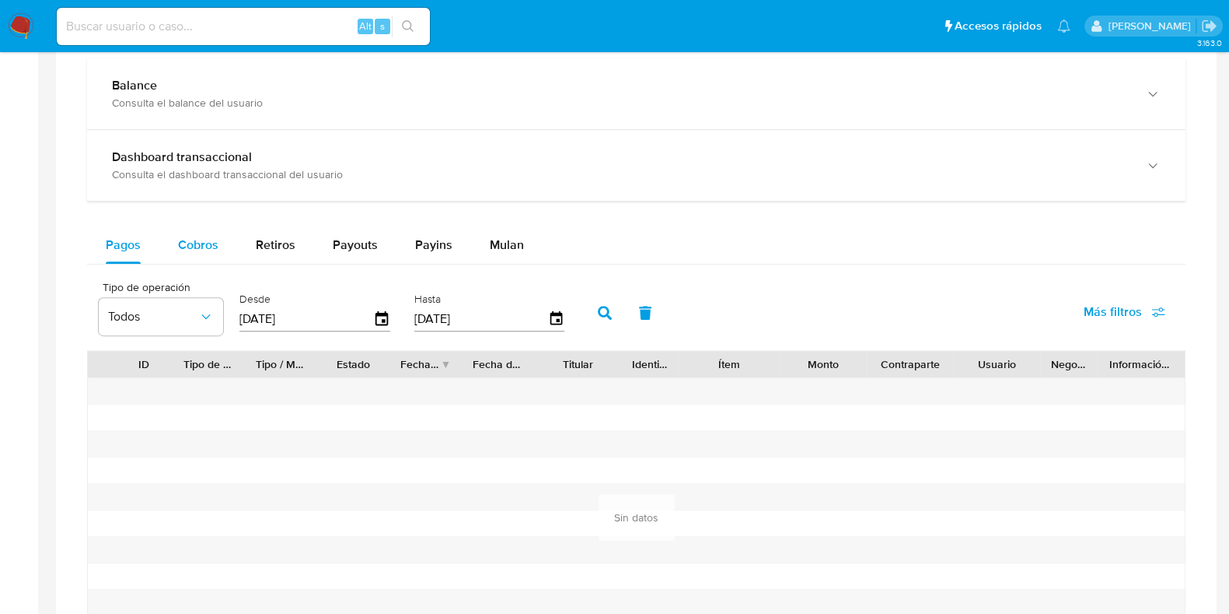
click at [197, 239] on span "Cobros" at bounding box center [198, 245] width 40 height 18
click at [142, 236] on button "Pagos" at bounding box center [123, 244] width 72 height 37
click at [376, 313] on icon "button" at bounding box center [382, 318] width 12 height 14
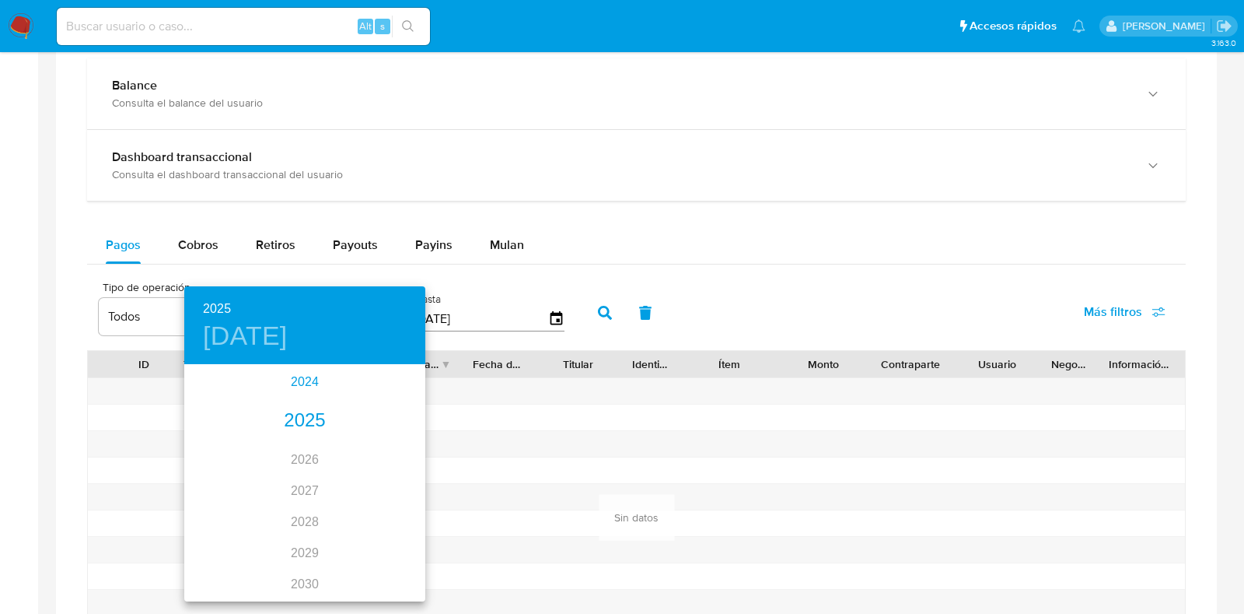
click at [303, 378] on div "2024" at bounding box center [304, 381] width 241 height 31
click at [228, 564] on div "oct." at bounding box center [224, 570] width 80 height 58
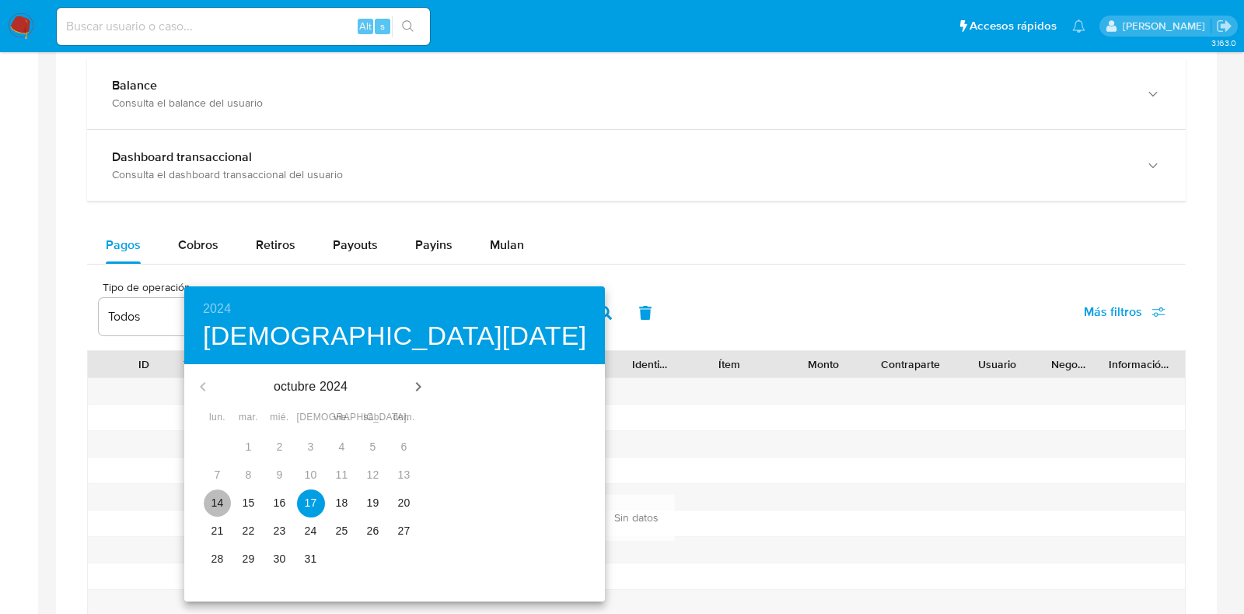
click at [218, 498] on span "14" at bounding box center [218, 503] width 28 height 16
type input "14/10/2024"
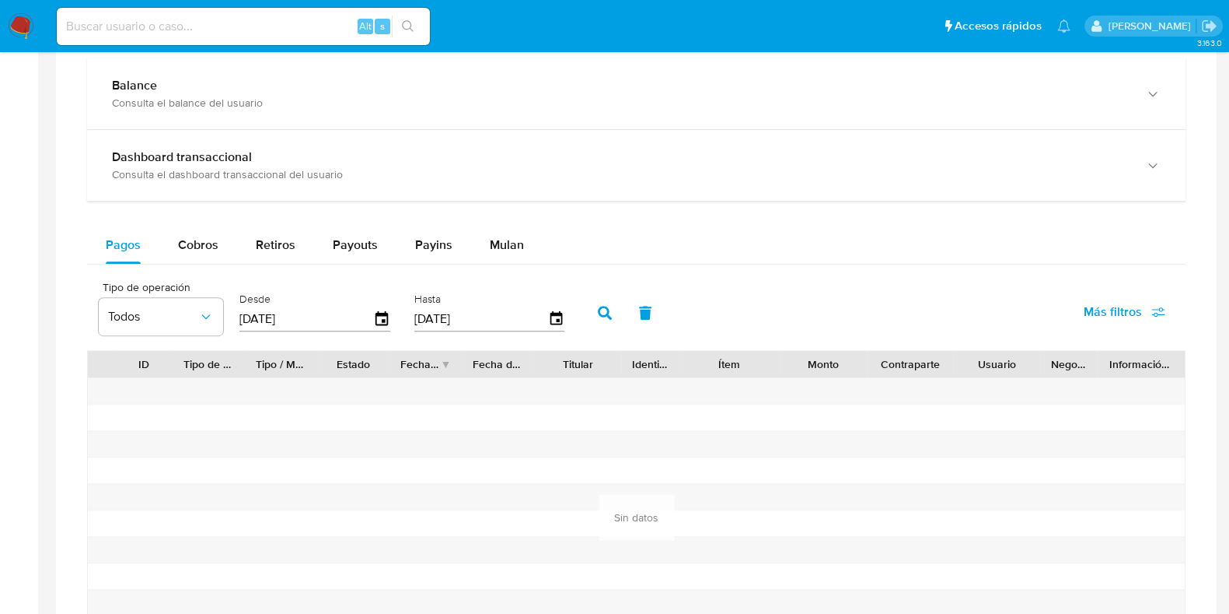
click at [598, 309] on icon "button" at bounding box center [605, 313] width 14 height 14
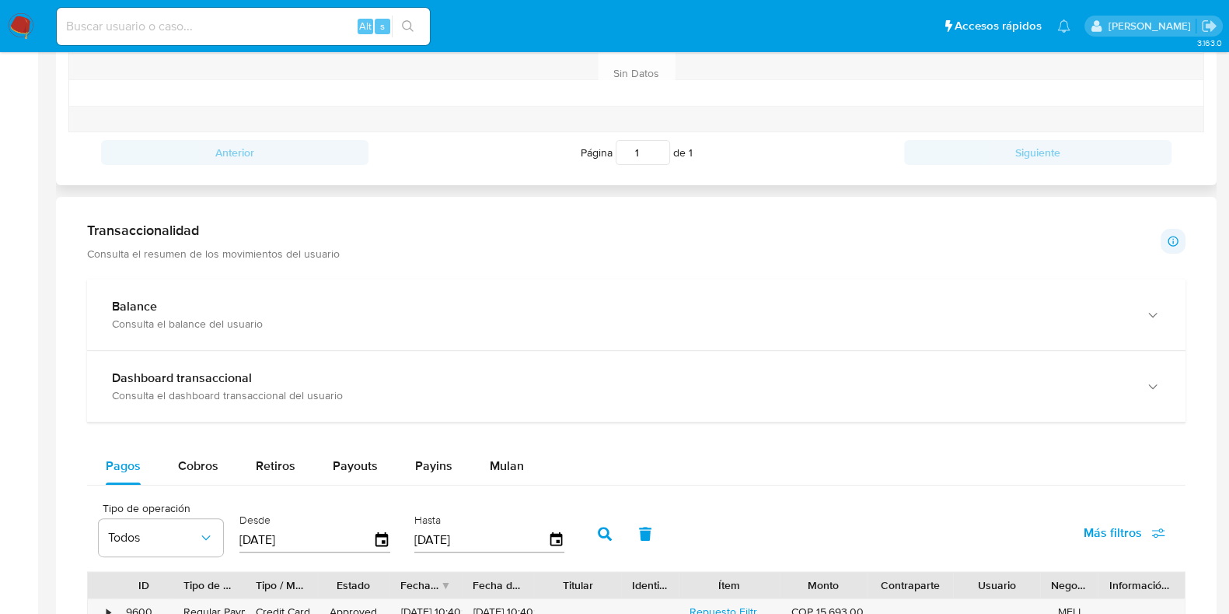
scroll to position [1088, 0]
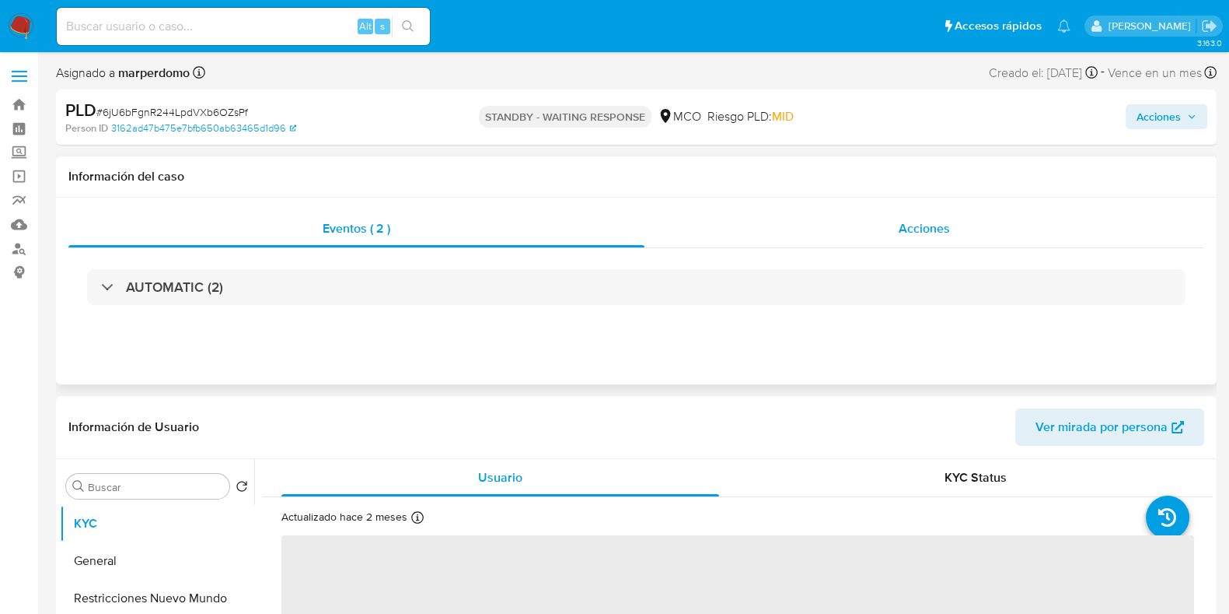
select select "10"
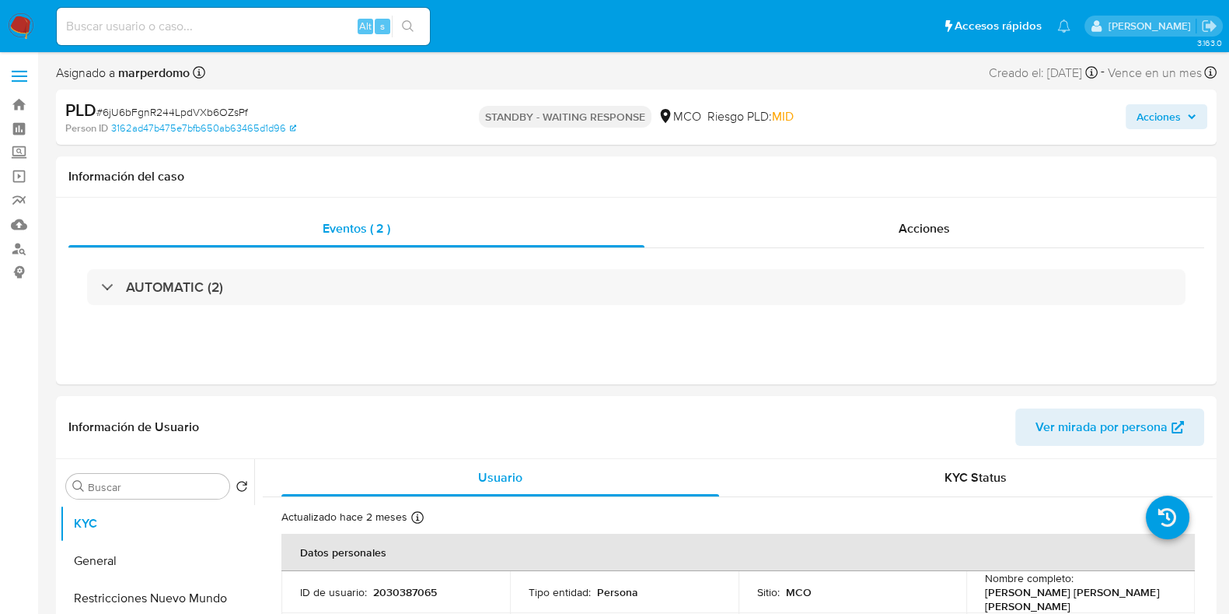
click at [212, 21] on input at bounding box center [243, 26] width 373 height 20
paste input "NWBHb78IzsWe5gAWTrWnK6r1"
type input "NWBHb78IzsWe5gAWTrWnK6r1"
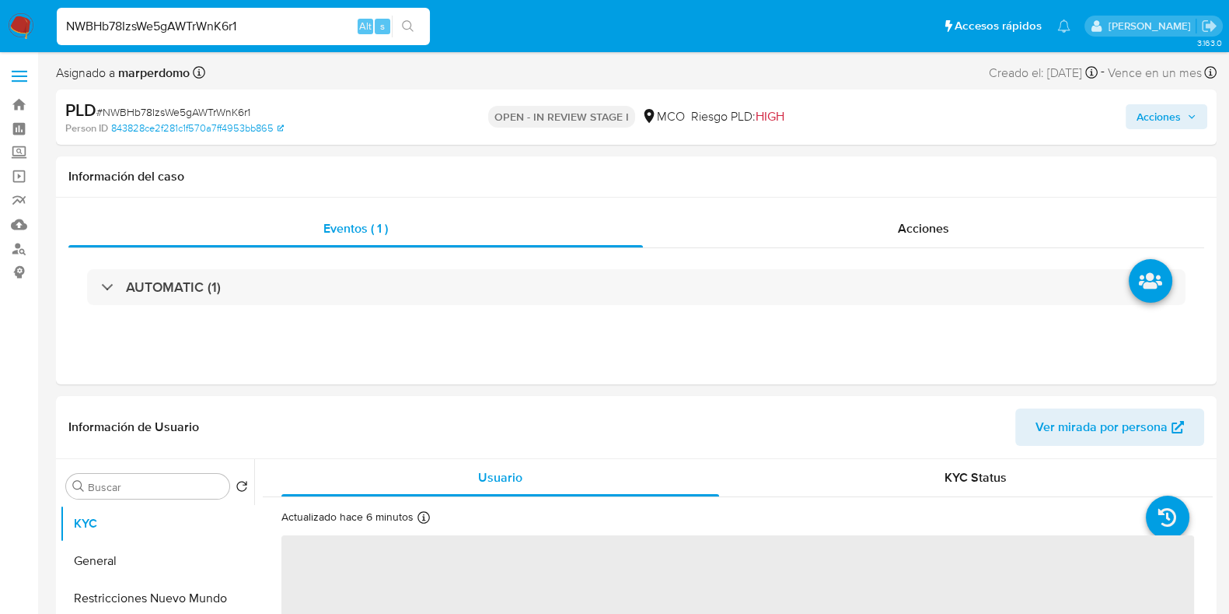
select select "10"
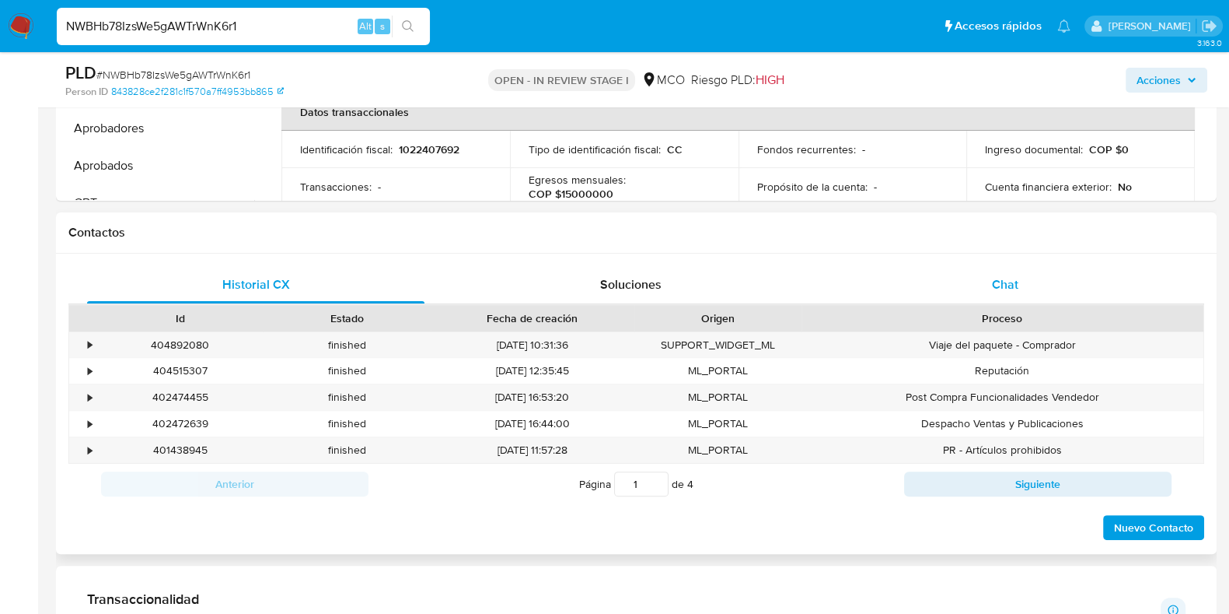
scroll to position [583, 0]
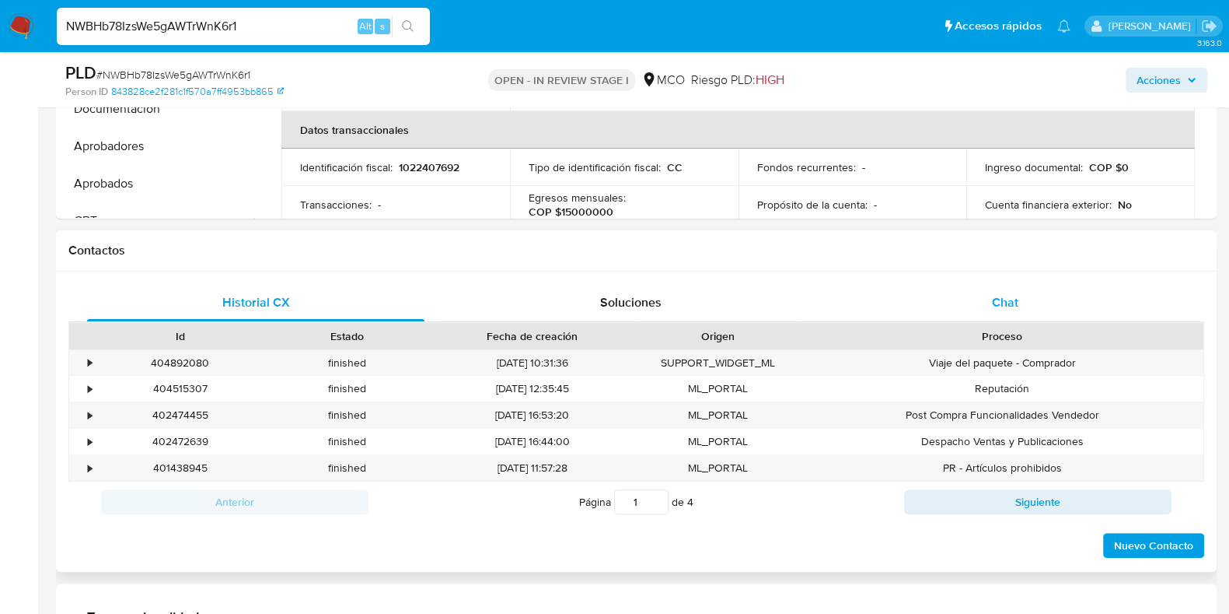
click at [992, 285] on div "Chat" at bounding box center [1005, 302] width 337 height 37
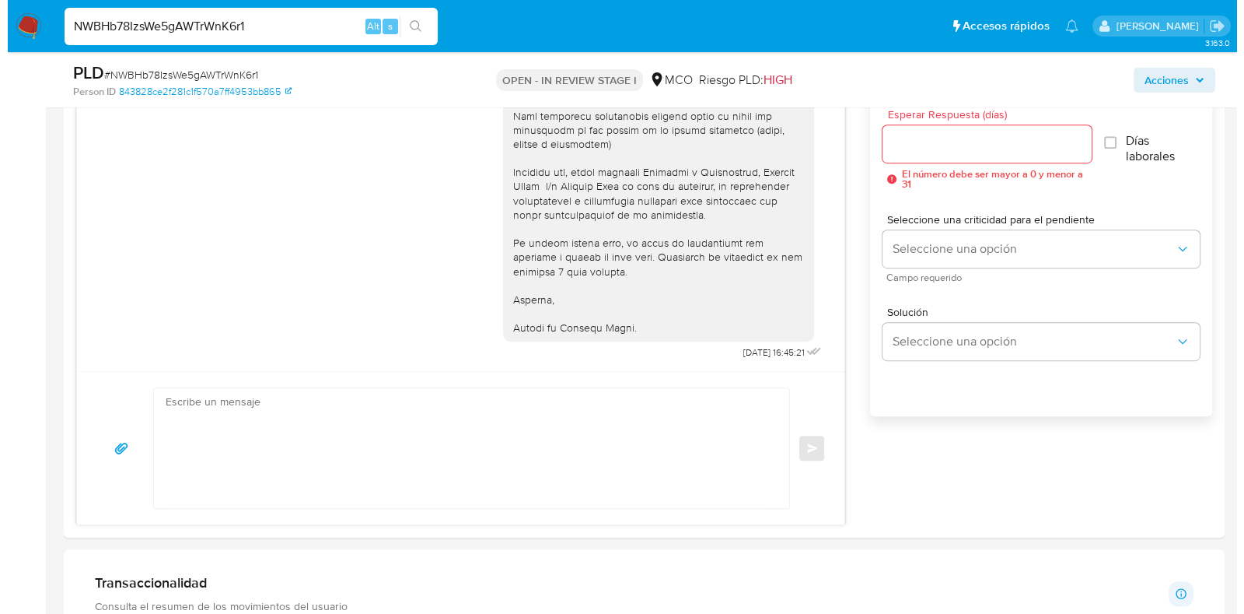
scroll to position [777, 0]
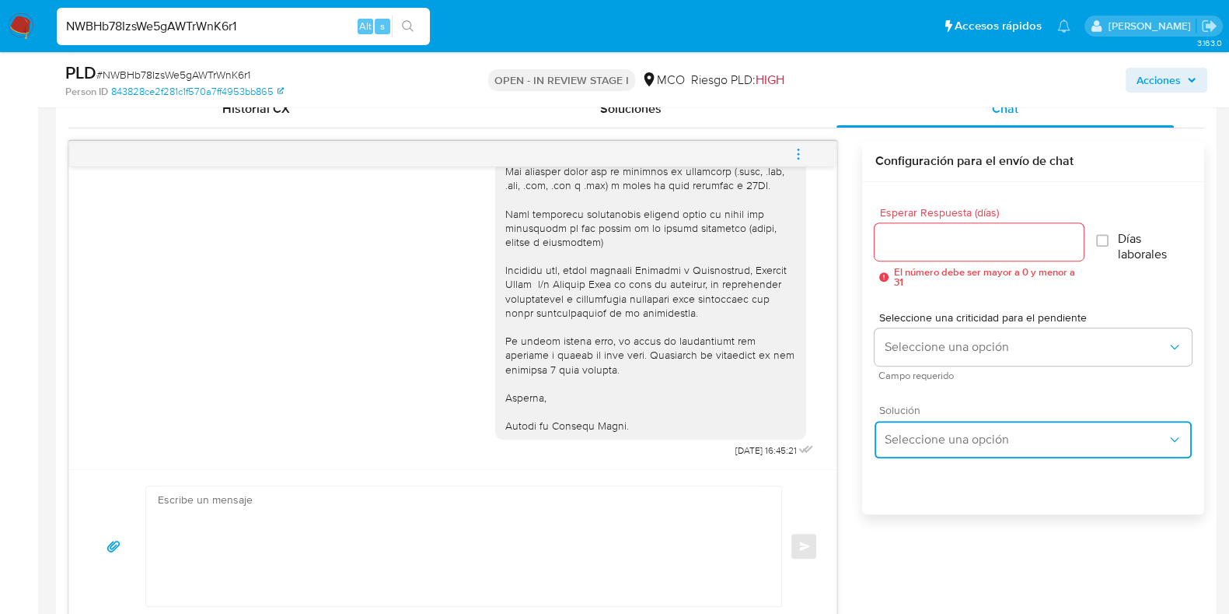
click at [1036, 432] on span "Seleccione una opción" at bounding box center [1025, 440] width 283 height 16
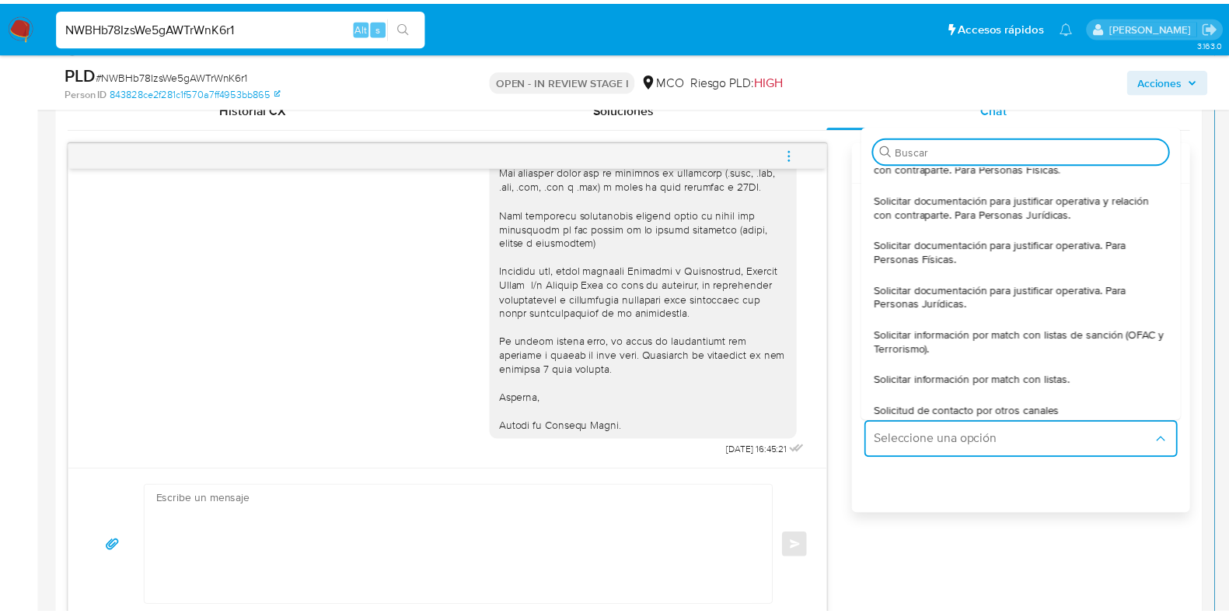
scroll to position [0, 0]
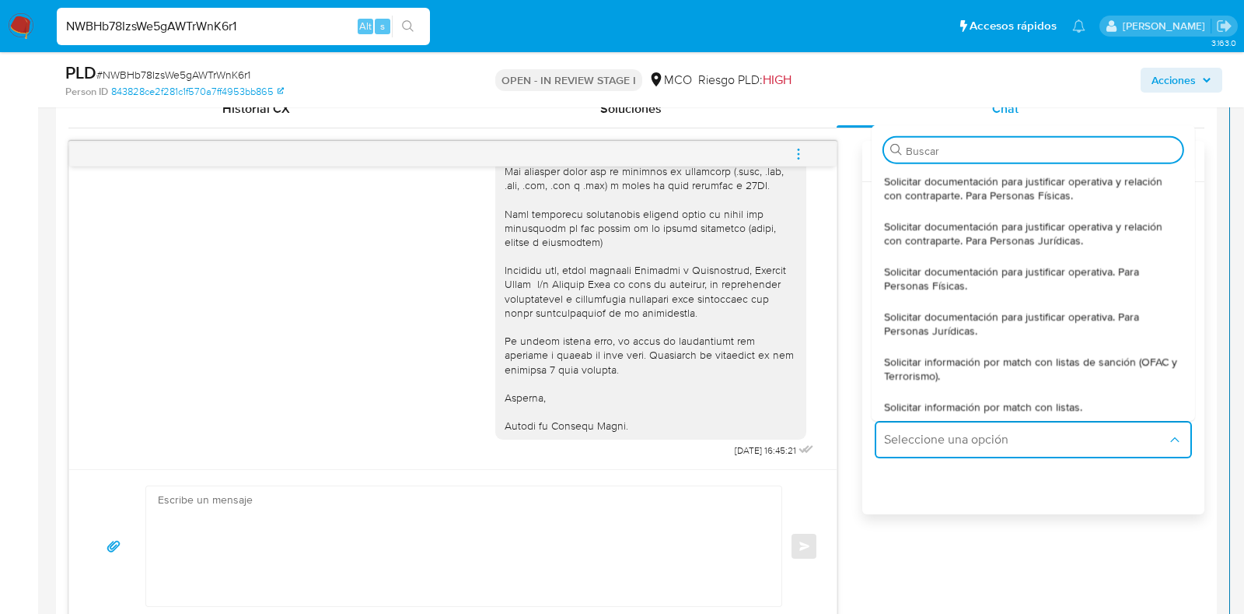
click at [449, 523] on textarea at bounding box center [460, 546] width 604 height 120
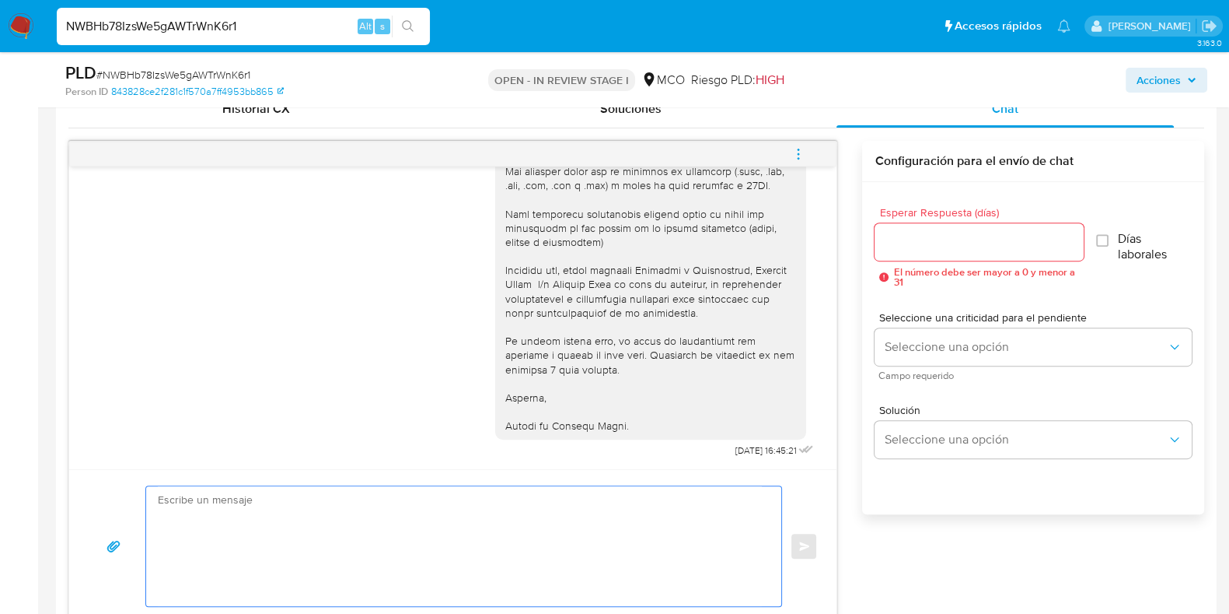
click at [432, 495] on textarea at bounding box center [460, 546] width 604 height 120
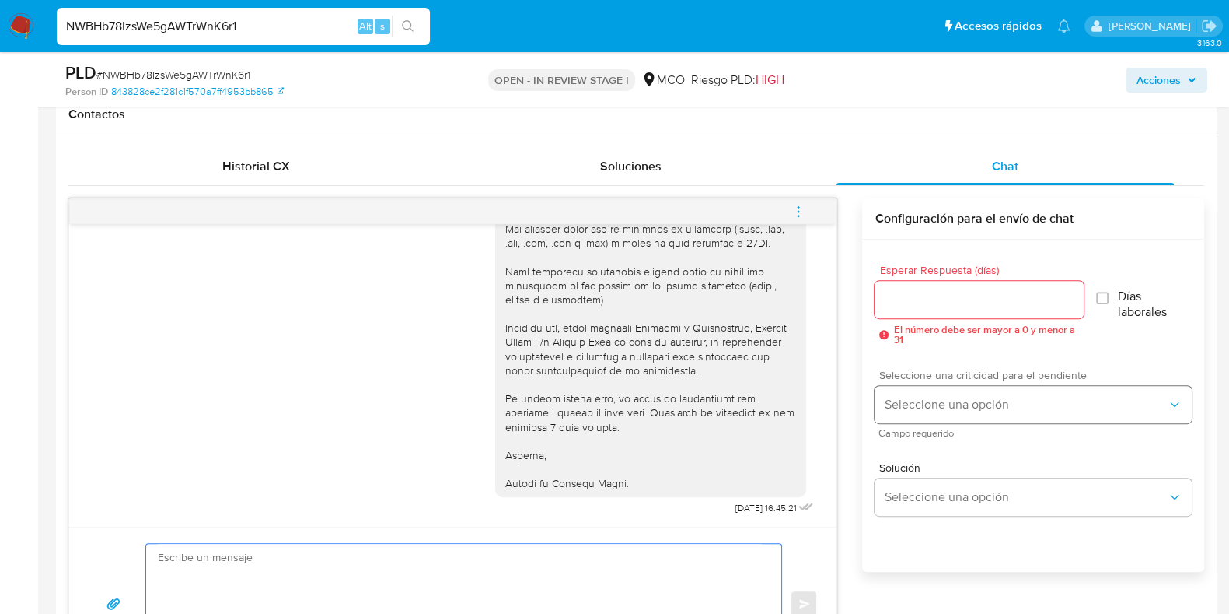
scroll to position [680, 0]
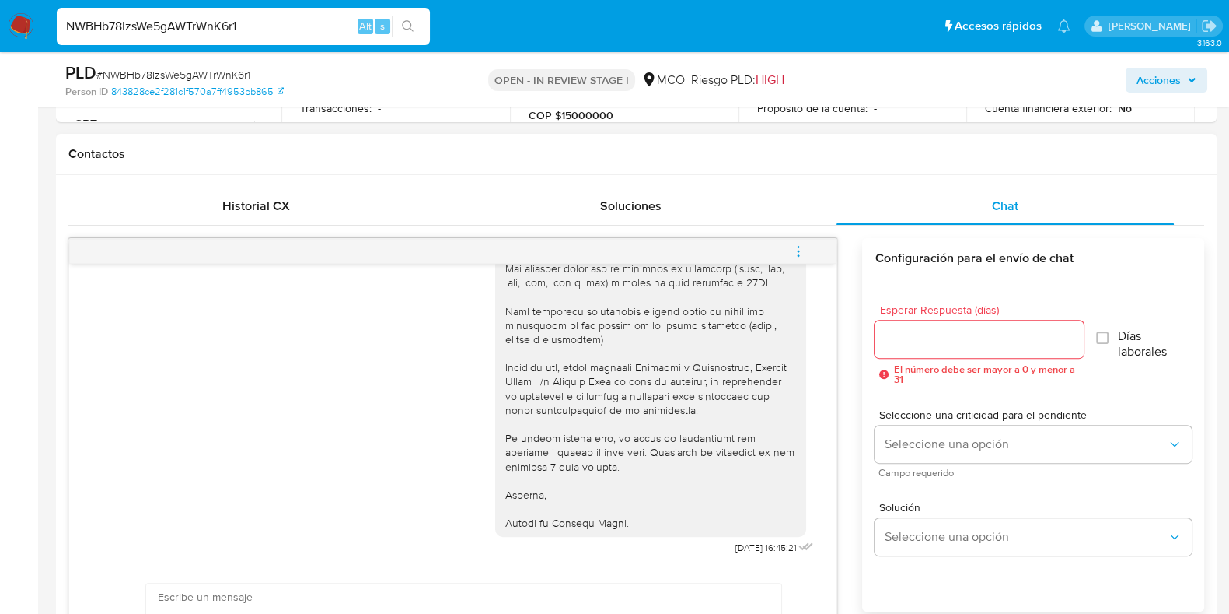
click at [974, 351] on div at bounding box center [979, 338] width 208 height 37
click at [975, 350] on div at bounding box center [979, 338] width 208 height 37
click at [984, 329] on input "Esperar Respuesta (días)" at bounding box center [979, 339] width 208 height 20
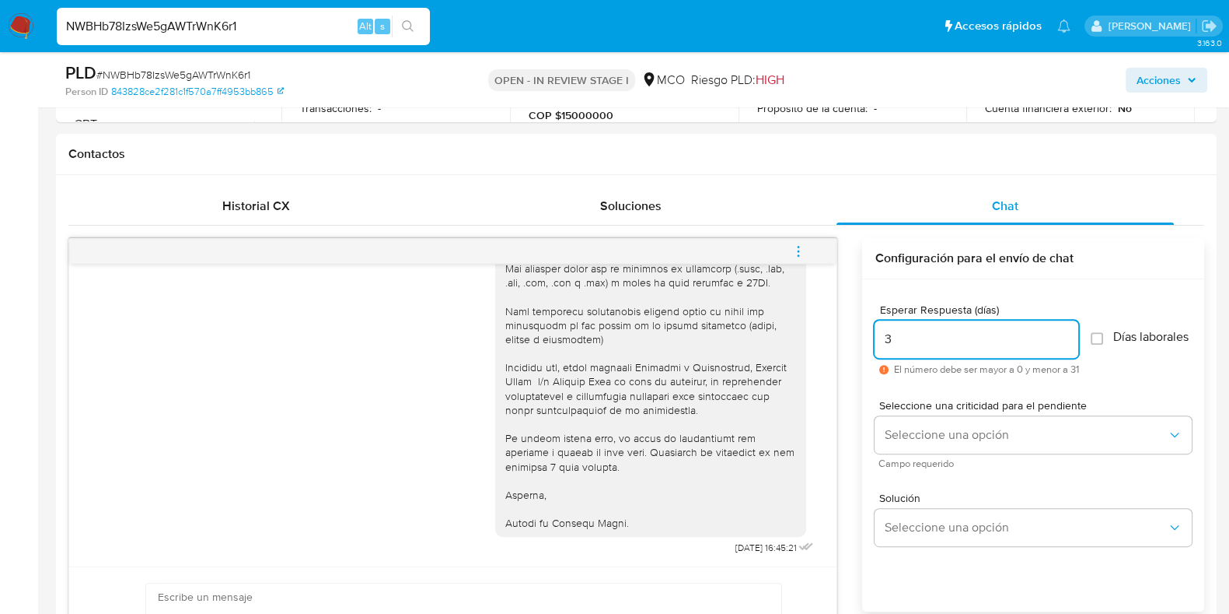
type input "3"
click at [249, 26] on input "NWBHb78IzsWe5gAWTrWnK6r1" at bounding box center [243, 26] width 373 height 20
paste input "zCDbBStSXLP8A5EcCLxdOVja"
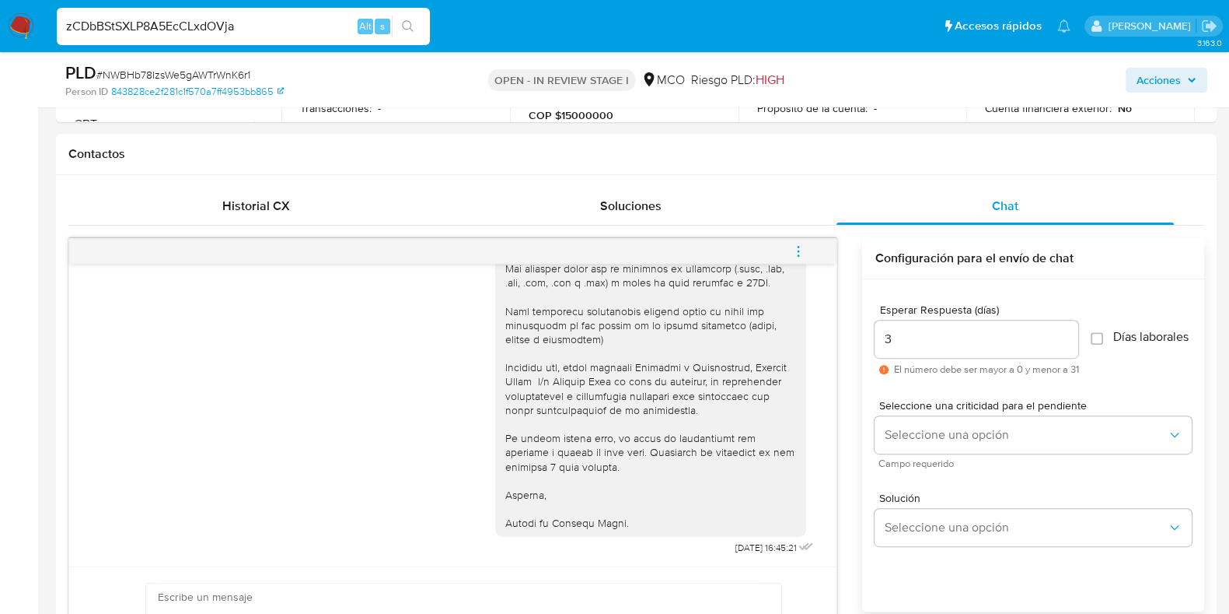
type input "zCDbBStSXLP8A5EcCLxdOVja"
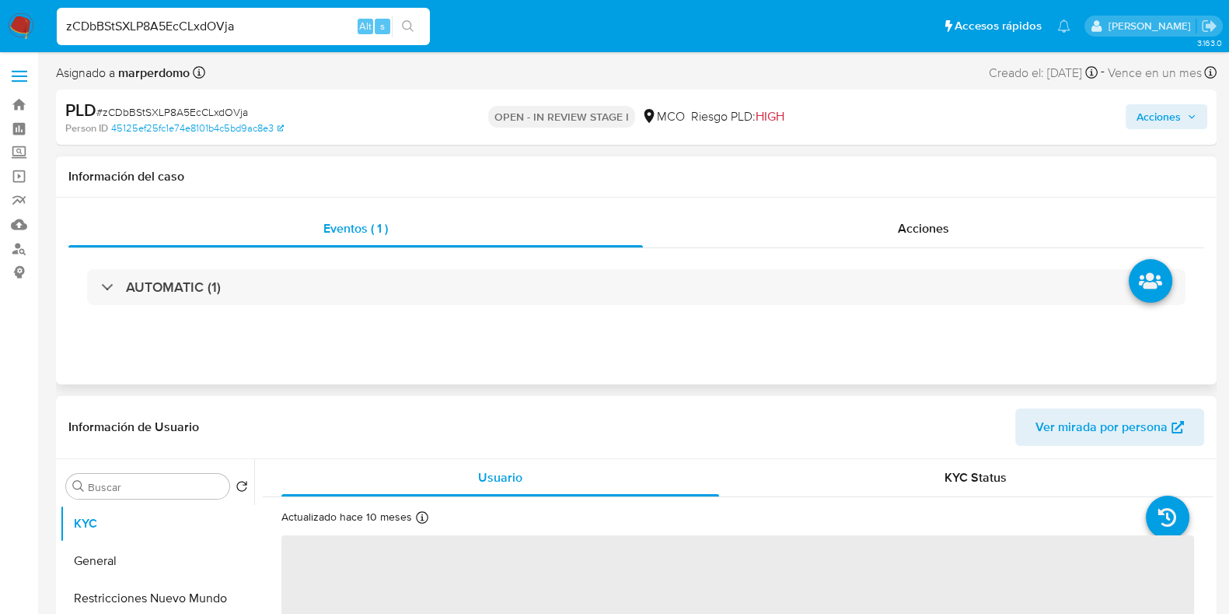
select select "10"
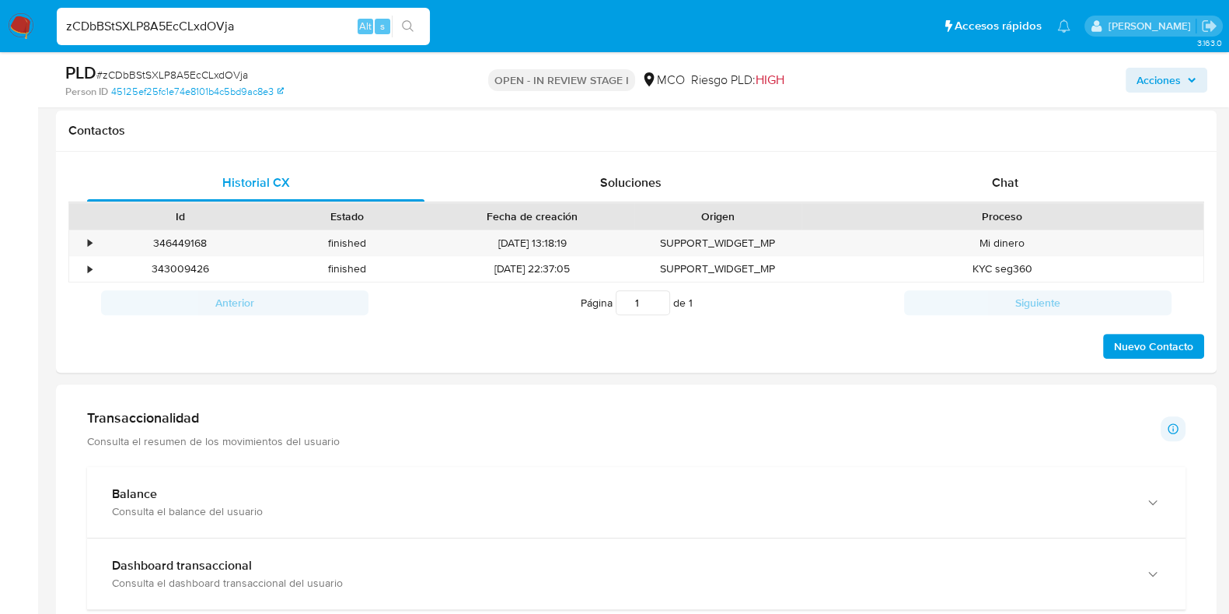
scroll to position [680, 0]
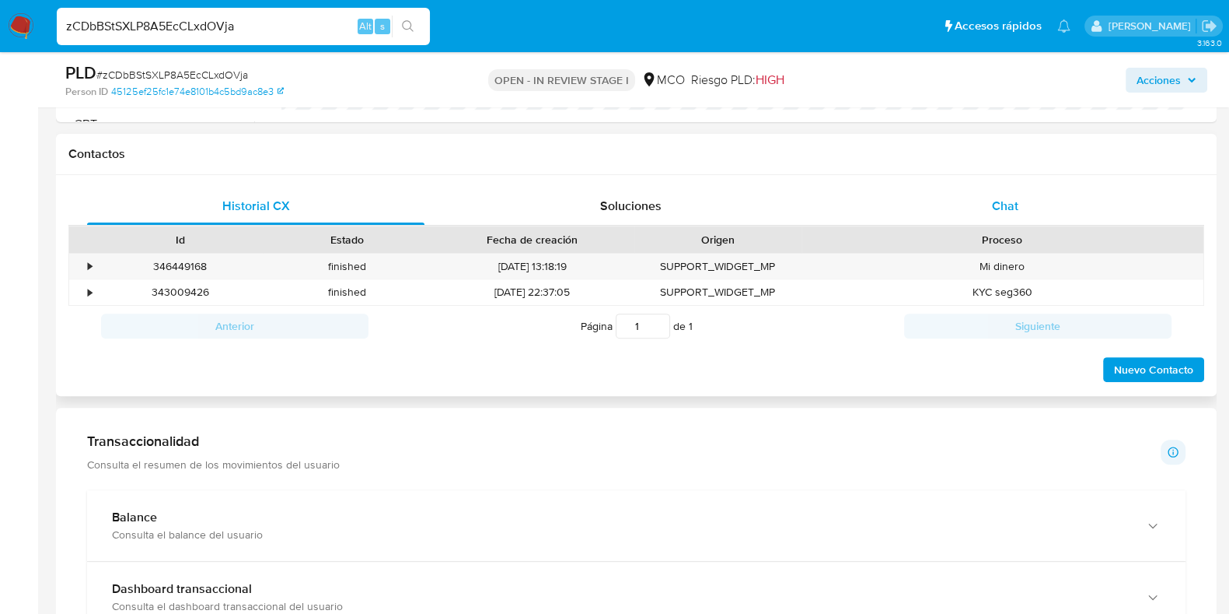
click at [1042, 200] on div "Chat" at bounding box center [1005, 205] width 337 height 37
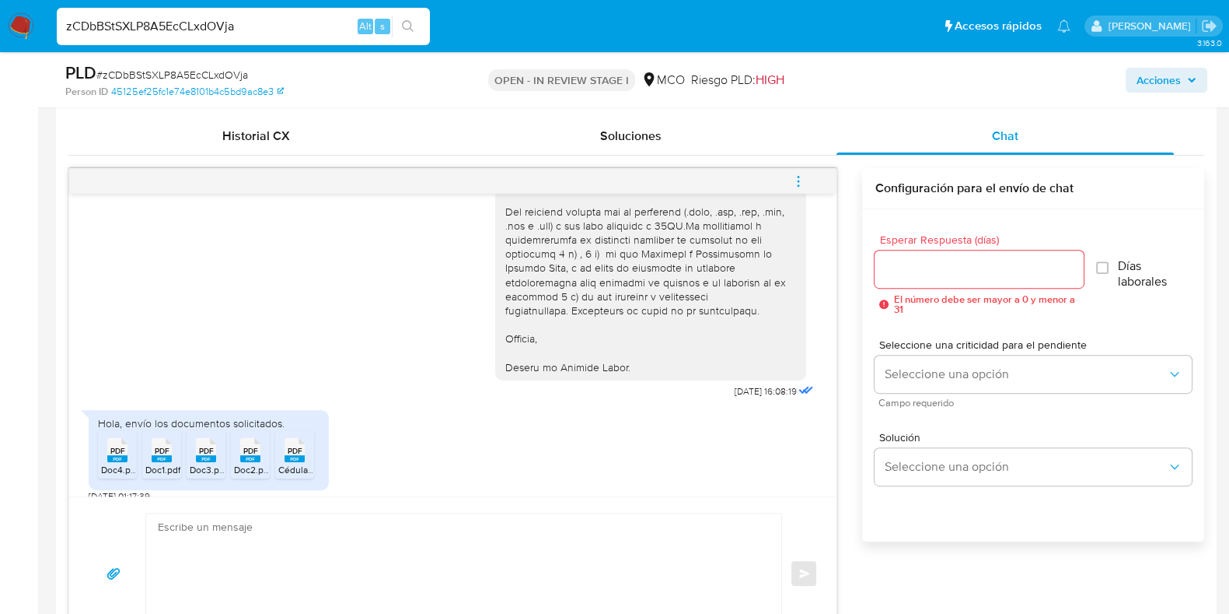
scroll to position [777, 0]
